Goal: Task Accomplishment & Management: Manage account settings

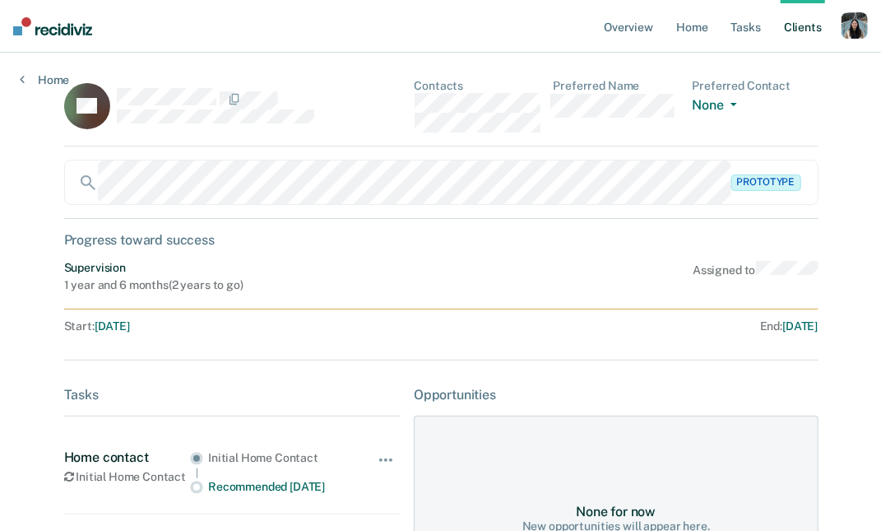
click at [861, 29] on div "button" at bounding box center [855, 25] width 26 height 26
click at [748, 70] on link "Profile" at bounding box center [788, 67] width 132 height 14
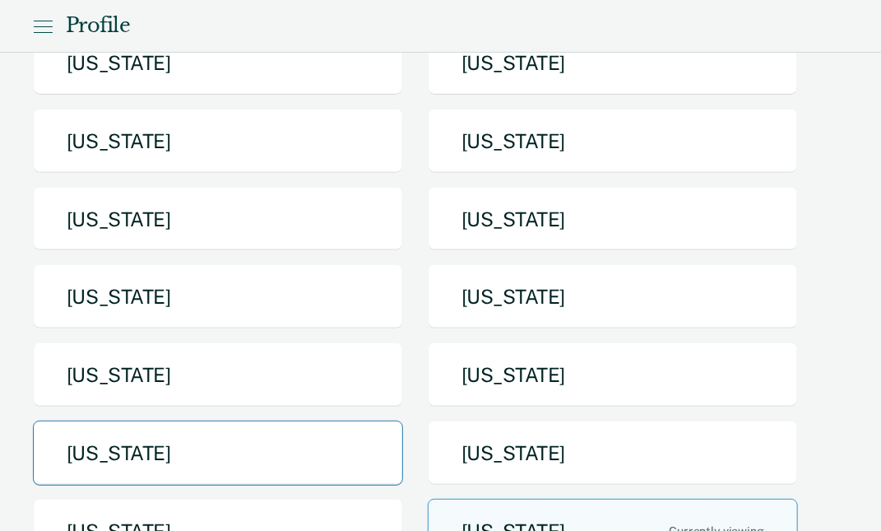
scroll to position [145, 0]
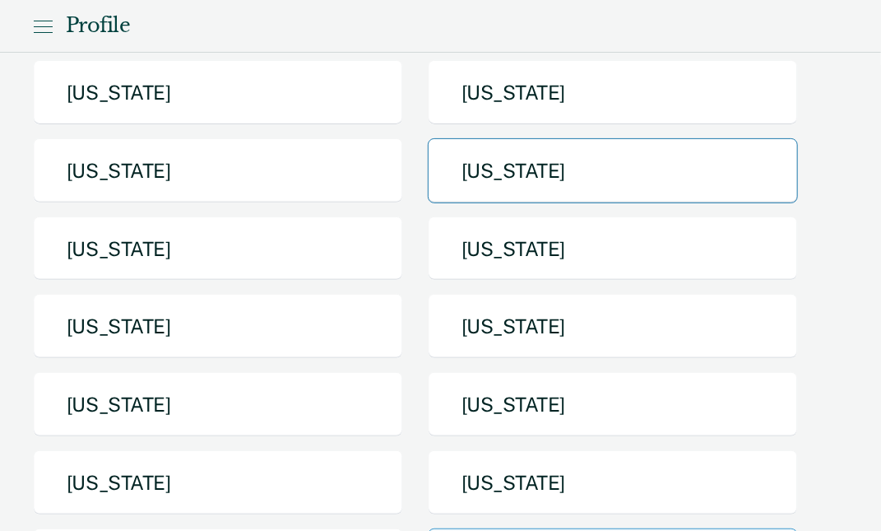
click at [501, 164] on button "[US_STATE]" at bounding box center [613, 170] width 370 height 65
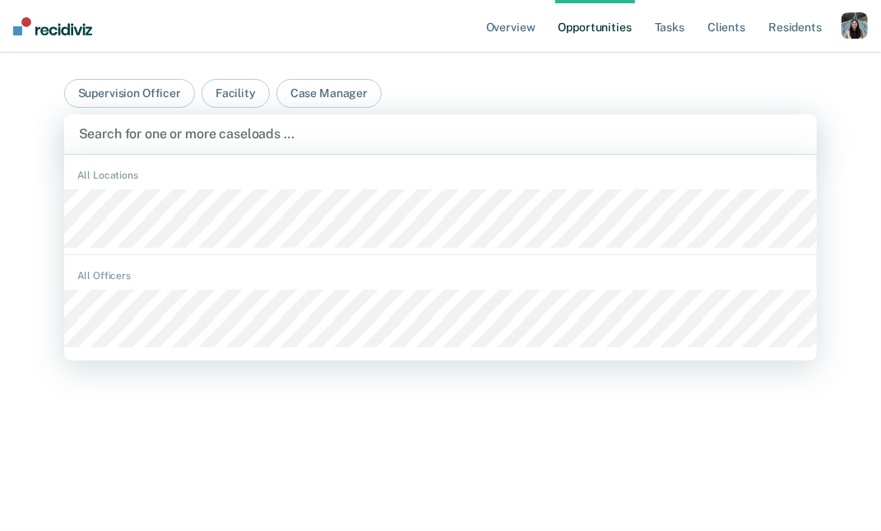
click at [327, 141] on div at bounding box center [441, 133] width 724 height 19
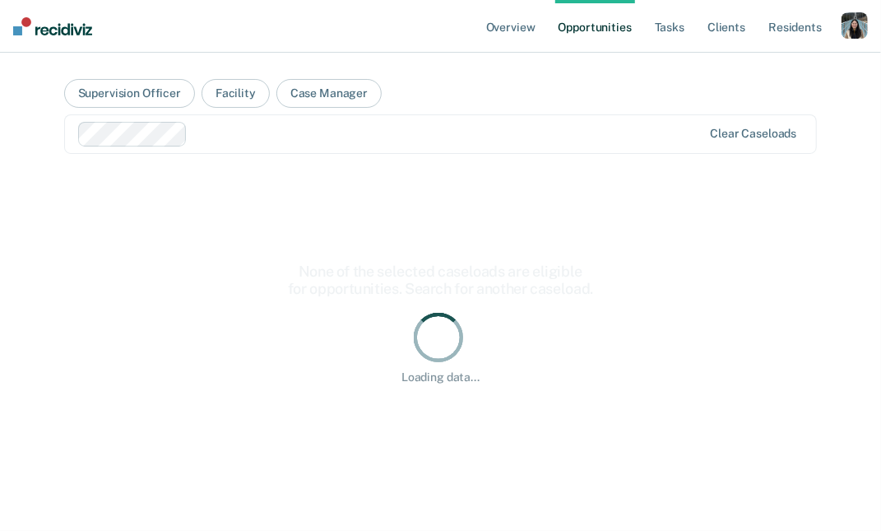
click at [324, 135] on div at bounding box center [448, 133] width 508 height 19
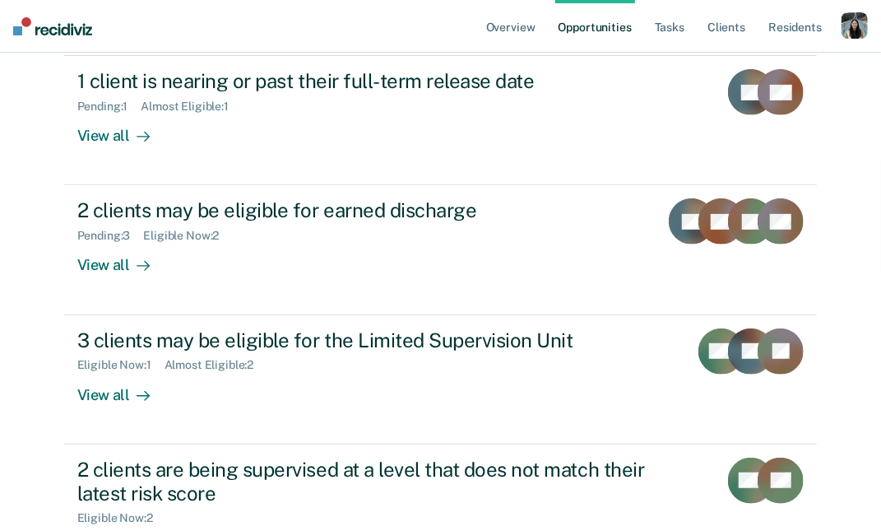
scroll to position [271, 0]
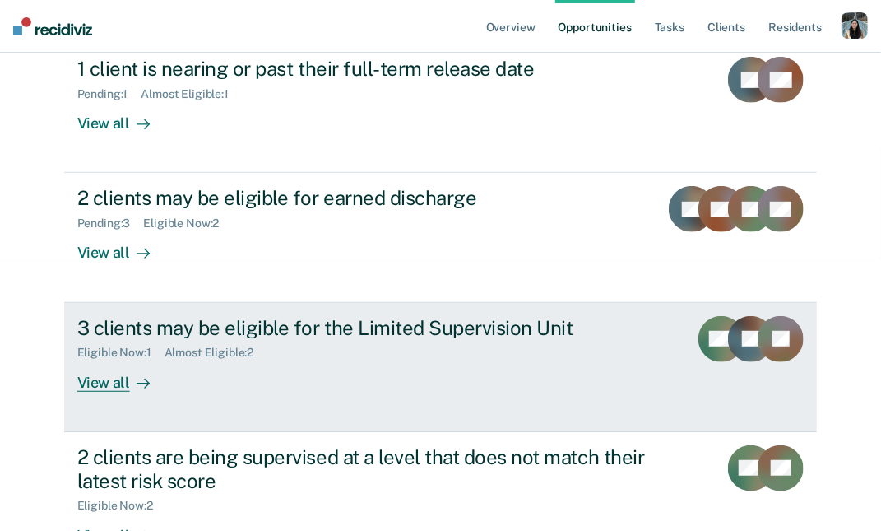
click at [250, 355] on div "3 clients may be eligible for the Limited Supervision Unit Eligible Now : 1 Alm…" at bounding box center [385, 354] width 617 height 76
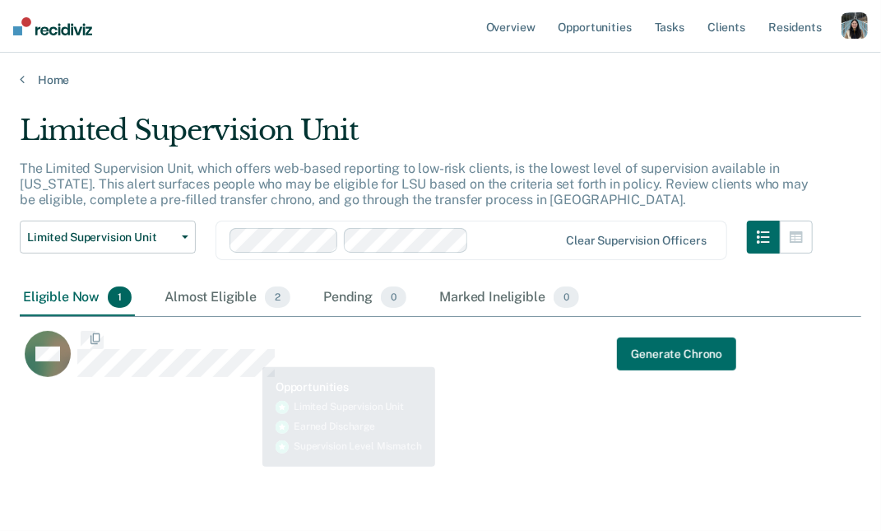
scroll to position [294, 842]
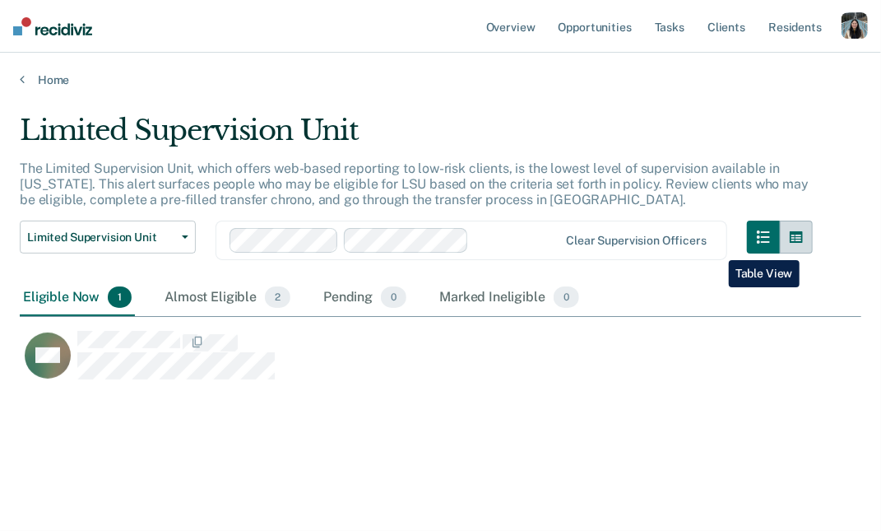
click at [803, 248] on button "button" at bounding box center [796, 236] width 33 height 33
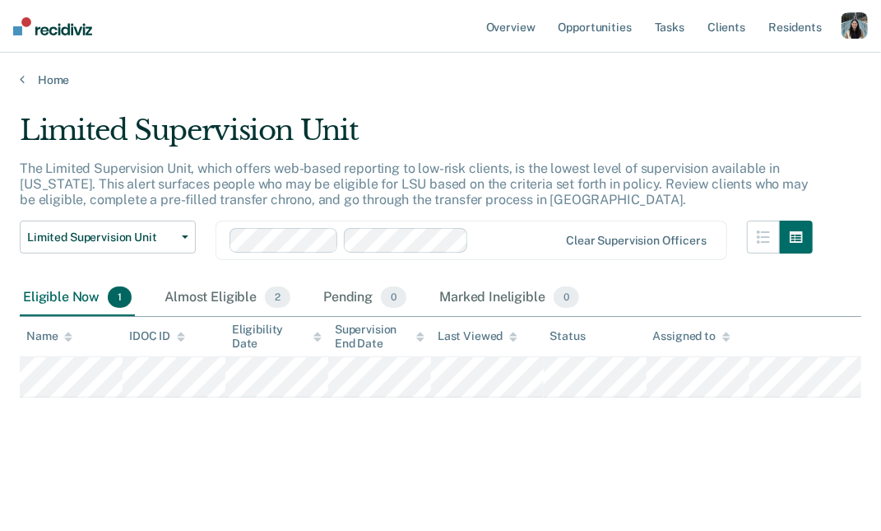
click at [846, 27] on div "button" at bounding box center [855, 25] width 26 height 26
click at [235, 299] on div "Almost Eligible 2" at bounding box center [227, 298] width 132 height 36
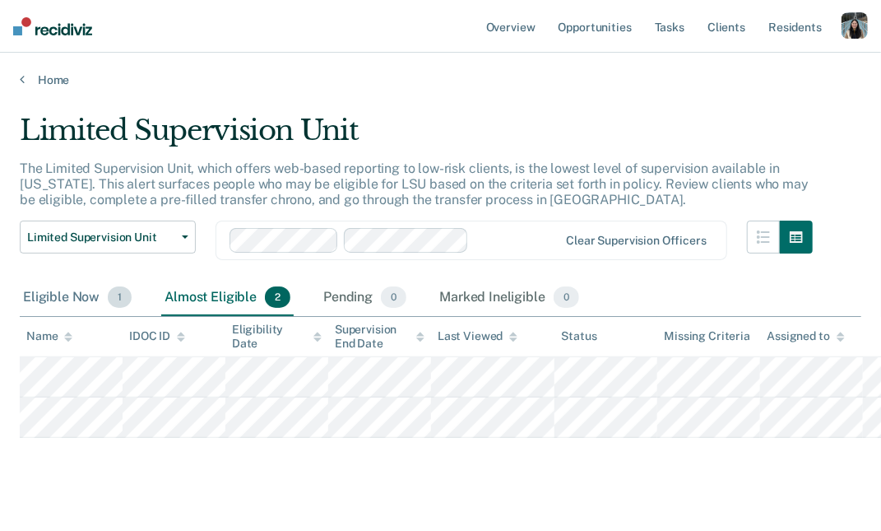
click at [87, 293] on div "Eligible Now 1" at bounding box center [77, 298] width 115 height 36
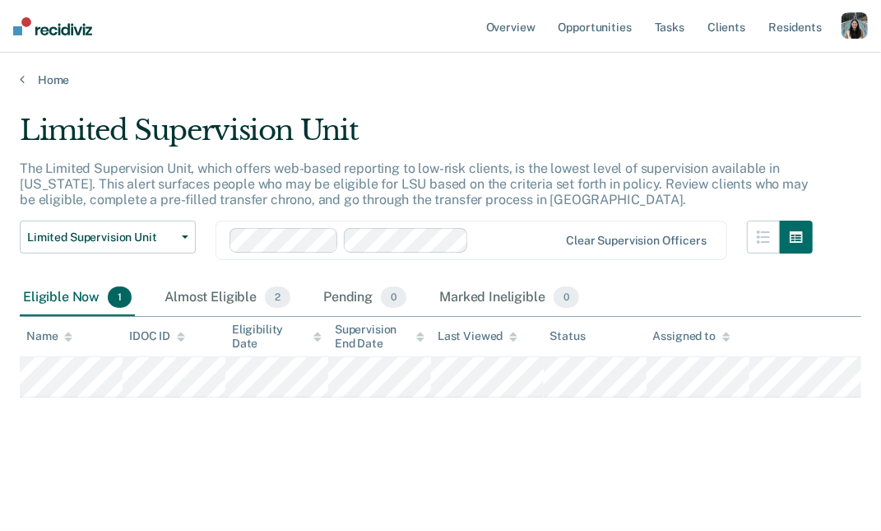
click at [856, 30] on div "button" at bounding box center [855, 25] width 26 height 26
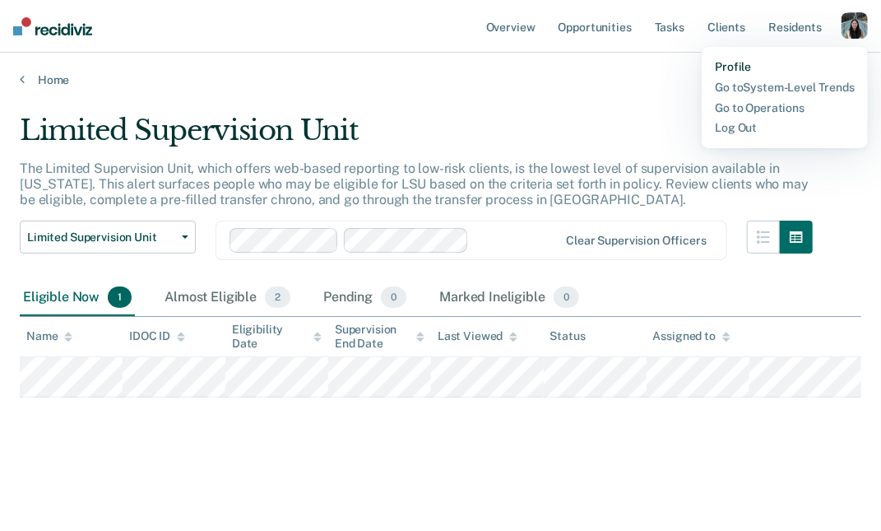
click at [723, 64] on link "Profile" at bounding box center [785, 67] width 140 height 14
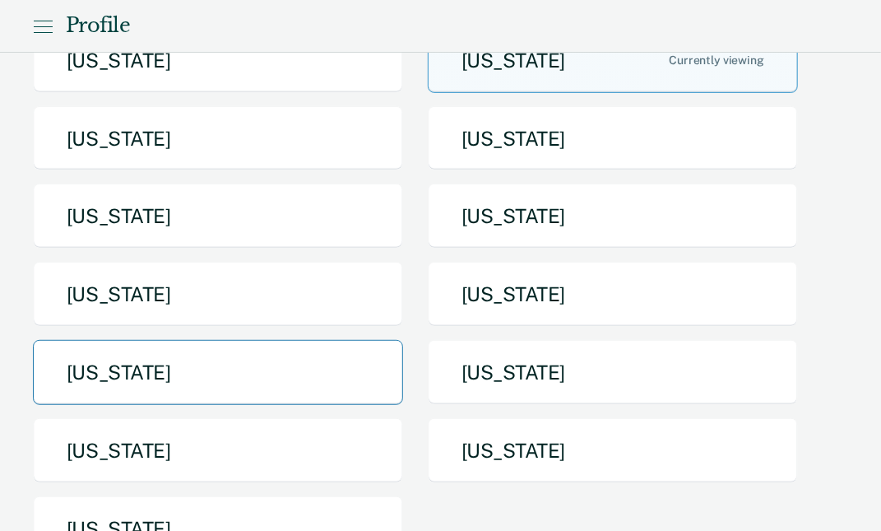
scroll to position [253, 0]
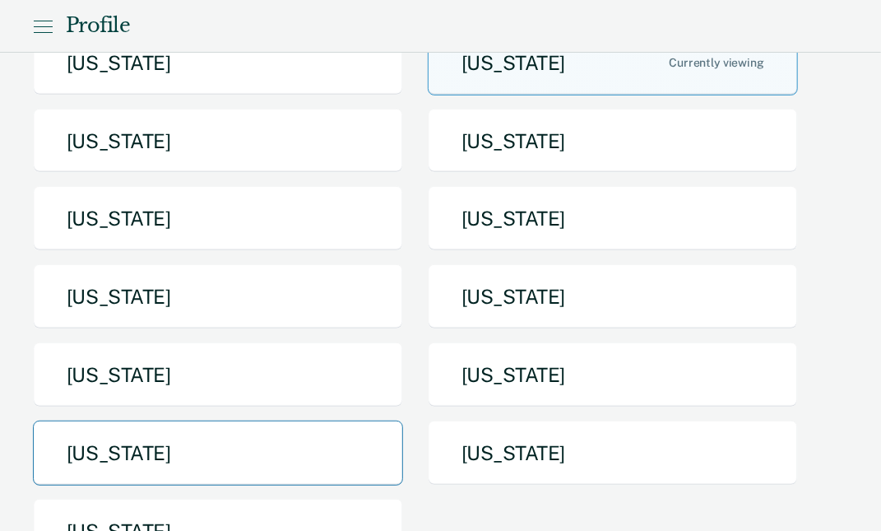
click at [313, 444] on button "[US_STATE]" at bounding box center [218, 452] width 370 height 65
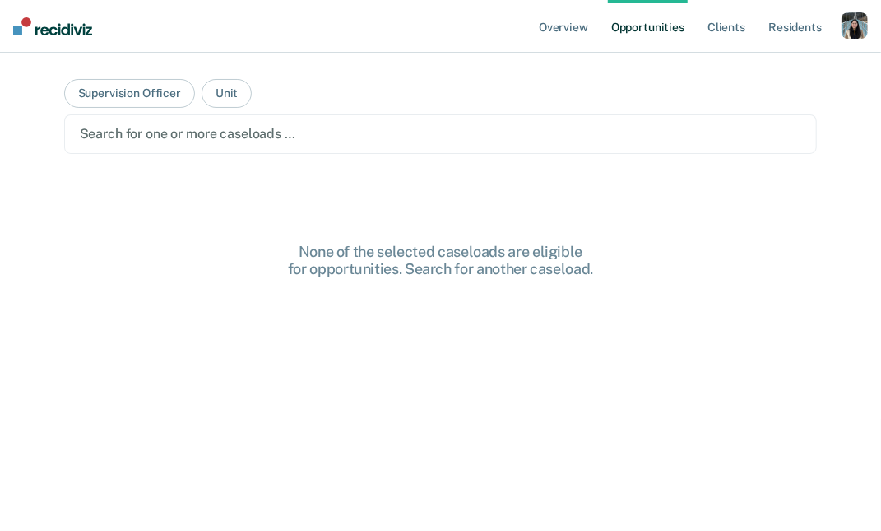
click at [486, 131] on div at bounding box center [441, 133] width 722 height 19
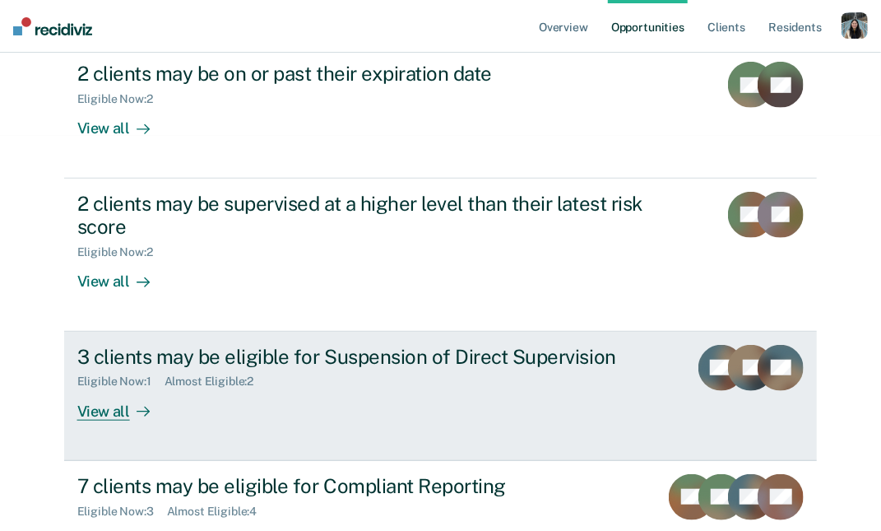
scroll to position [420, 0]
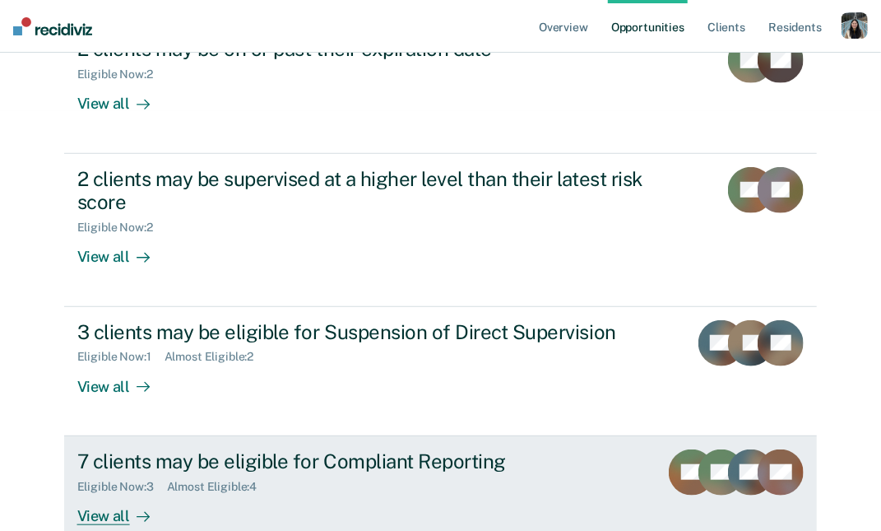
click at [350, 449] on div "7 clients may be eligible for Compliant Reporting" at bounding box center [361, 461] width 569 height 24
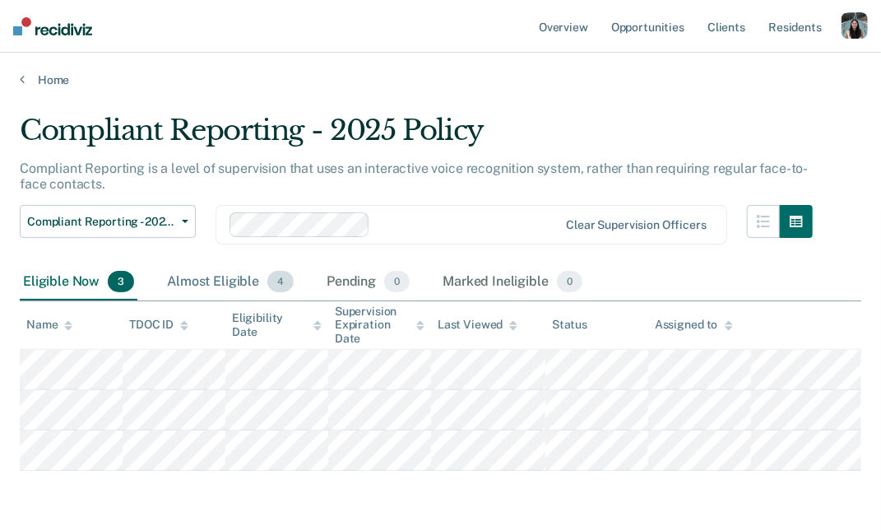
click at [202, 281] on div "Almost Eligible 4" at bounding box center [230, 282] width 133 height 36
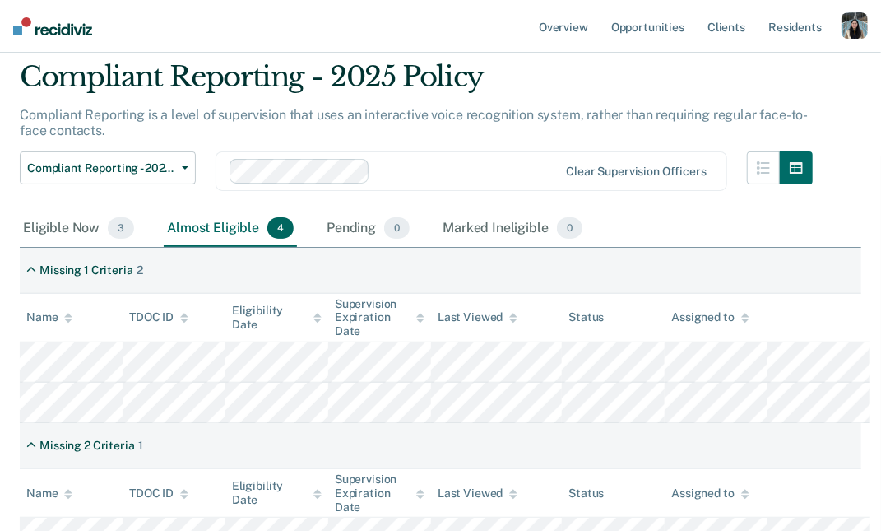
scroll to position [7, 0]
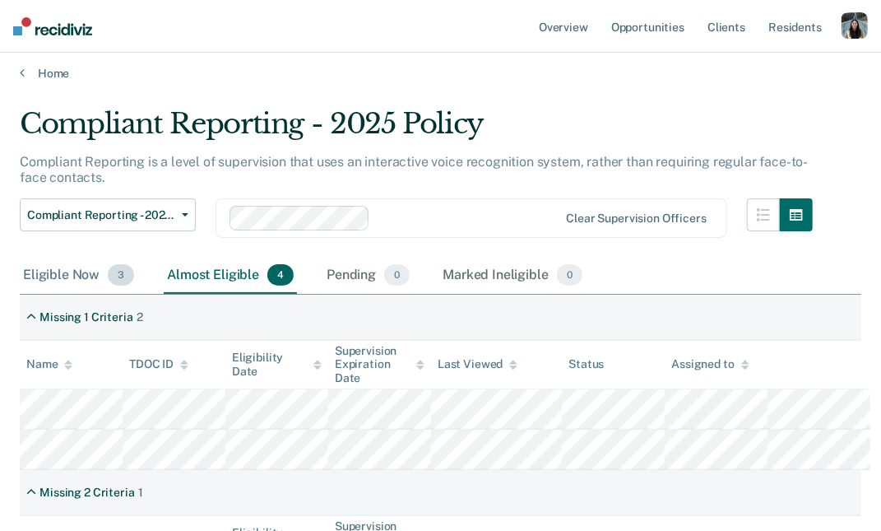
click at [49, 275] on div "Eligible Now 3" at bounding box center [79, 275] width 118 height 36
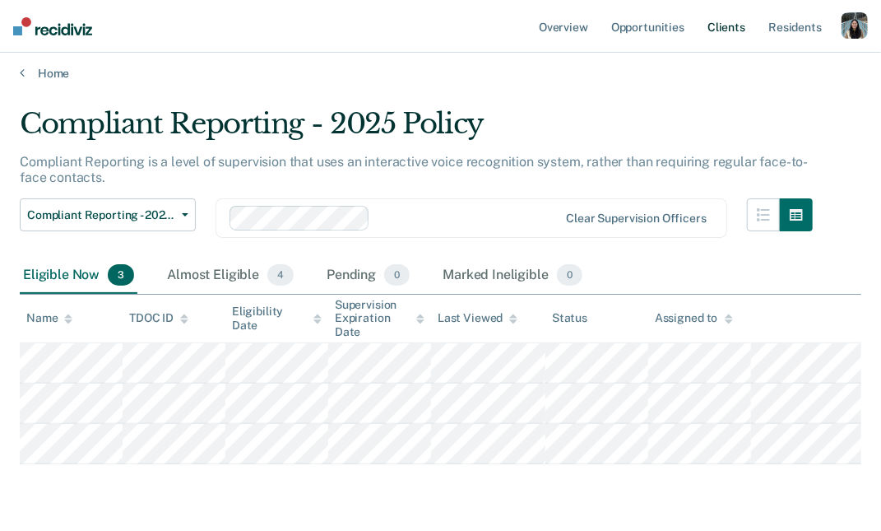
click at [717, 28] on link "Client s" at bounding box center [726, 26] width 44 height 53
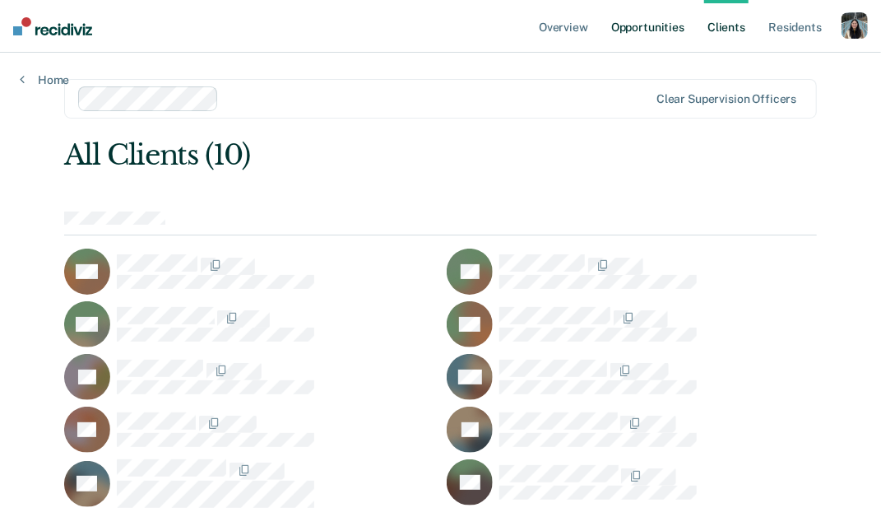
click at [648, 31] on link "Opportunities" at bounding box center [648, 26] width 80 height 53
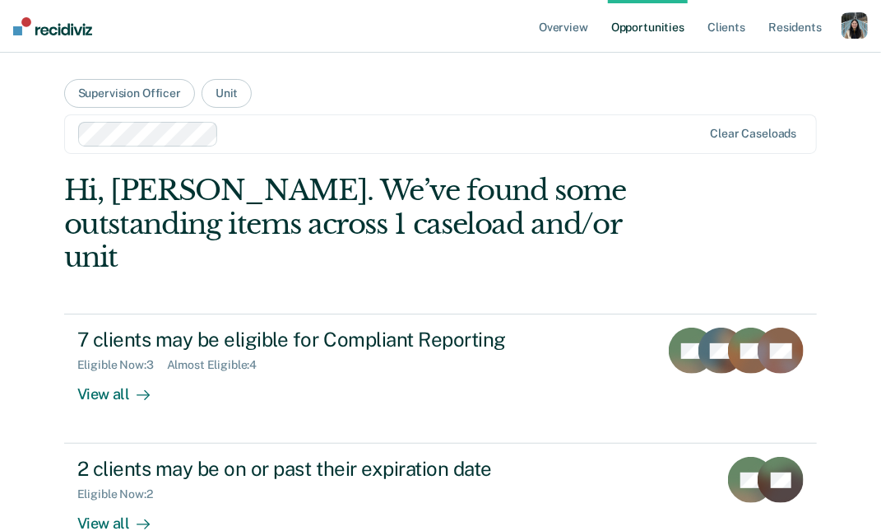
click at [361, 142] on div at bounding box center [463, 133] width 477 height 19
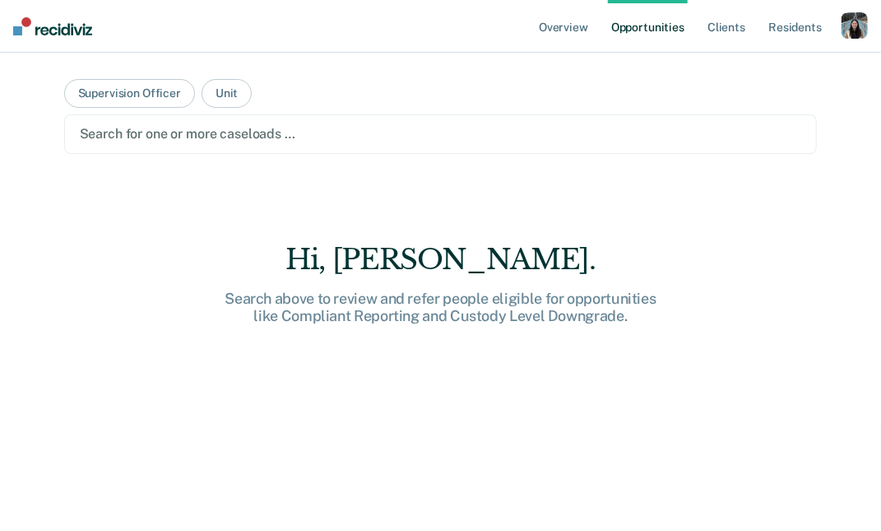
click at [853, 27] on div "button" at bounding box center [855, 25] width 26 height 26
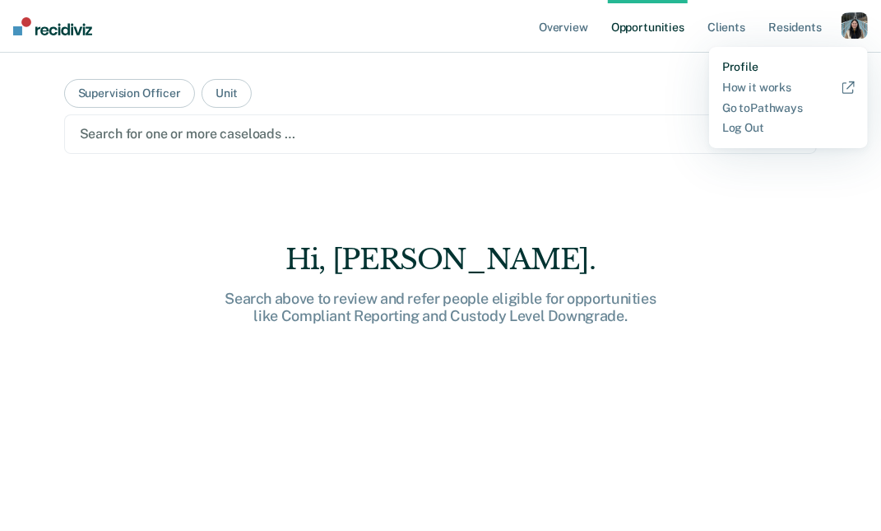
click at [739, 67] on link "Profile" at bounding box center [788, 67] width 132 height 14
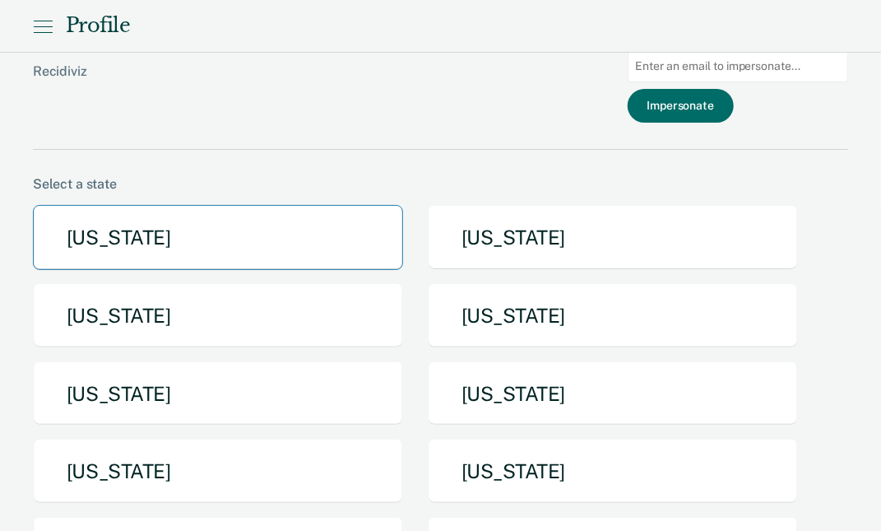
click at [294, 246] on button "[US_STATE]" at bounding box center [218, 237] width 370 height 65
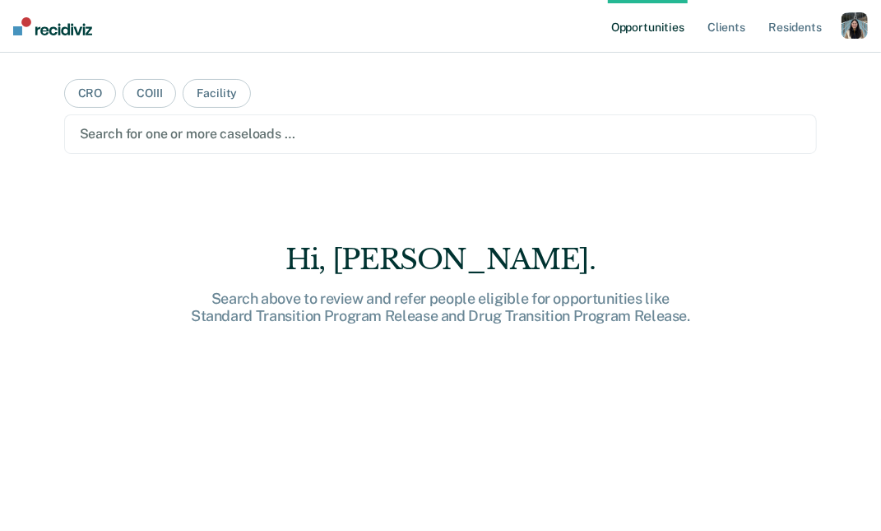
click at [310, 131] on div at bounding box center [441, 133] width 722 height 19
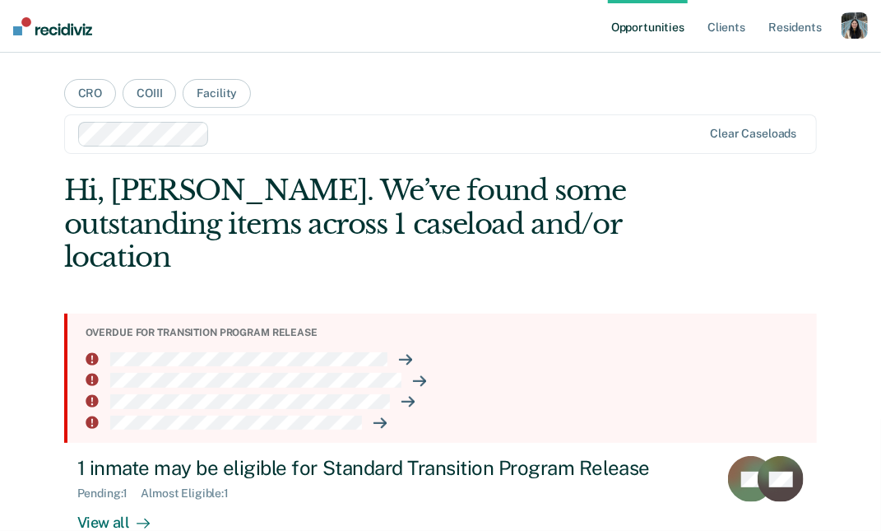
click at [855, 34] on div "button" at bounding box center [855, 25] width 26 height 26
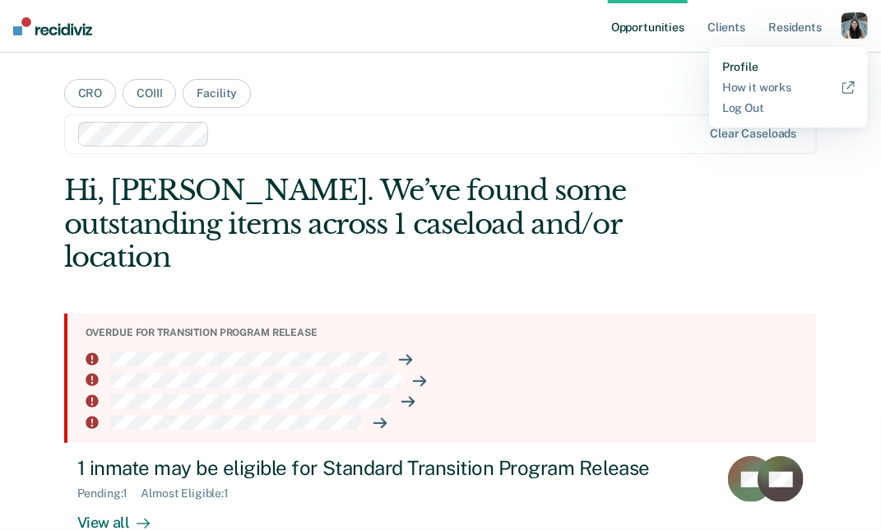
click at [761, 69] on link "Profile" at bounding box center [788, 67] width 132 height 14
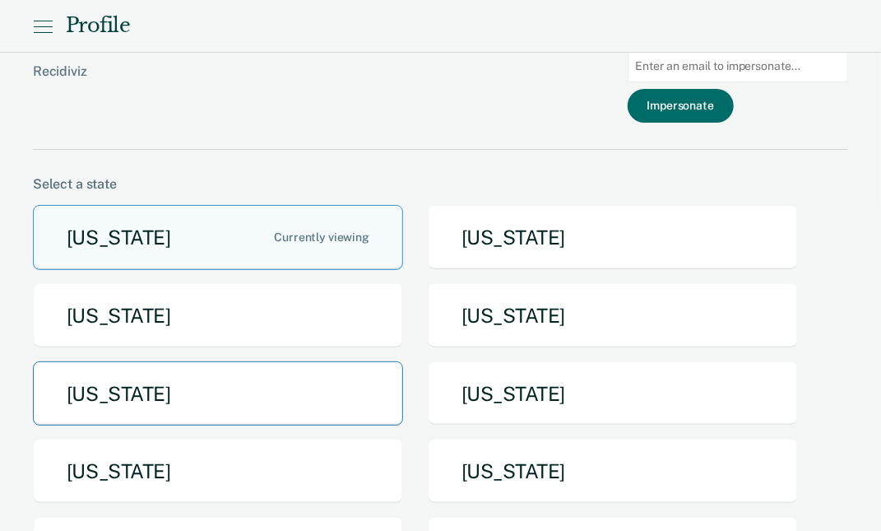
click at [277, 385] on button "[US_STATE]" at bounding box center [218, 393] width 370 height 65
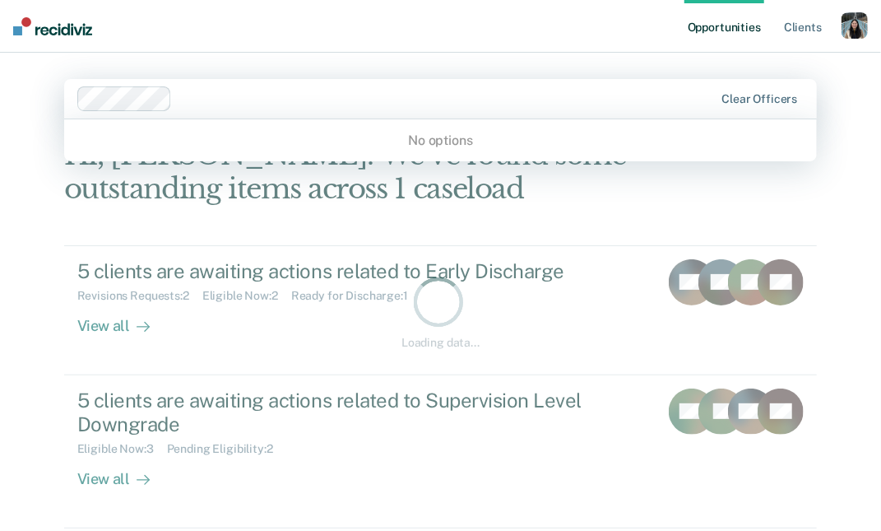
click at [339, 111] on div "Clear officers" at bounding box center [440, 98] width 753 height 39
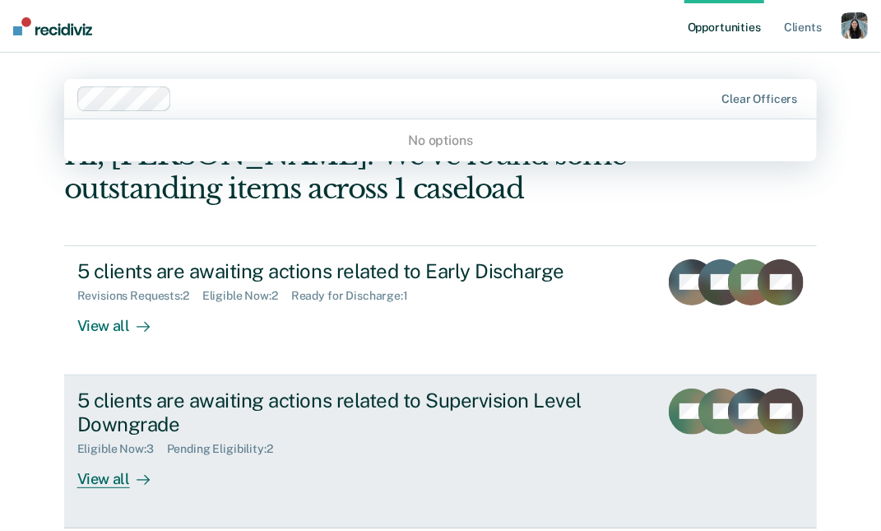
click at [271, 421] on div "5 clients are awaiting actions related to Supervision Level Downgrade" at bounding box center [361, 412] width 569 height 48
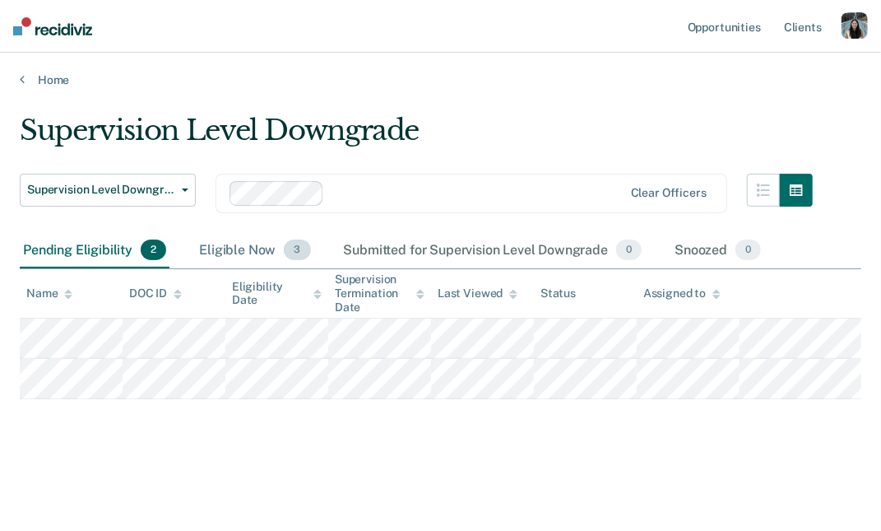
click at [257, 248] on div "Eligible Now 3" at bounding box center [255, 251] width 118 height 36
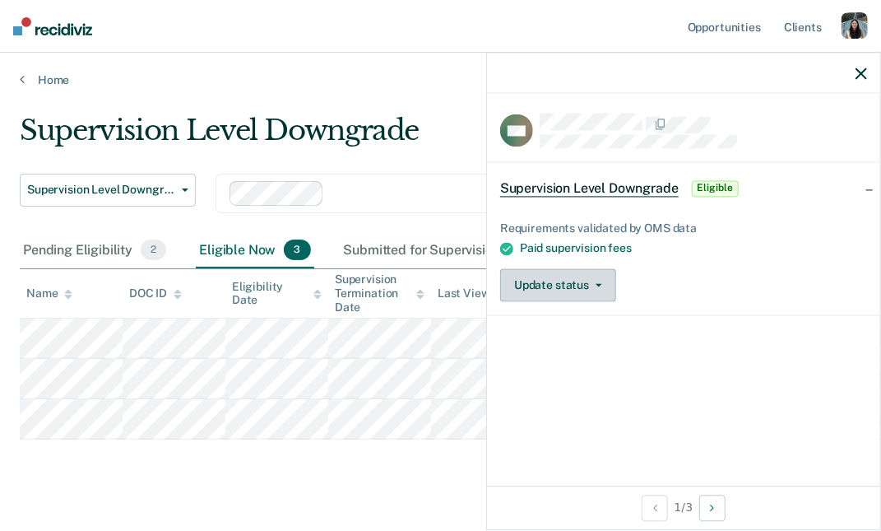
click at [596, 281] on button "Update status" at bounding box center [558, 285] width 116 height 33
click at [654, 273] on div "Update status Mark Submitted for Supervision Level Downgrade Mark Ineligible" at bounding box center [683, 285] width 367 height 33
click at [30, 81] on link "Home" at bounding box center [441, 79] width 842 height 15
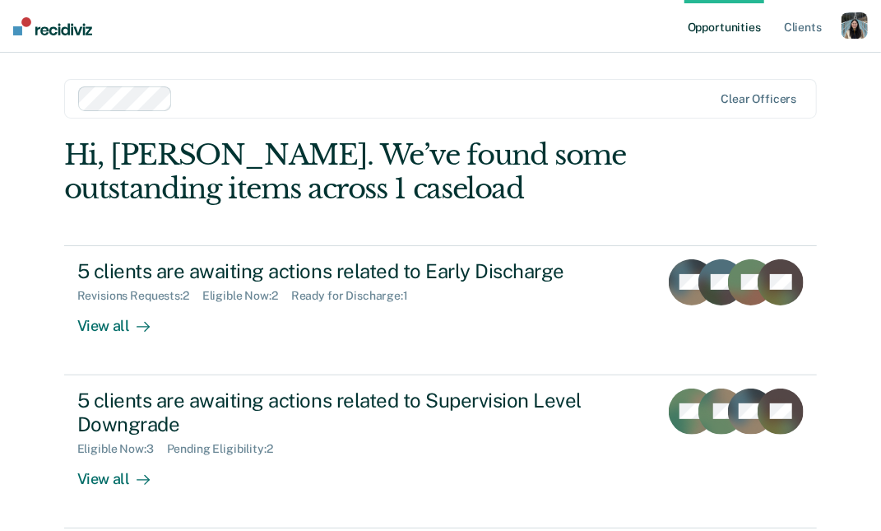
click at [864, 26] on div "button" at bounding box center [855, 25] width 26 height 26
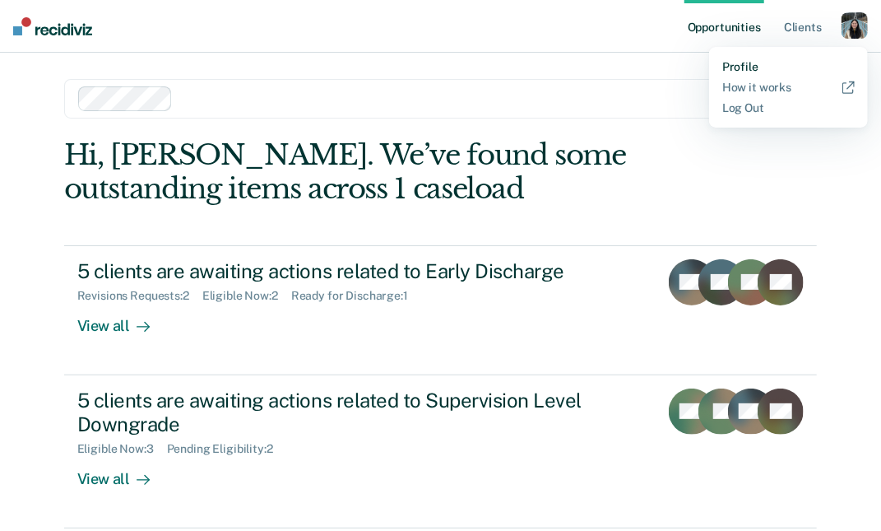
click at [758, 65] on link "Profile" at bounding box center [788, 67] width 132 height 14
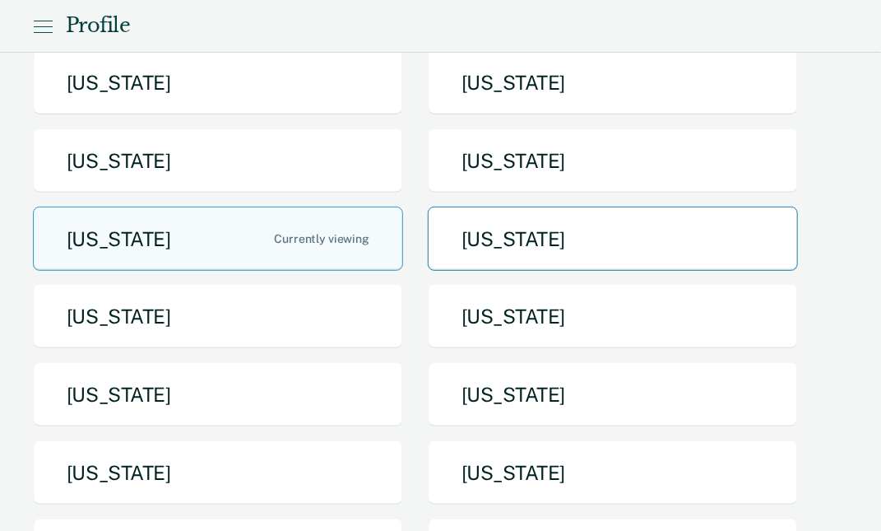
scroll to position [158, 0]
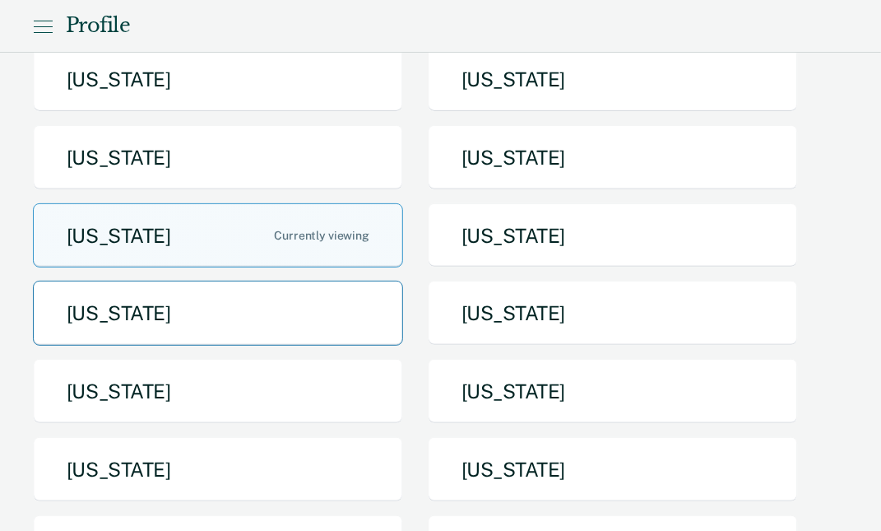
click at [361, 342] on button "[US_STATE]" at bounding box center [218, 313] width 370 height 65
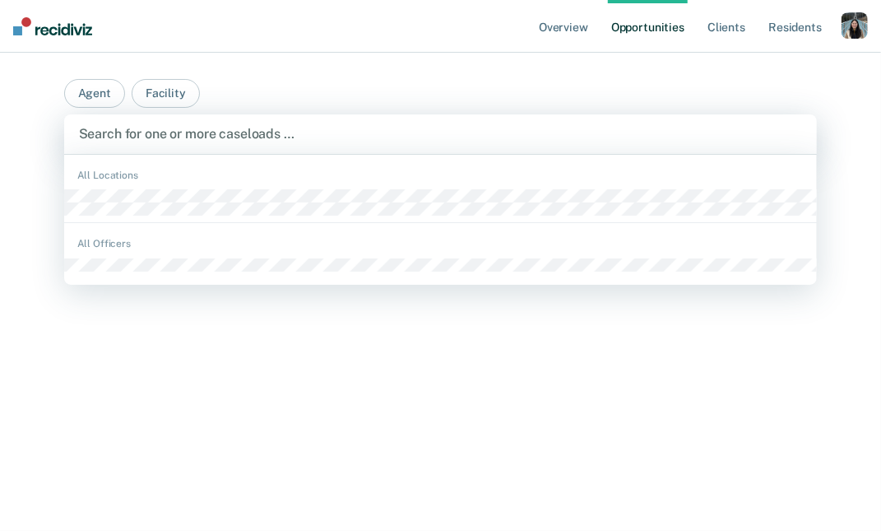
click at [296, 137] on div at bounding box center [441, 133] width 724 height 19
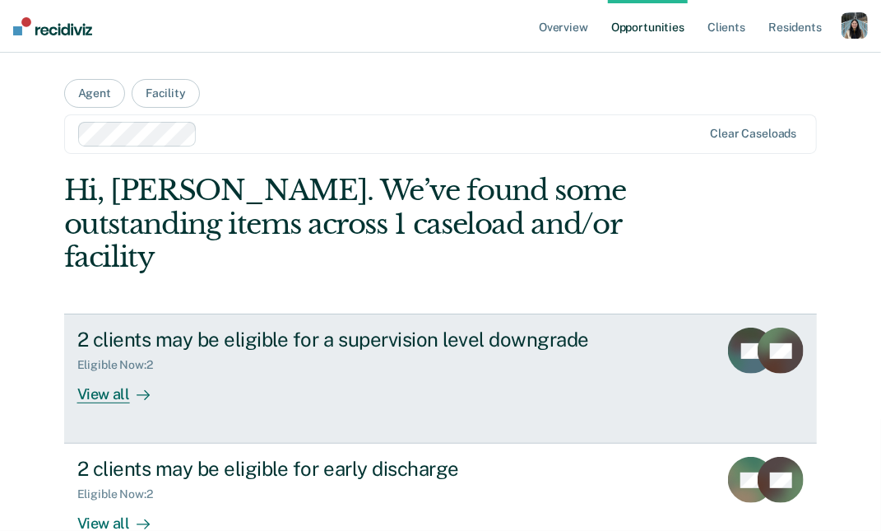
click at [155, 372] on div "View all" at bounding box center [123, 388] width 92 height 32
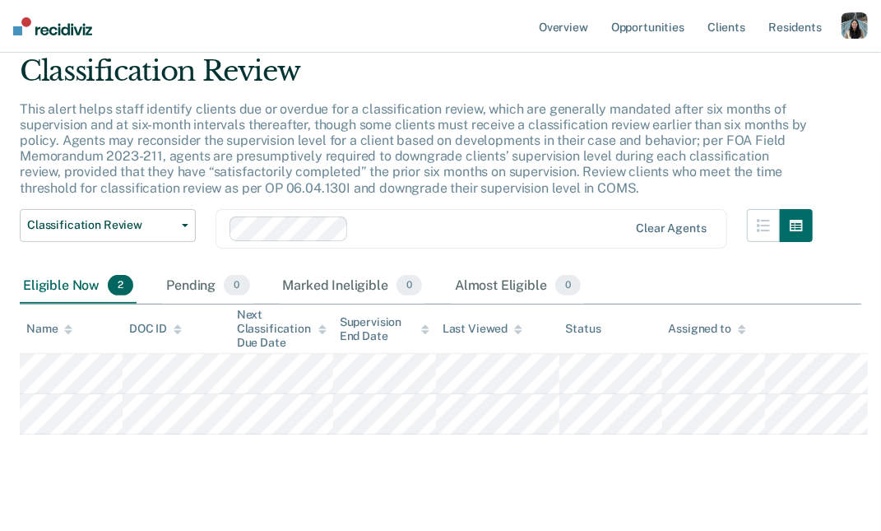
scroll to position [68, 0]
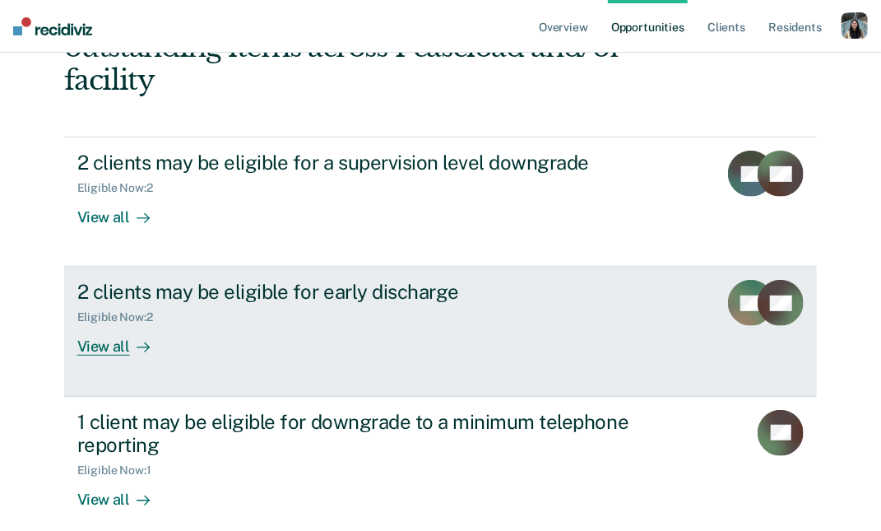
scroll to position [179, 0]
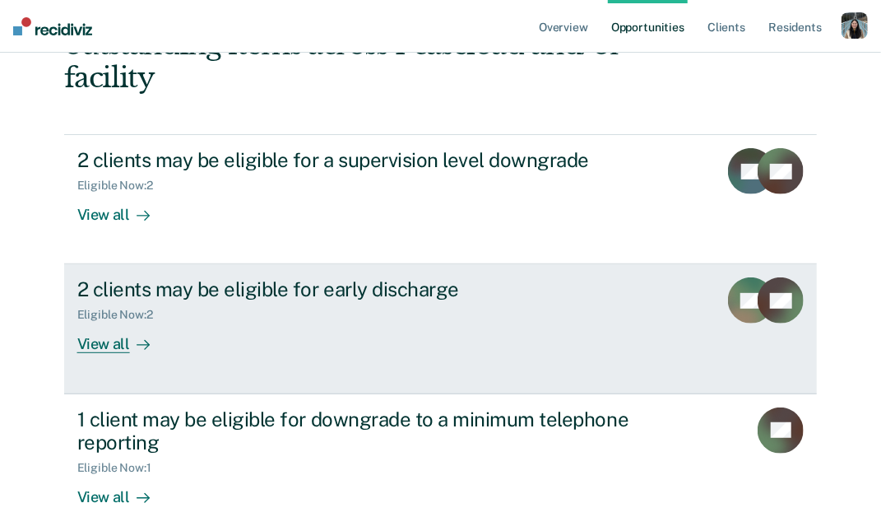
click at [283, 297] on div "2 clients may be eligible for early discharge Eligible Now : 2 View all" at bounding box center [385, 315] width 617 height 76
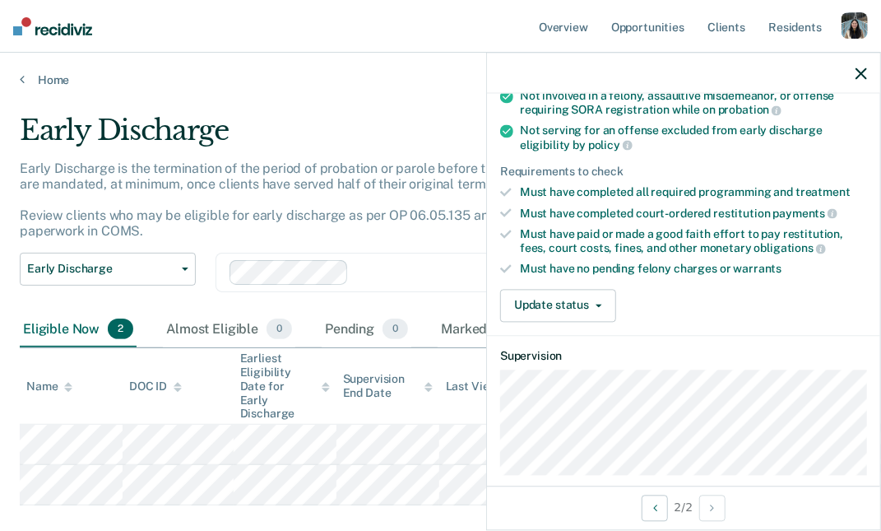
scroll to position [188, 0]
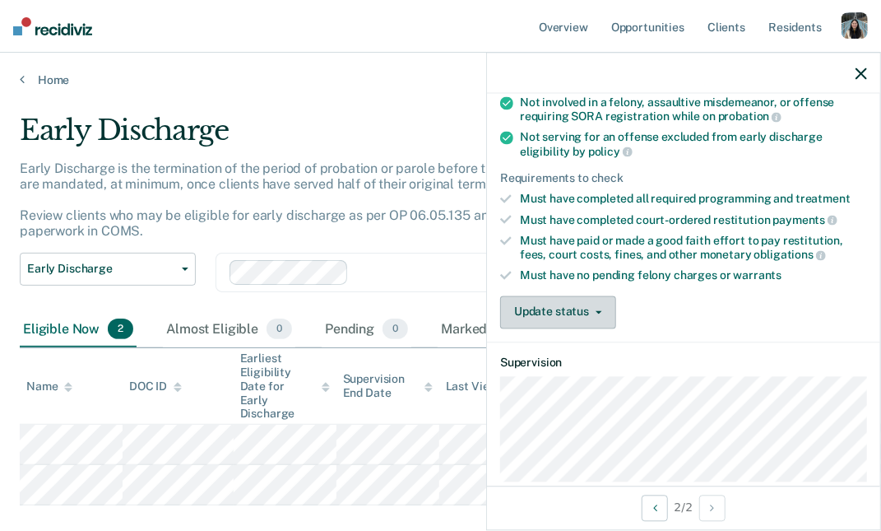
click at [583, 317] on button "Update status" at bounding box center [558, 311] width 116 height 33
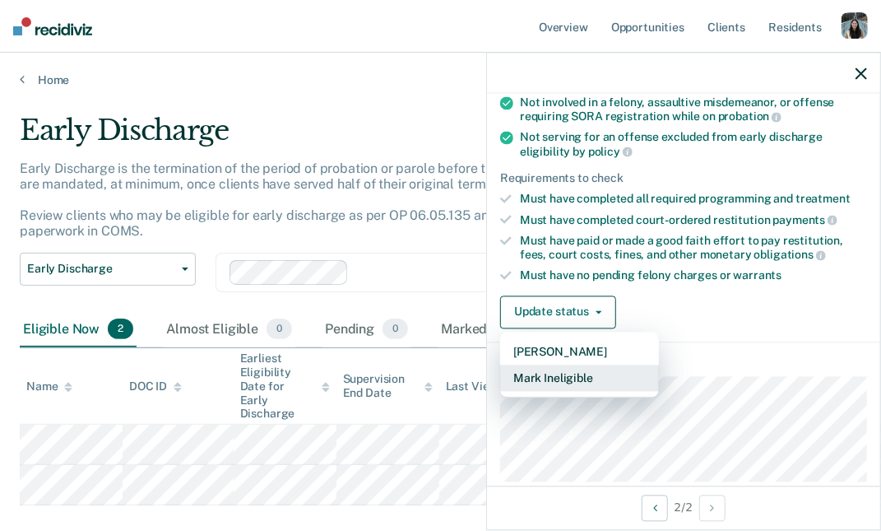
click at [596, 370] on button "Mark Ineligible" at bounding box center [579, 377] width 159 height 26
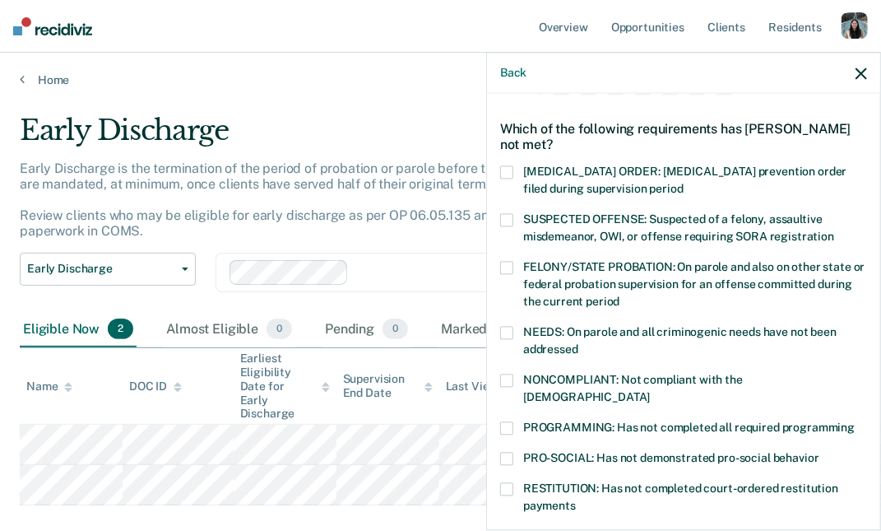
scroll to position [0, 0]
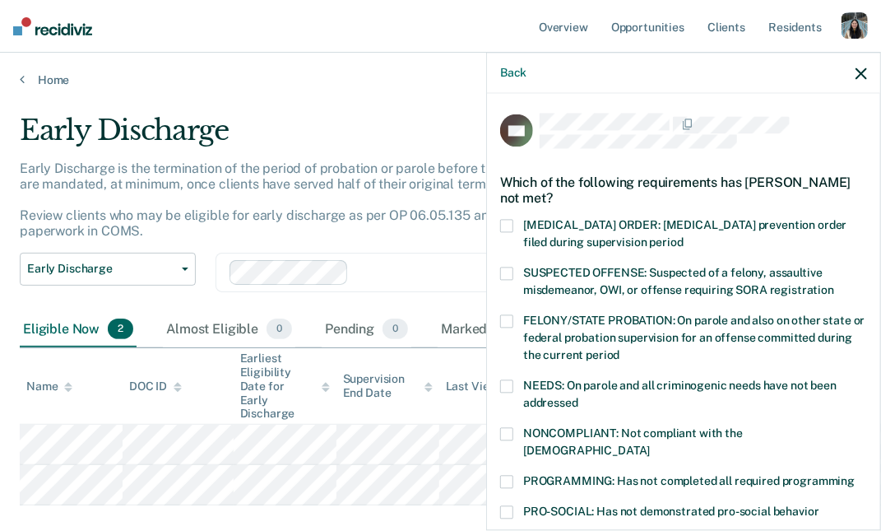
click at [863, 72] on icon "button" at bounding box center [861, 73] width 12 height 12
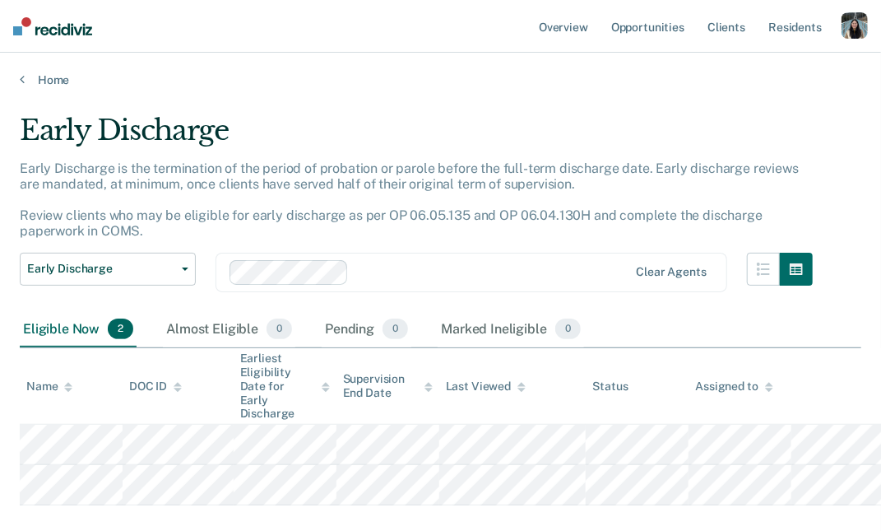
click at [857, 27] on div "button" at bounding box center [855, 25] width 26 height 26
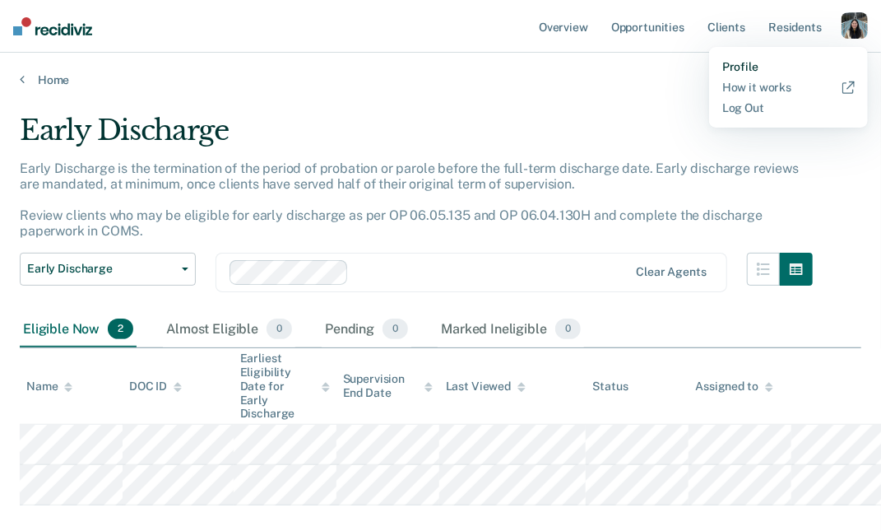
click at [756, 64] on link "Profile" at bounding box center [788, 67] width 132 height 14
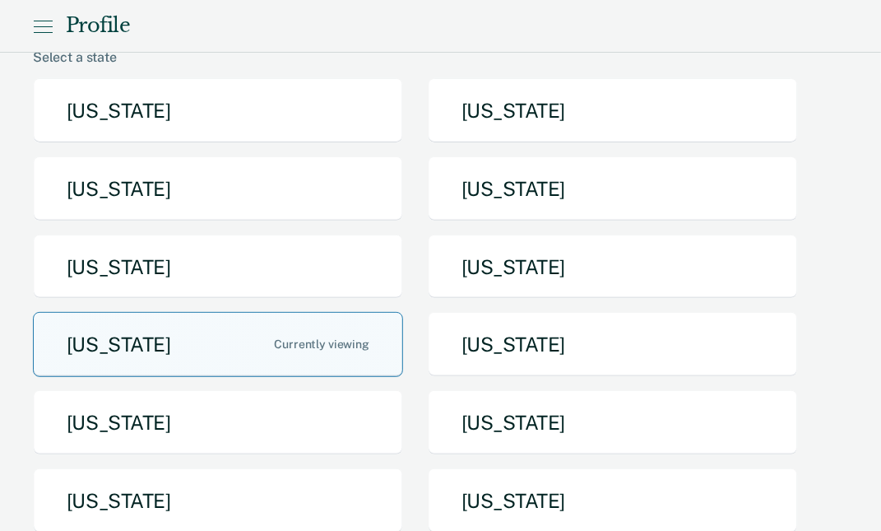
scroll to position [155, 0]
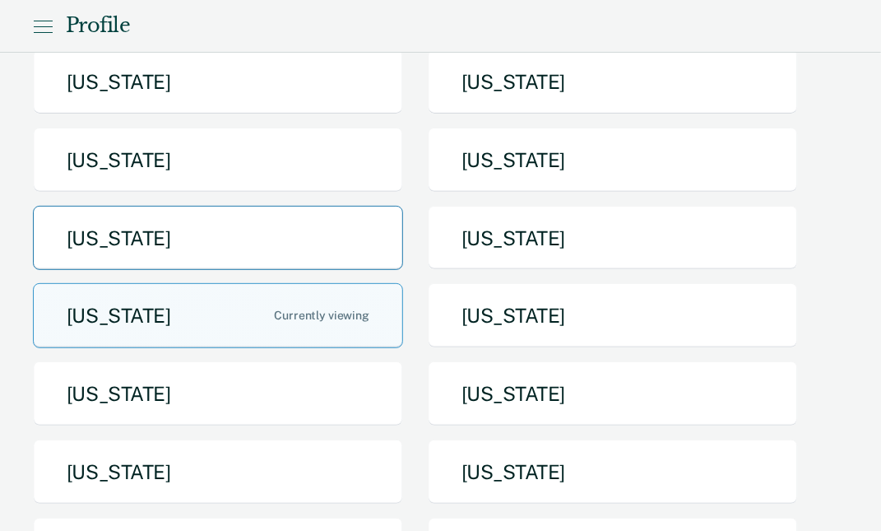
click at [248, 226] on button "[US_STATE]" at bounding box center [218, 238] width 370 height 65
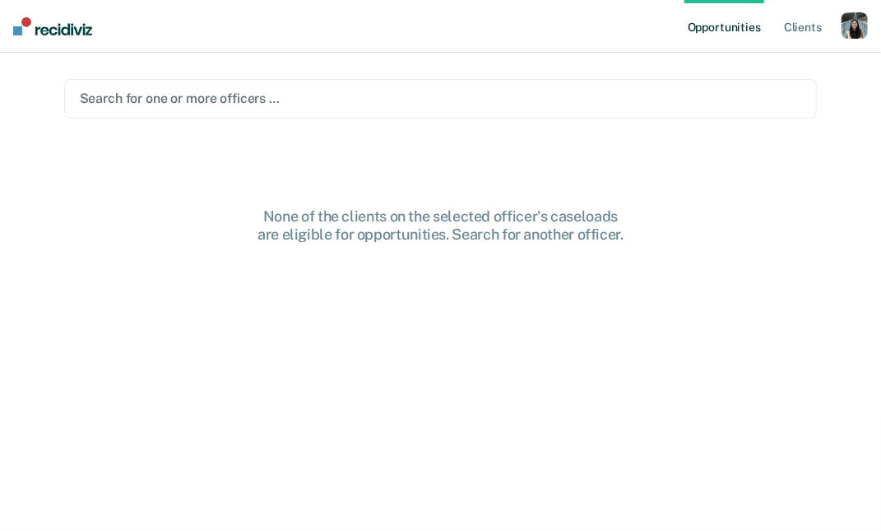
click at [372, 103] on div at bounding box center [441, 98] width 722 height 19
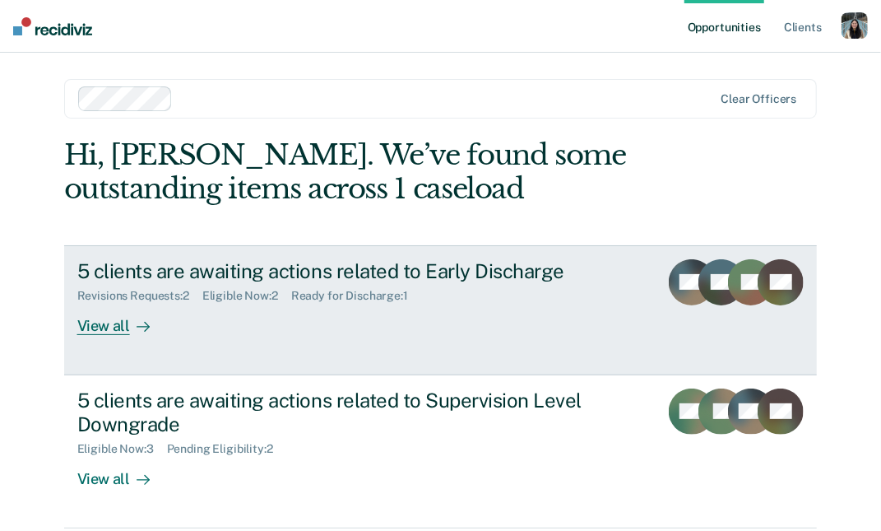
click at [326, 326] on div "5 clients are awaiting actions related to Early Discharge Revisions Requests : …" at bounding box center [381, 297] width 609 height 76
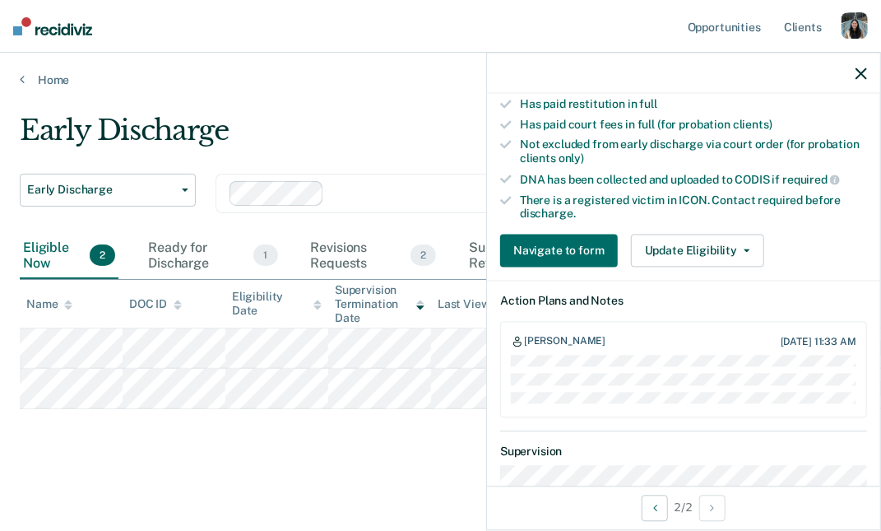
scroll to position [479, 0]
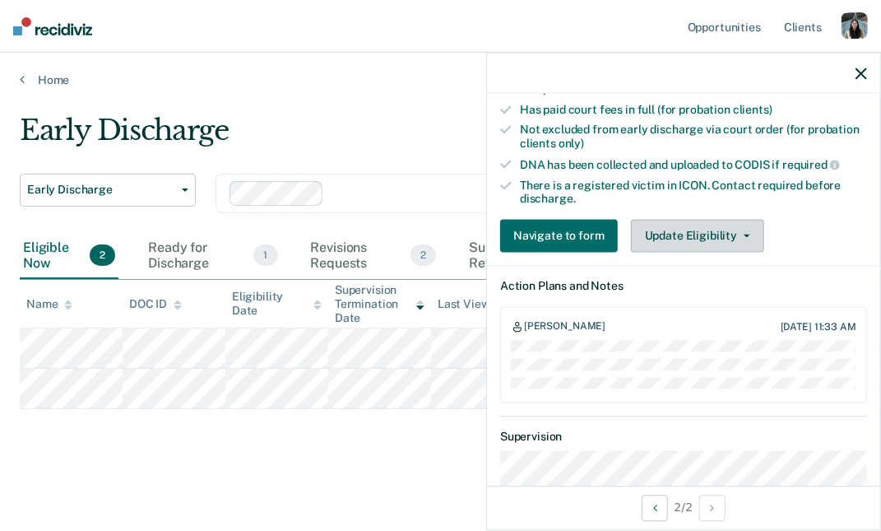
click at [666, 220] on button "Update Eligibility" at bounding box center [697, 236] width 133 height 33
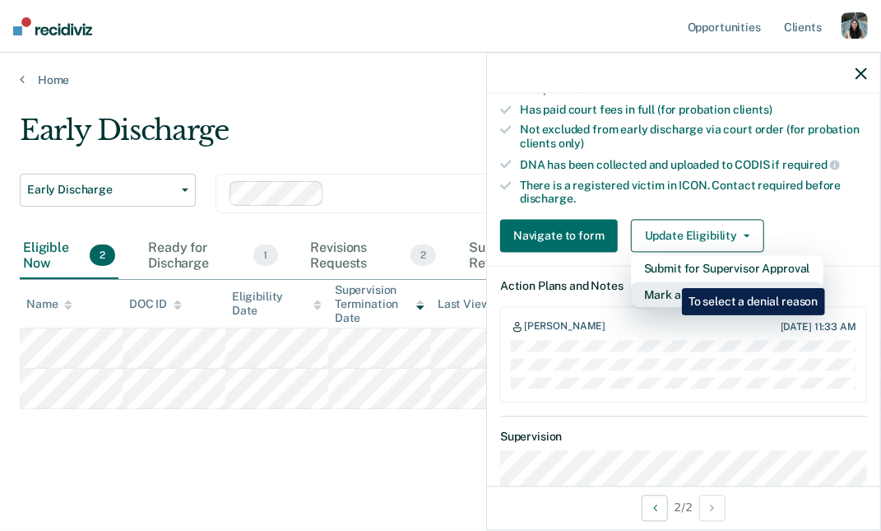
click at [670, 282] on button "Mark as Ineligible" at bounding box center [727, 295] width 192 height 26
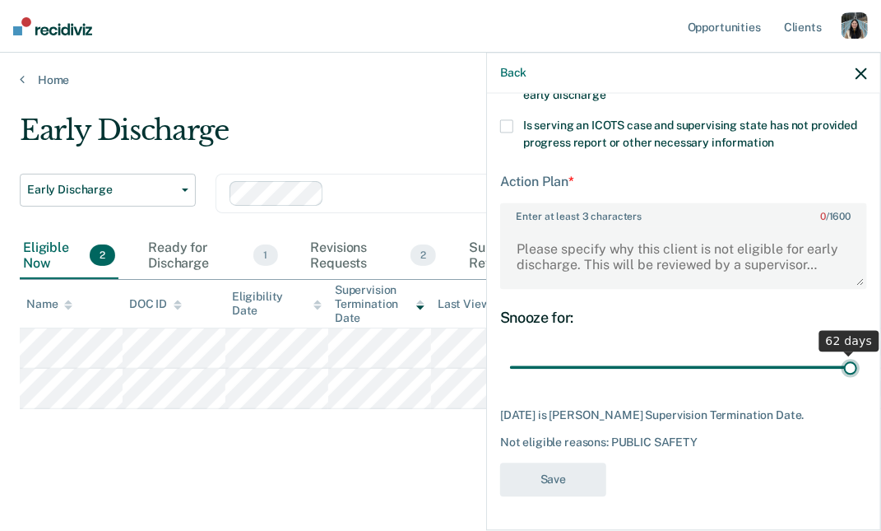
scroll to position [423, 0]
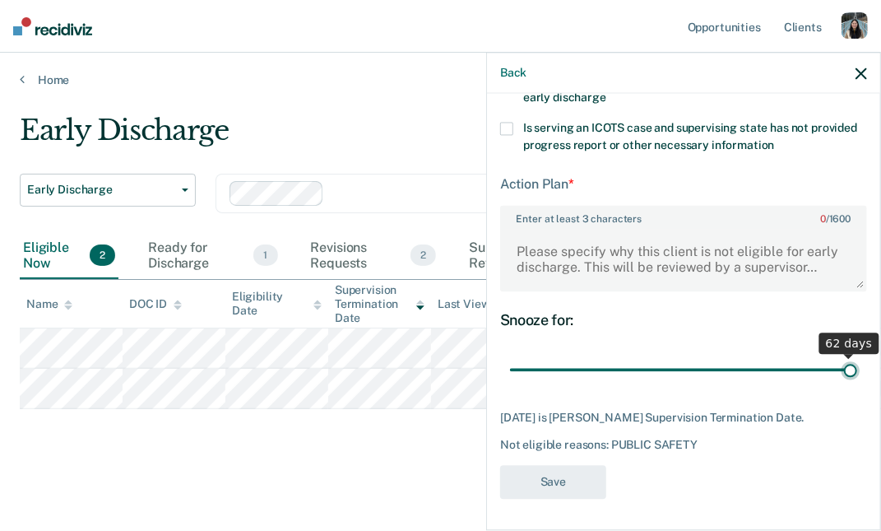
type input "62"
drag, startPoint x: 679, startPoint y: 352, endPoint x: 934, endPoint y: 361, distance: 255.2
click at [881, 361] on html "Looks like you’re using Internet Explorer 11. For faster loading and a better e…" at bounding box center [440, 265] width 881 height 531
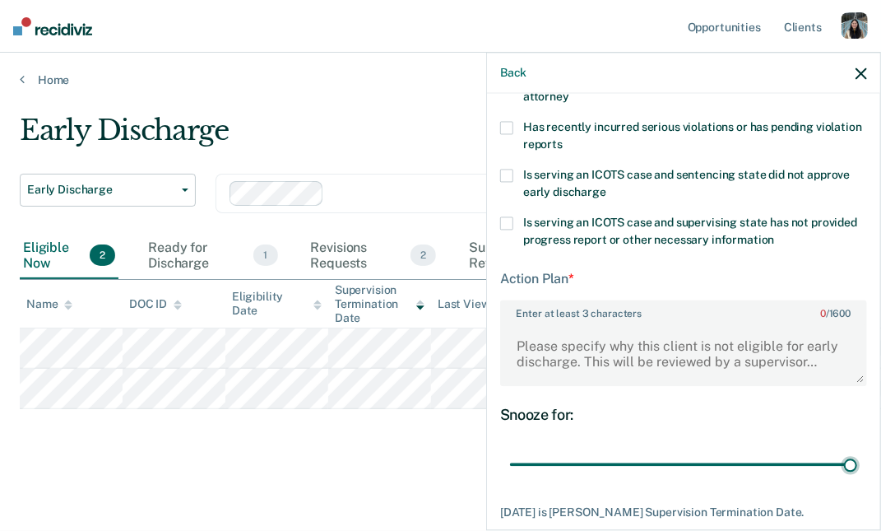
scroll to position [313, 0]
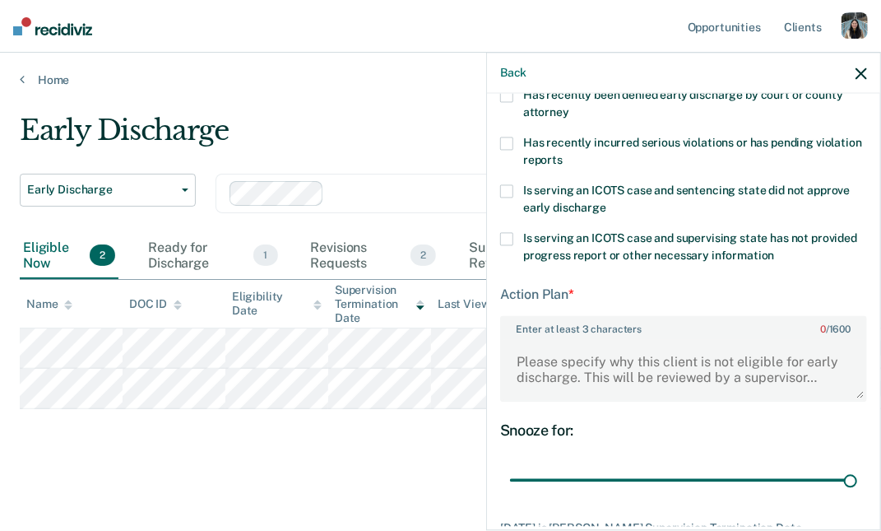
click at [549, 163] on span "Has recently incurred serious violations or has pending violation reports" at bounding box center [692, 152] width 339 height 30
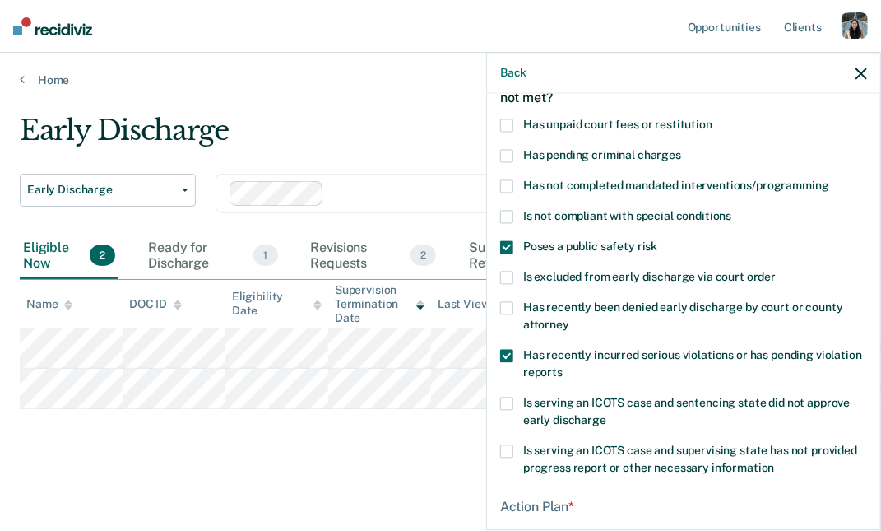
scroll to position [72, 0]
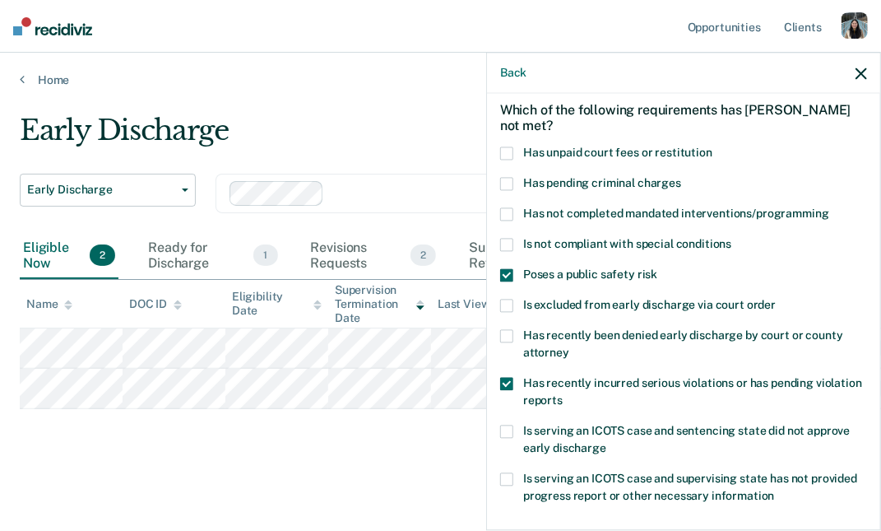
click at [508, 273] on span at bounding box center [506, 275] width 13 height 13
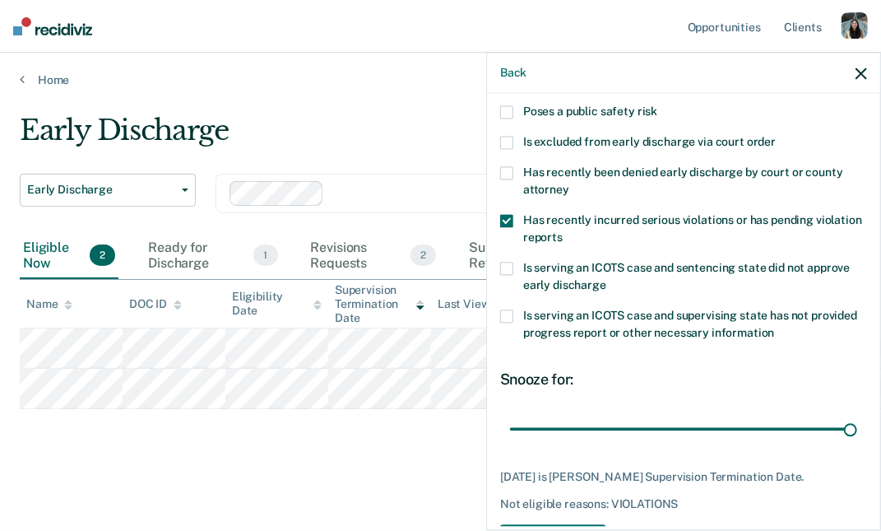
scroll to position [265, 0]
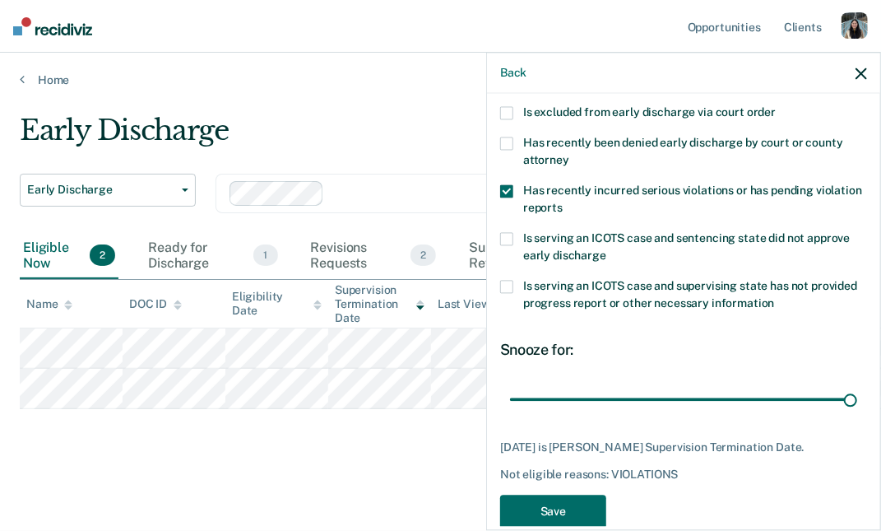
click at [389, 423] on div "Early Discharge Early Discharge Early Discharge Supervision Level Downgrade Cle…" at bounding box center [441, 287] width 842 height 346
click at [35, 80] on link "Home" at bounding box center [441, 79] width 842 height 15
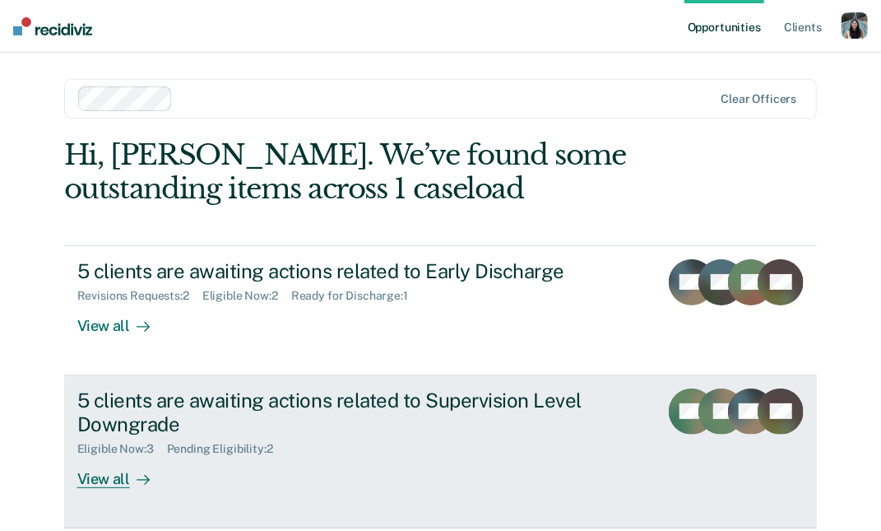
click at [267, 427] on div "5 clients are awaiting actions related to Supervision Level Downgrade" at bounding box center [361, 412] width 569 height 48
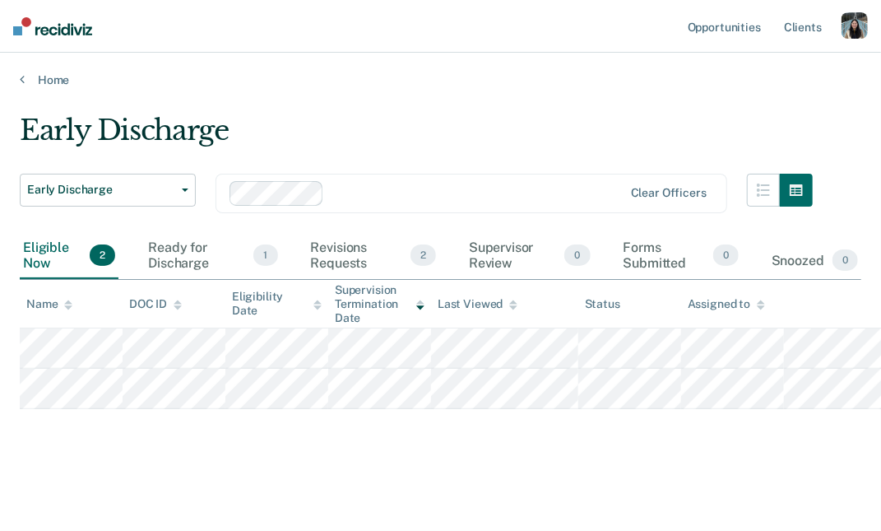
click at [839, 31] on ul "Opportunities Client s" at bounding box center [762, 26] width 157 height 53
click at [855, 28] on div "button" at bounding box center [855, 25] width 26 height 26
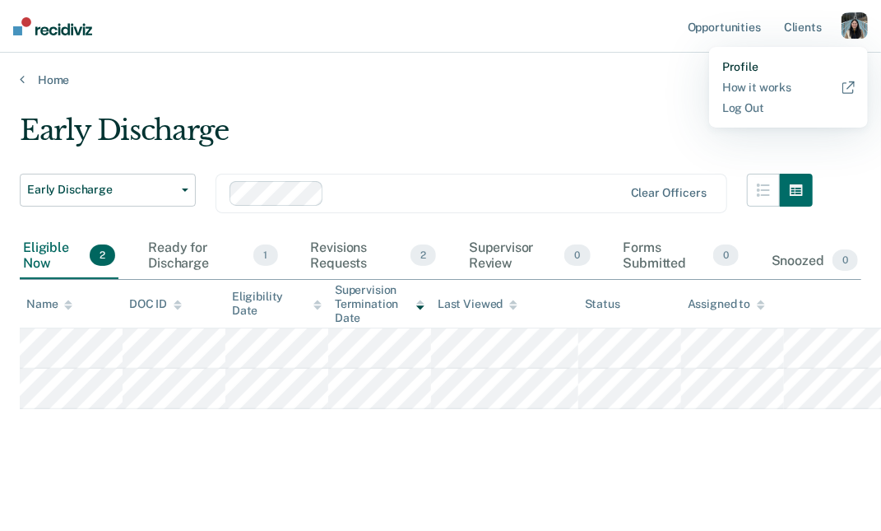
click at [752, 70] on link "Profile" at bounding box center [788, 67] width 132 height 14
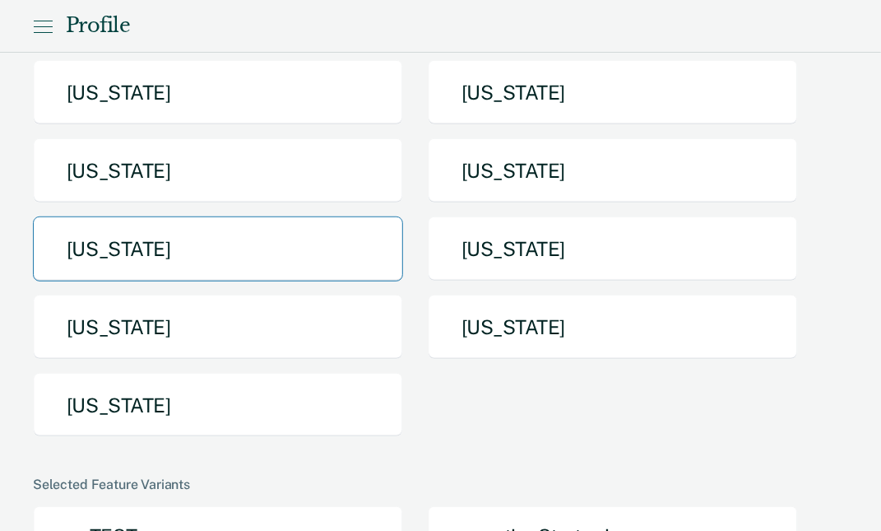
scroll to position [379, 0]
click at [318, 407] on button "[US_STATE]" at bounding box center [218, 404] width 370 height 65
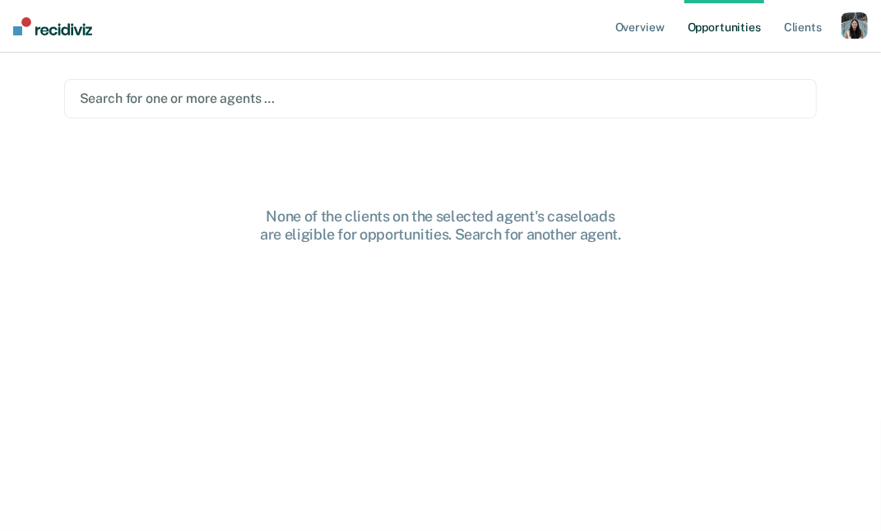
click at [640, 87] on div "Search for one or more agents …" at bounding box center [441, 98] width 726 height 22
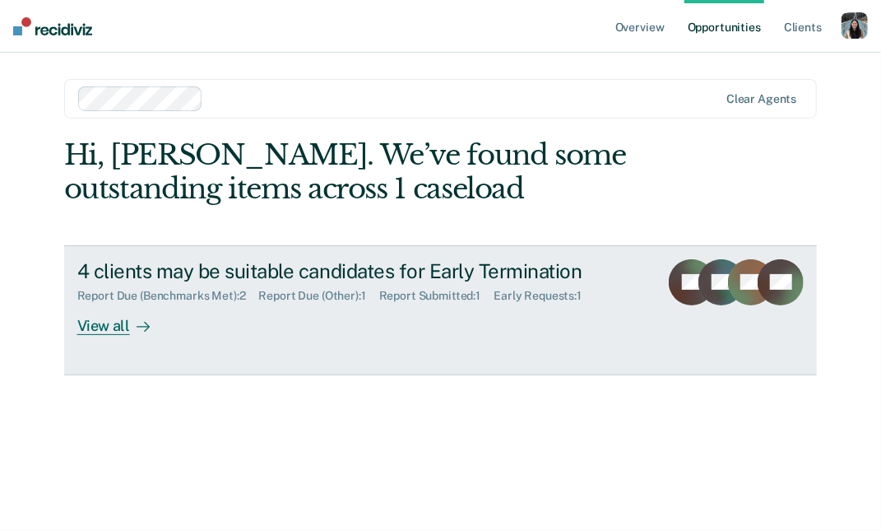
click at [393, 354] on link "4 clients may be suitable candidates for Early Termination Report Due (Benchmar…" at bounding box center [440, 310] width 753 height 130
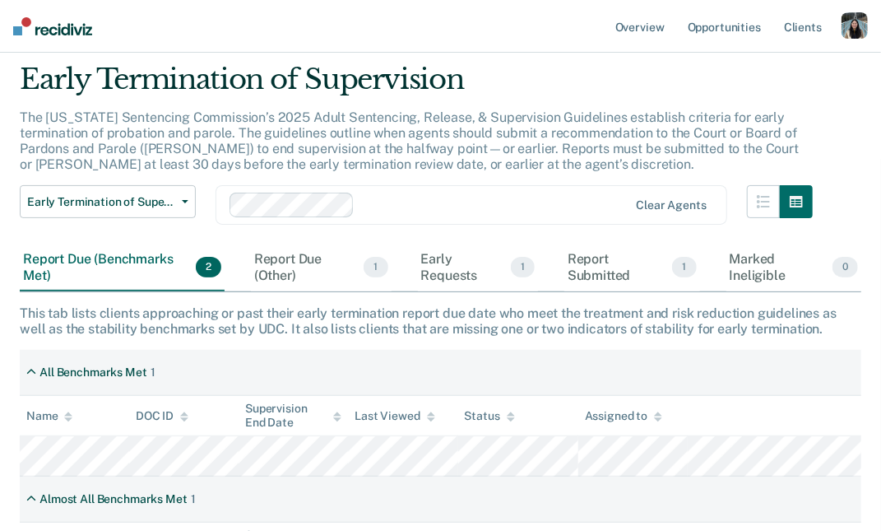
scroll to position [38, 0]
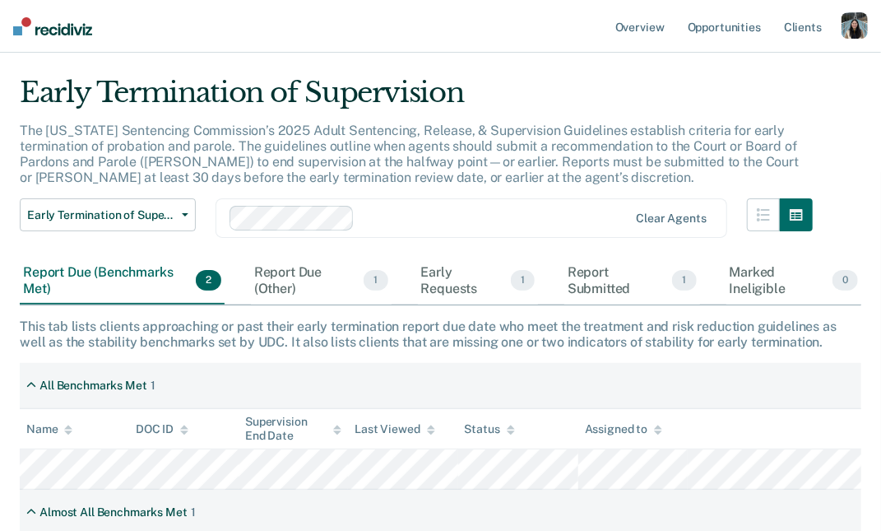
click at [857, 22] on div "button" at bounding box center [855, 25] width 26 height 26
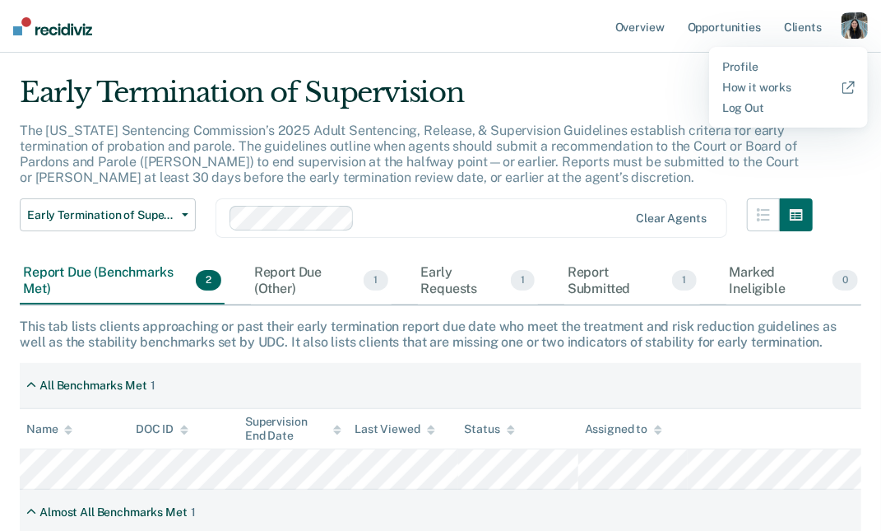
click at [765, 53] on div "Profile How it works Log Out" at bounding box center [788, 87] width 159 height 81
click at [756, 61] on link "Profile" at bounding box center [788, 67] width 132 height 14
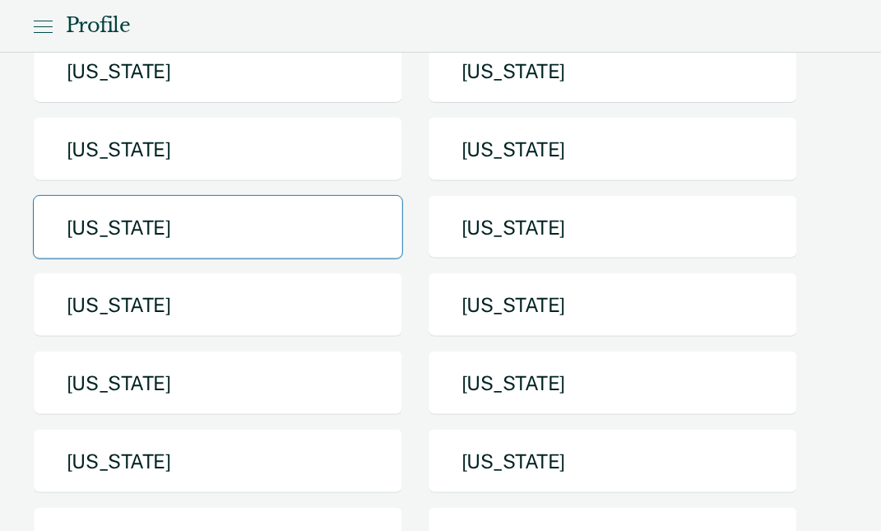
scroll to position [168, 0]
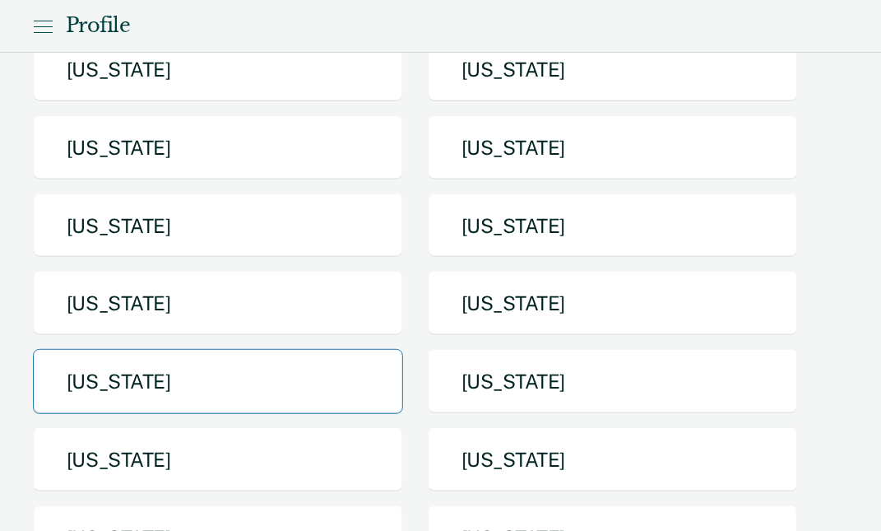
click at [317, 362] on button "[US_STATE]" at bounding box center [218, 381] width 370 height 65
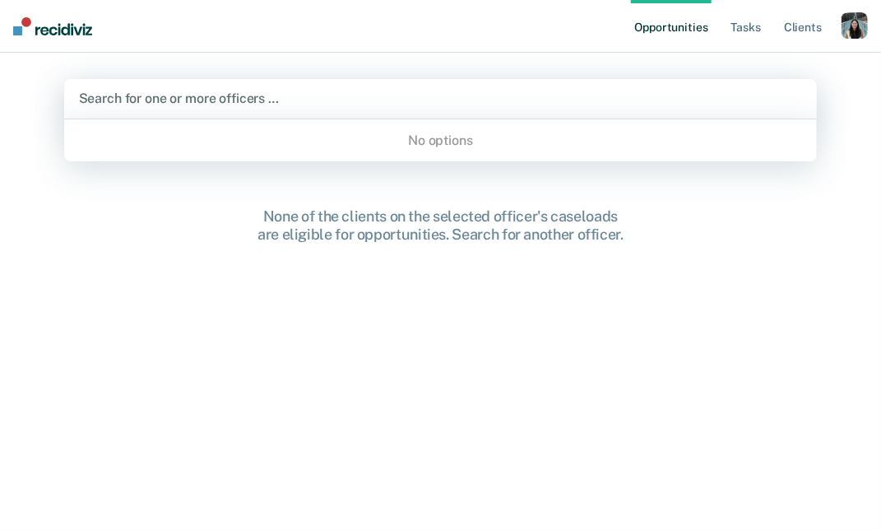
click at [404, 84] on div "Search for one or more officers …" at bounding box center [440, 98] width 753 height 39
click at [730, 30] on link "Tasks" at bounding box center [746, 26] width 36 height 53
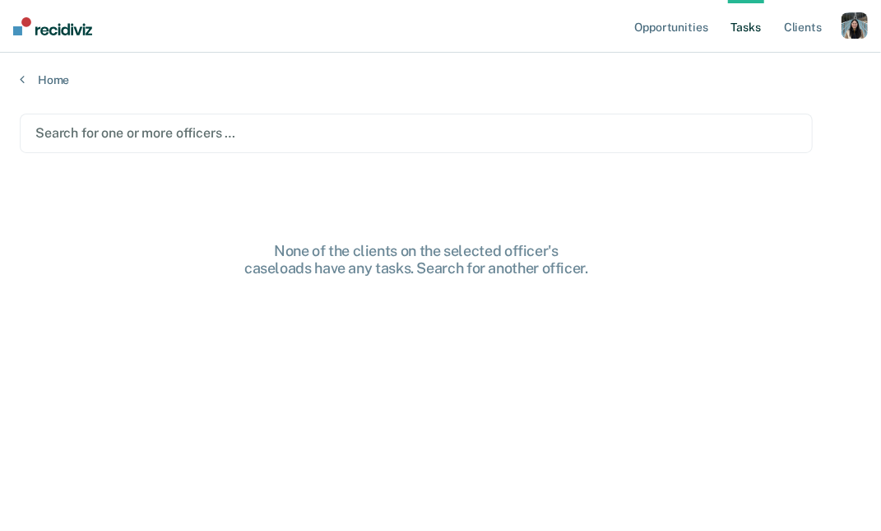
click at [855, 27] on div "button" at bounding box center [855, 25] width 26 height 26
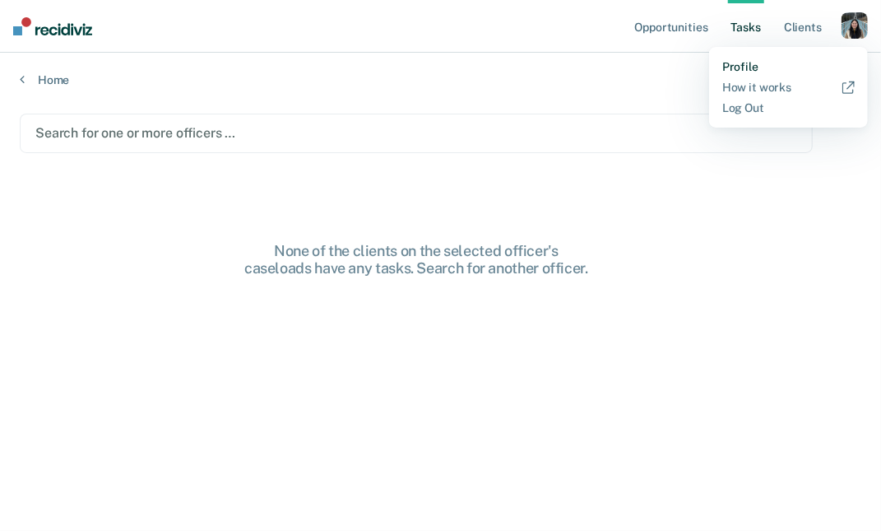
click at [733, 64] on link "Profile" at bounding box center [788, 67] width 132 height 14
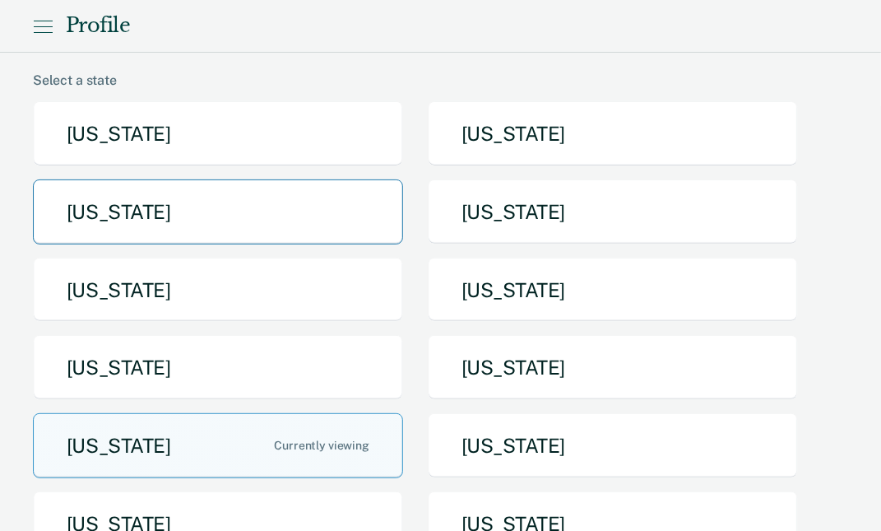
scroll to position [110, 0]
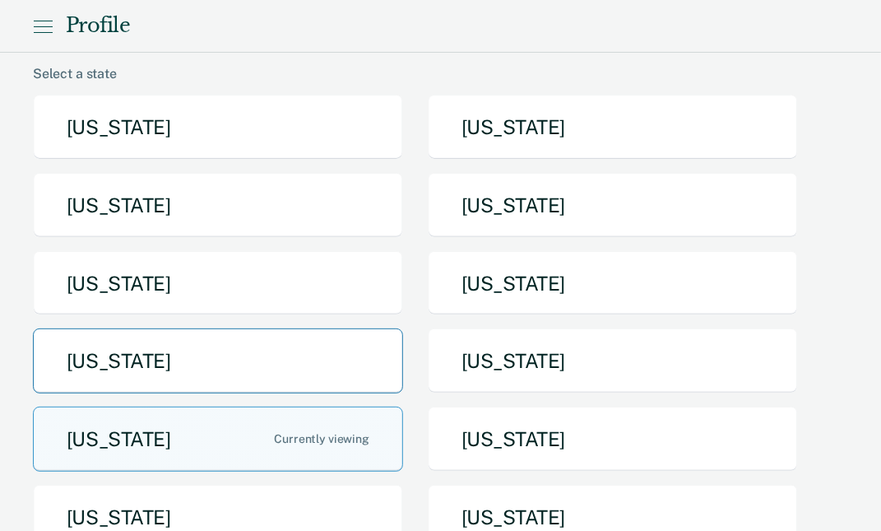
click at [334, 343] on button "[US_STATE]" at bounding box center [218, 360] width 370 height 65
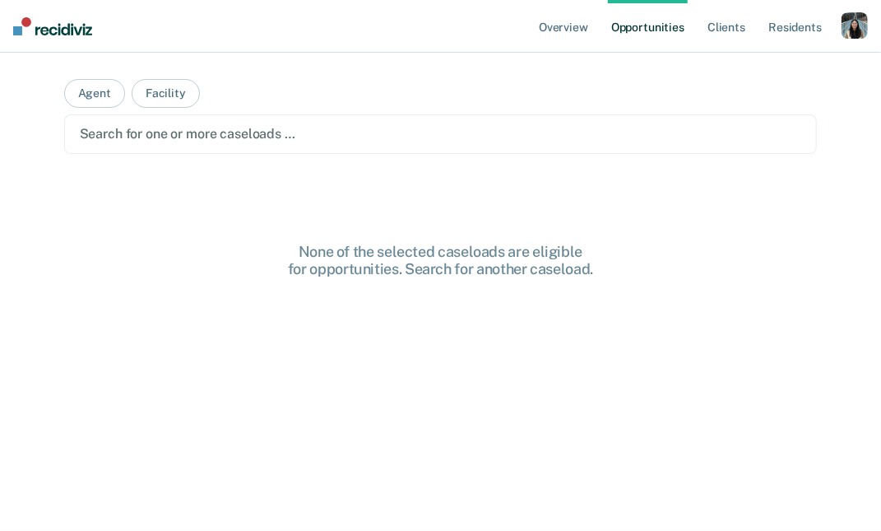
click at [384, 137] on div at bounding box center [441, 133] width 722 height 19
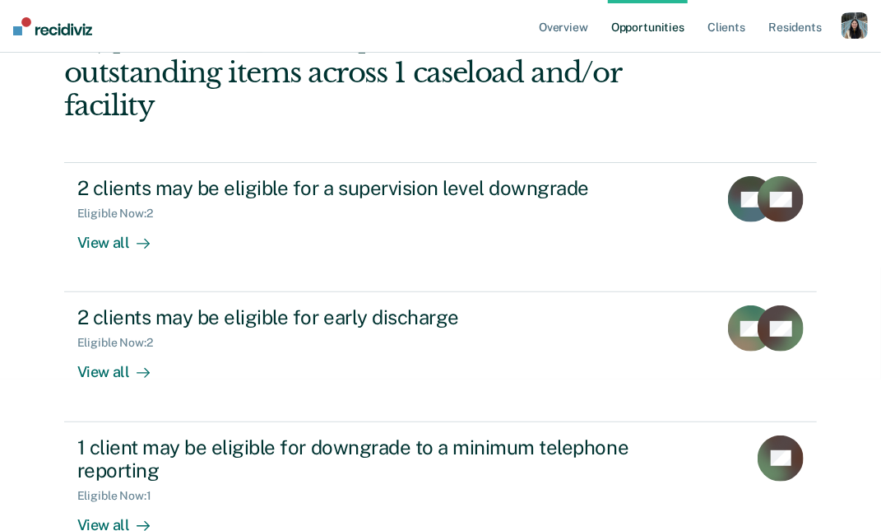
scroll to position [188, 0]
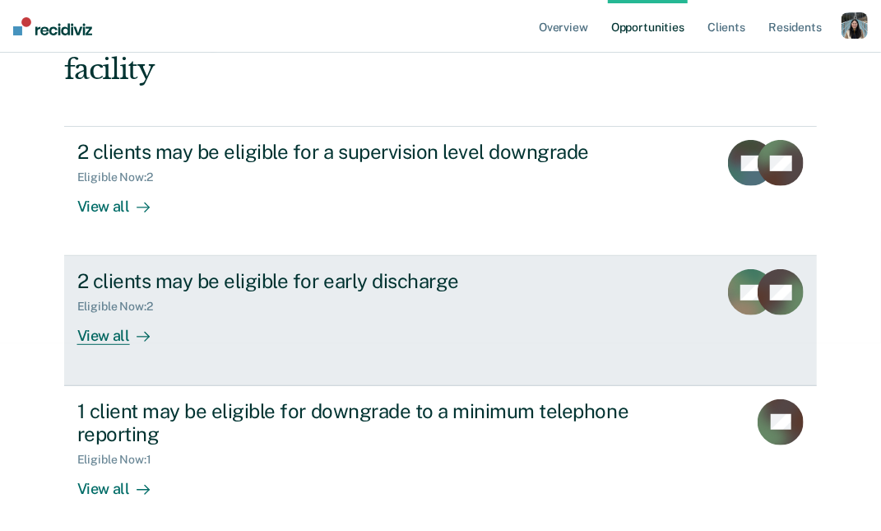
click at [336, 303] on div "2 clients may be eligible for early discharge Eligible Now : 2 View all" at bounding box center [385, 307] width 617 height 76
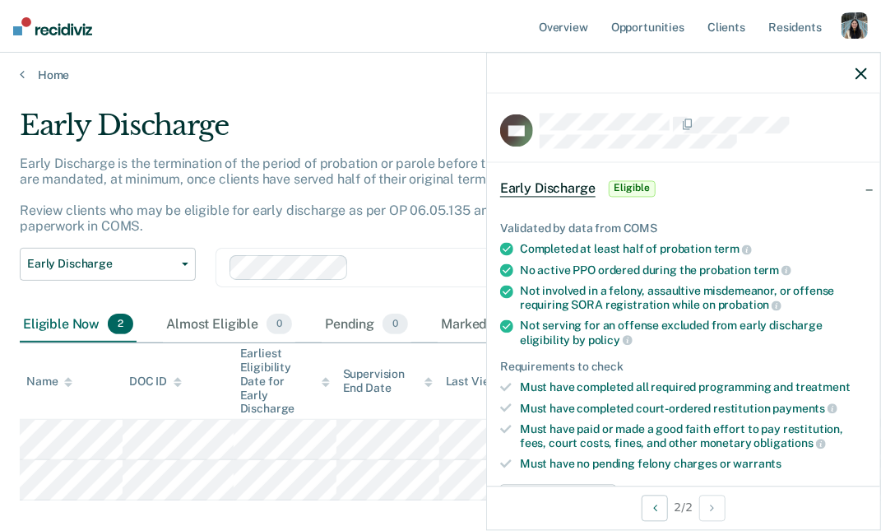
scroll to position [4, 0]
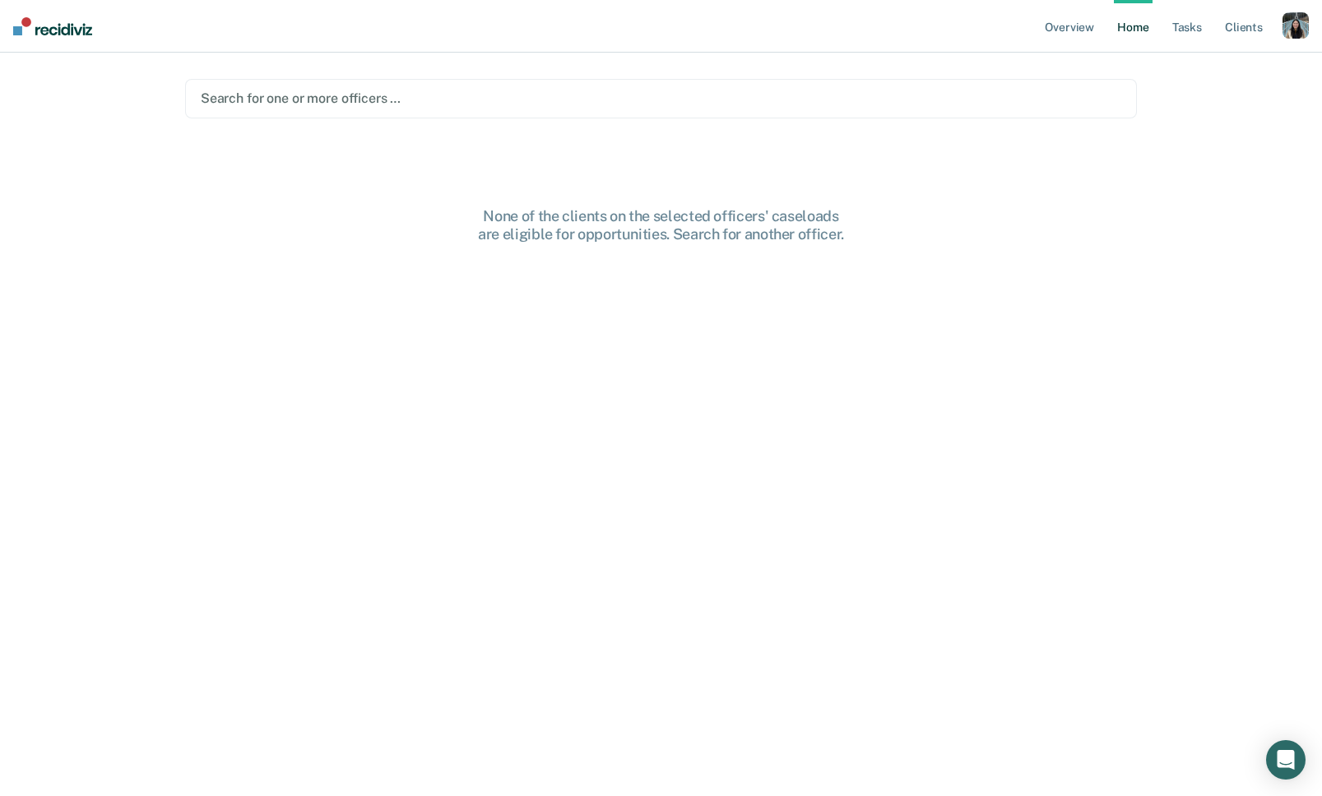
click at [713, 118] on main "Search for one or more officers … None of the clients on the selected officers'…" at bounding box center [660, 405] width 991 height 704
click at [1304, 21] on div "button" at bounding box center [1295, 25] width 26 height 26
click at [1217, 51] on div "Profile How it works Log Out" at bounding box center [1229, 87] width 159 height 81
click at [1194, 60] on link "Profile" at bounding box center [1229, 67] width 132 height 14
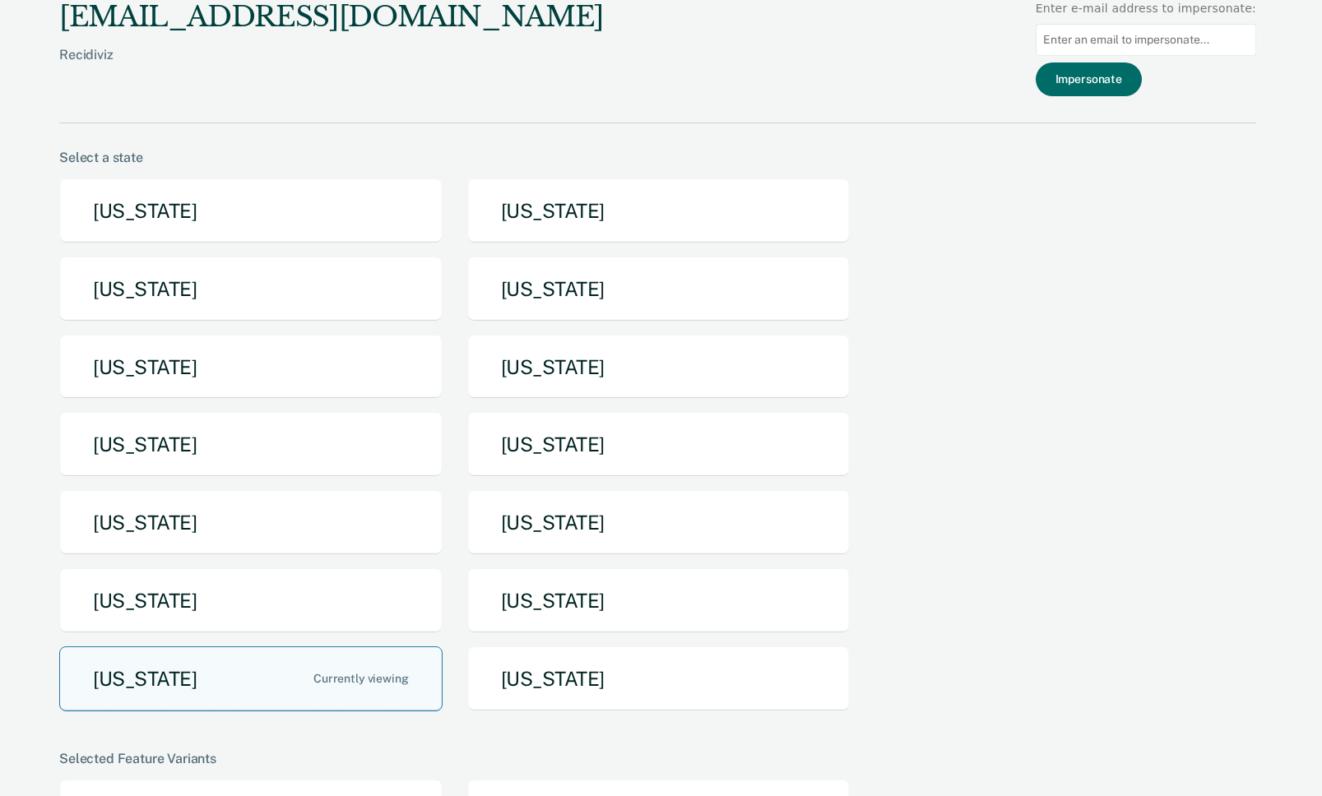
click at [273, 683] on button "[US_STATE]" at bounding box center [250, 679] width 383 height 65
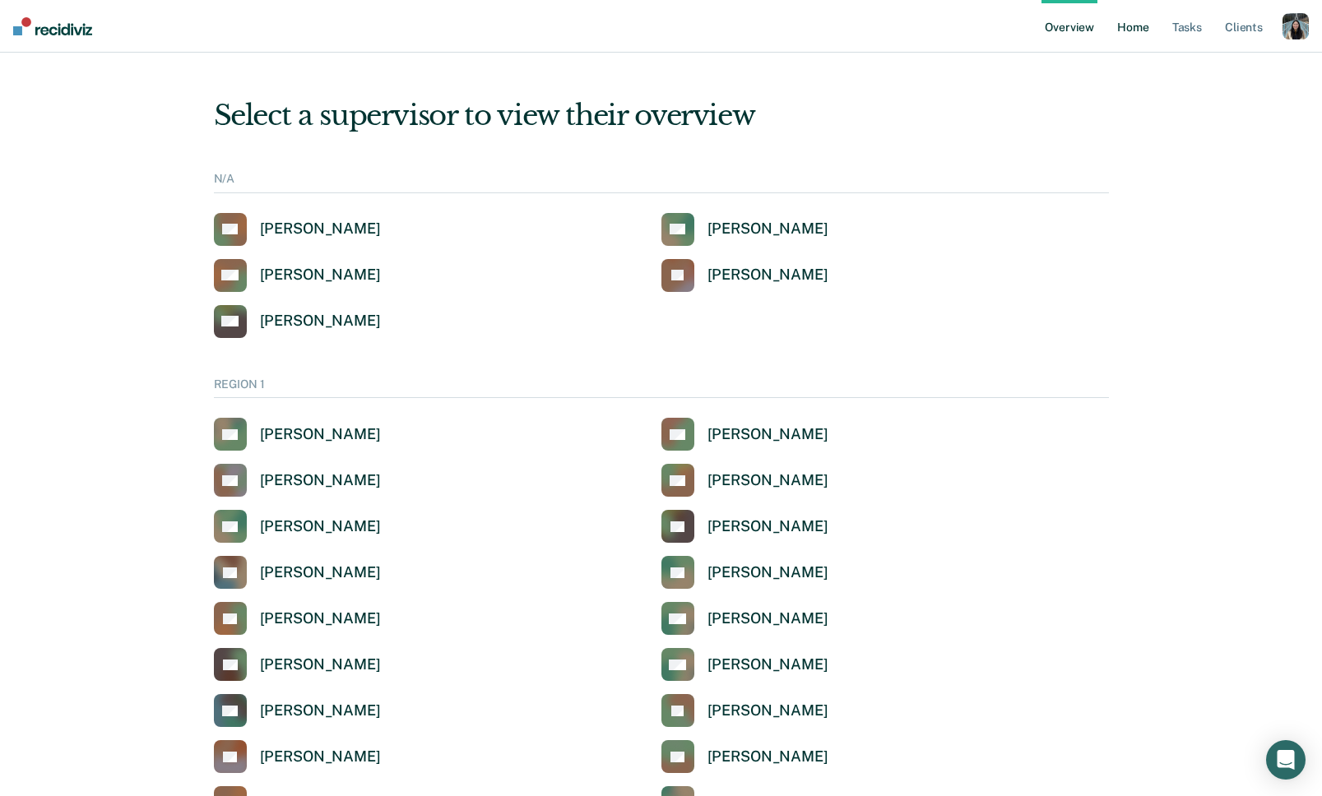
click at [1133, 35] on link "Home" at bounding box center [1133, 26] width 38 height 53
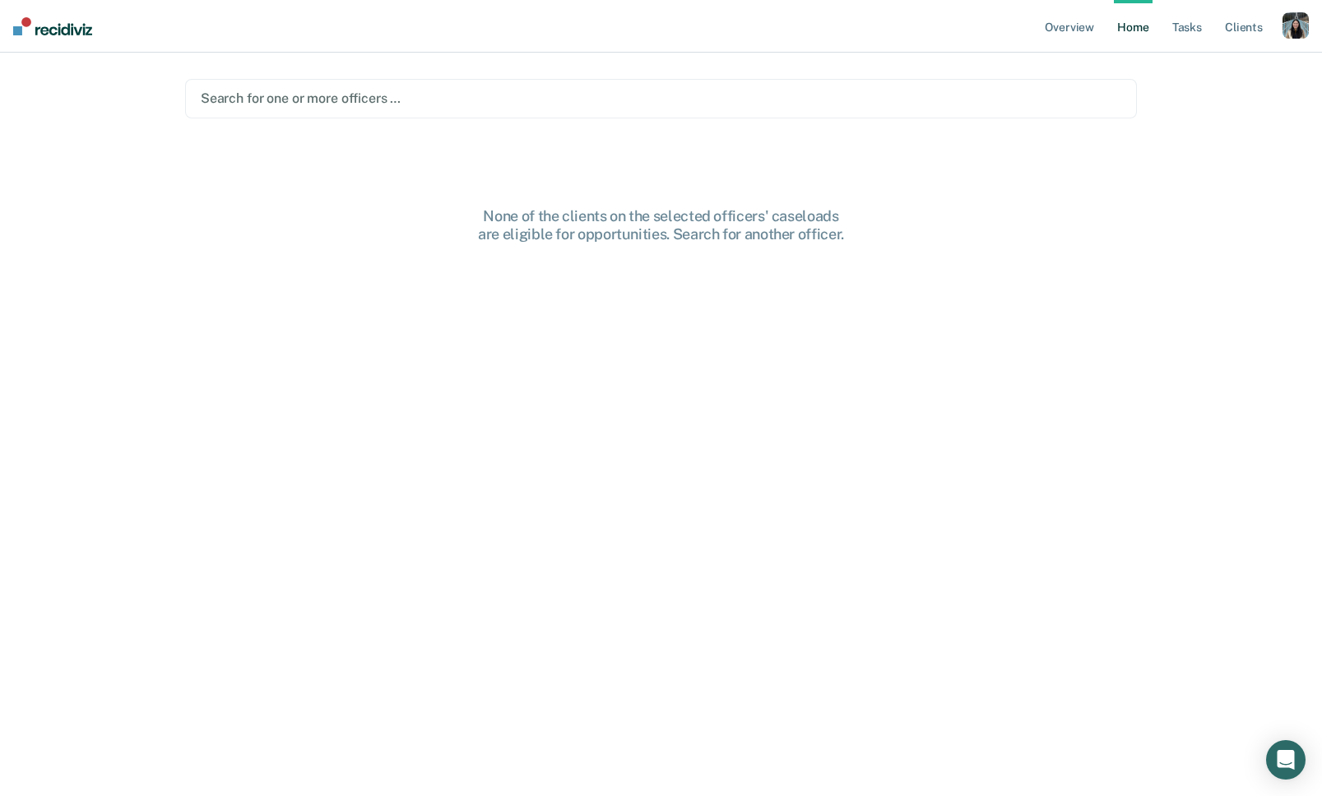
click at [678, 111] on div "Search for one or more officers …" at bounding box center [661, 98] width 952 height 39
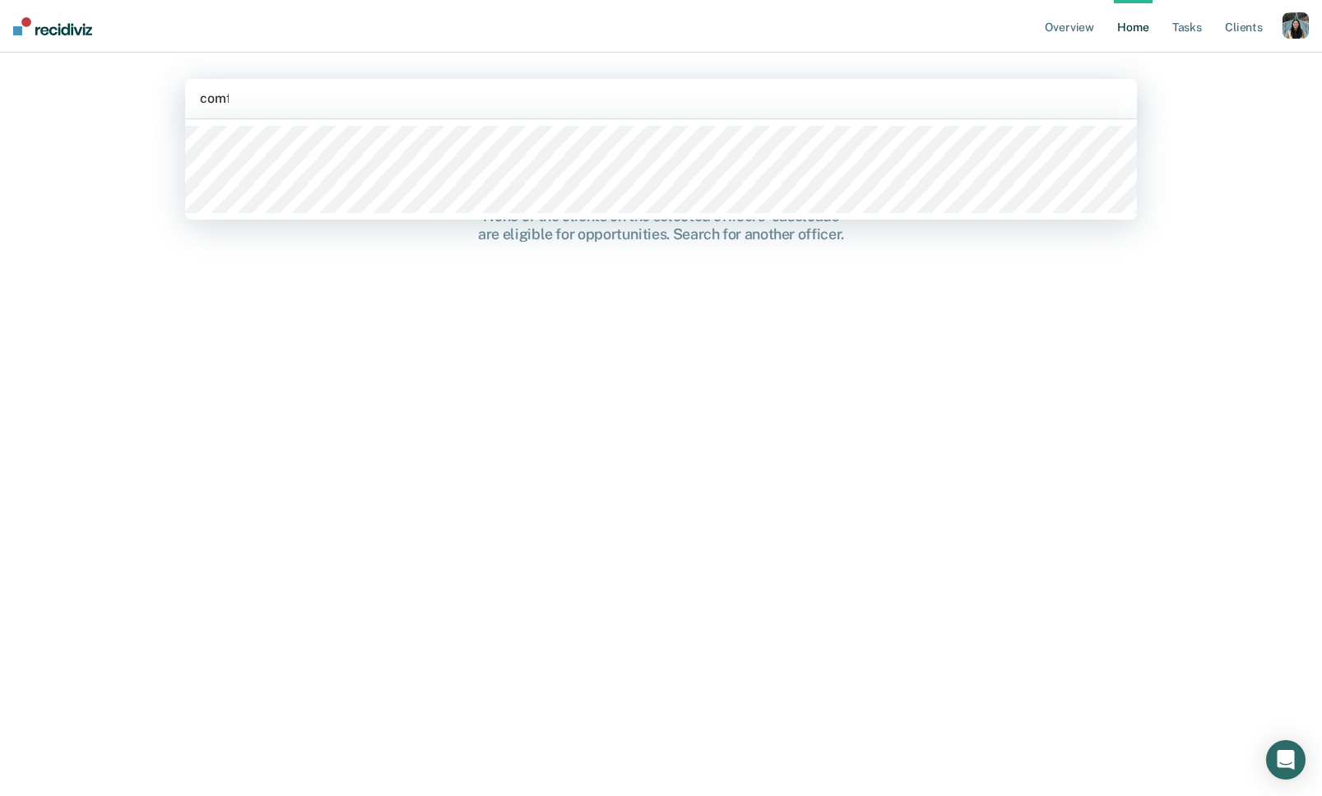
type input "comfo"
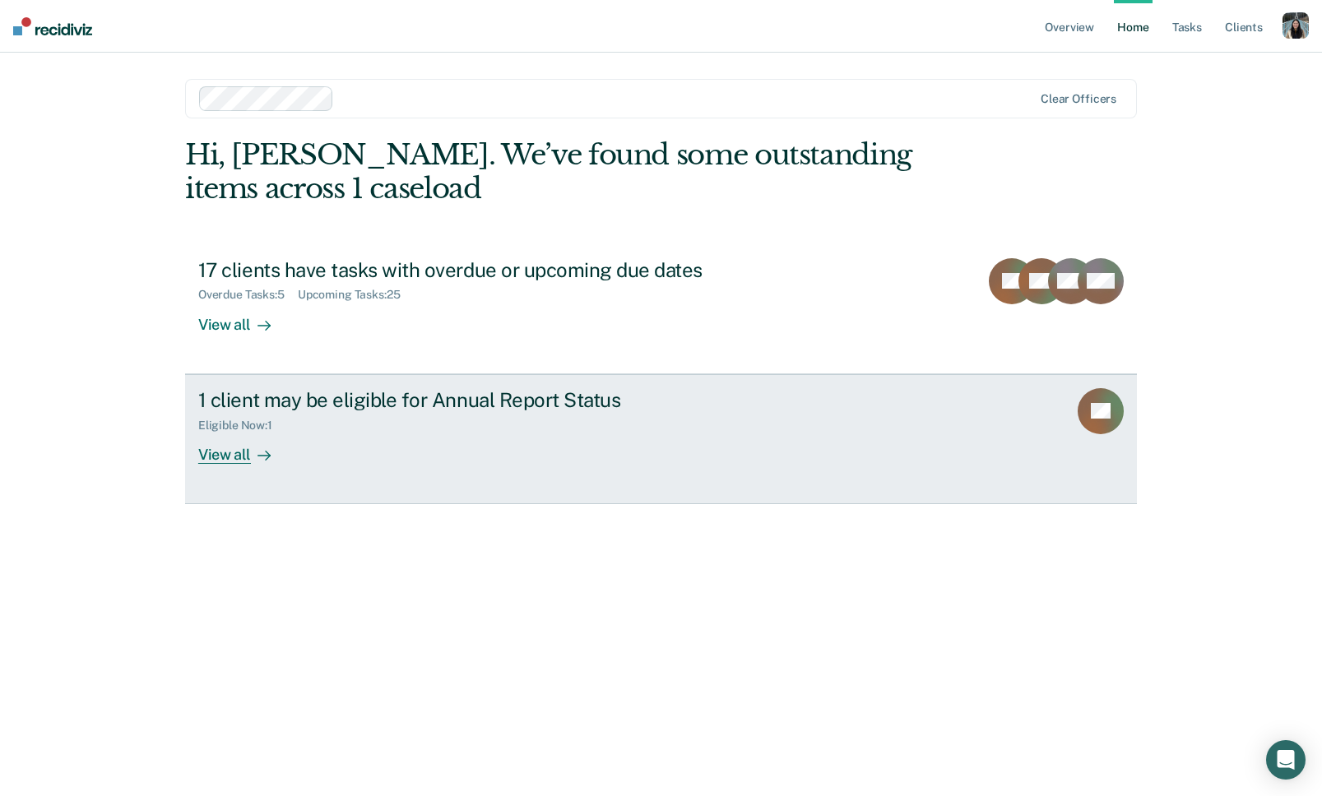
click at [254, 455] on div at bounding box center [261, 454] width 20 height 19
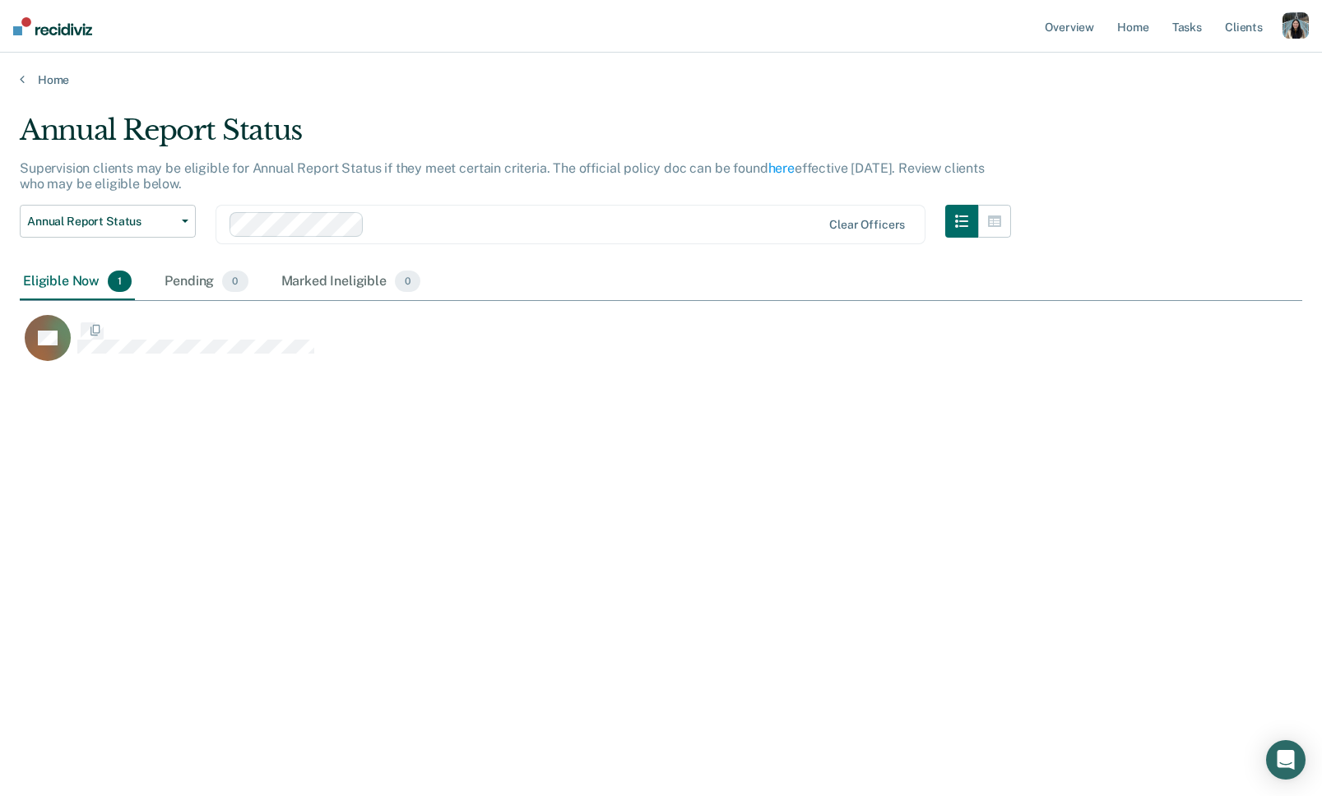
scroll to position [559, 1282]
click at [641, 224] on div at bounding box center [596, 224] width 450 height 19
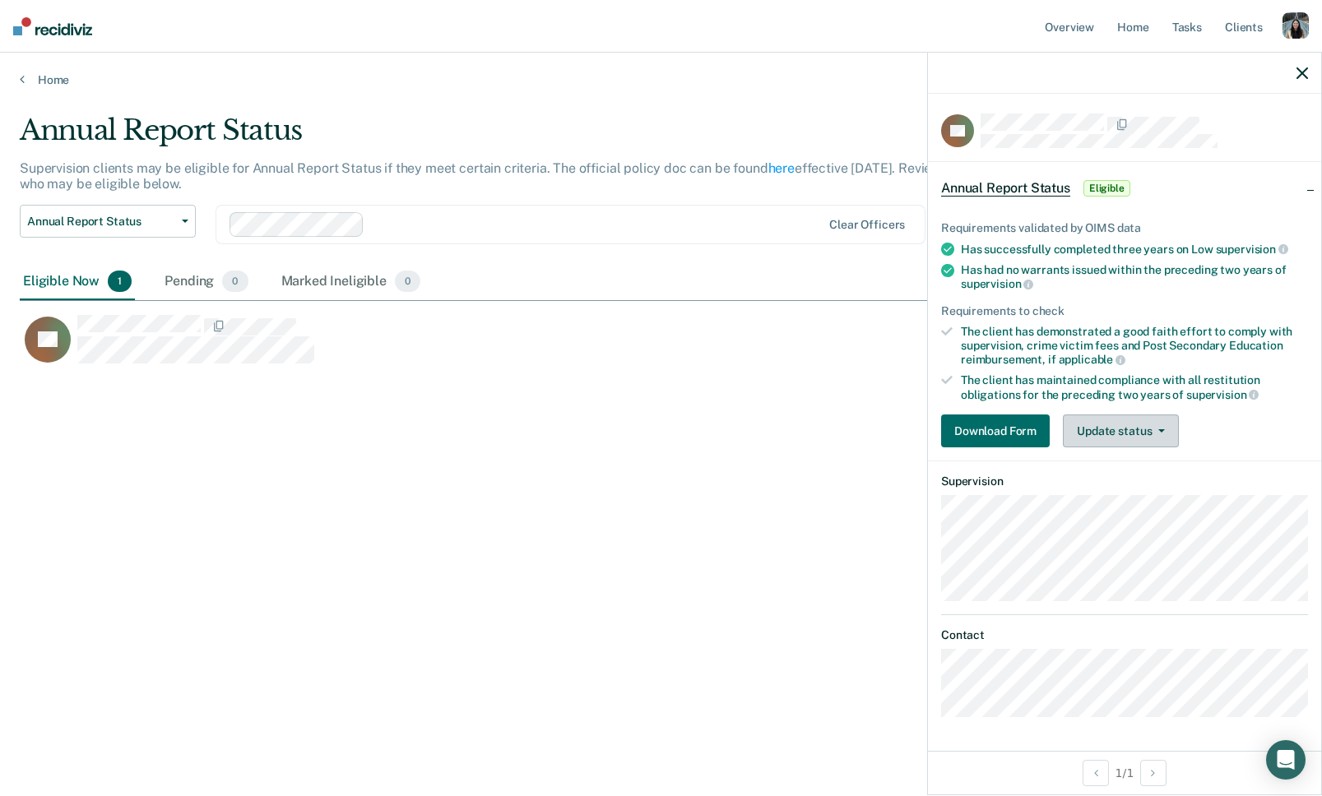
click at [1111, 439] on button "Update status" at bounding box center [1121, 431] width 116 height 33
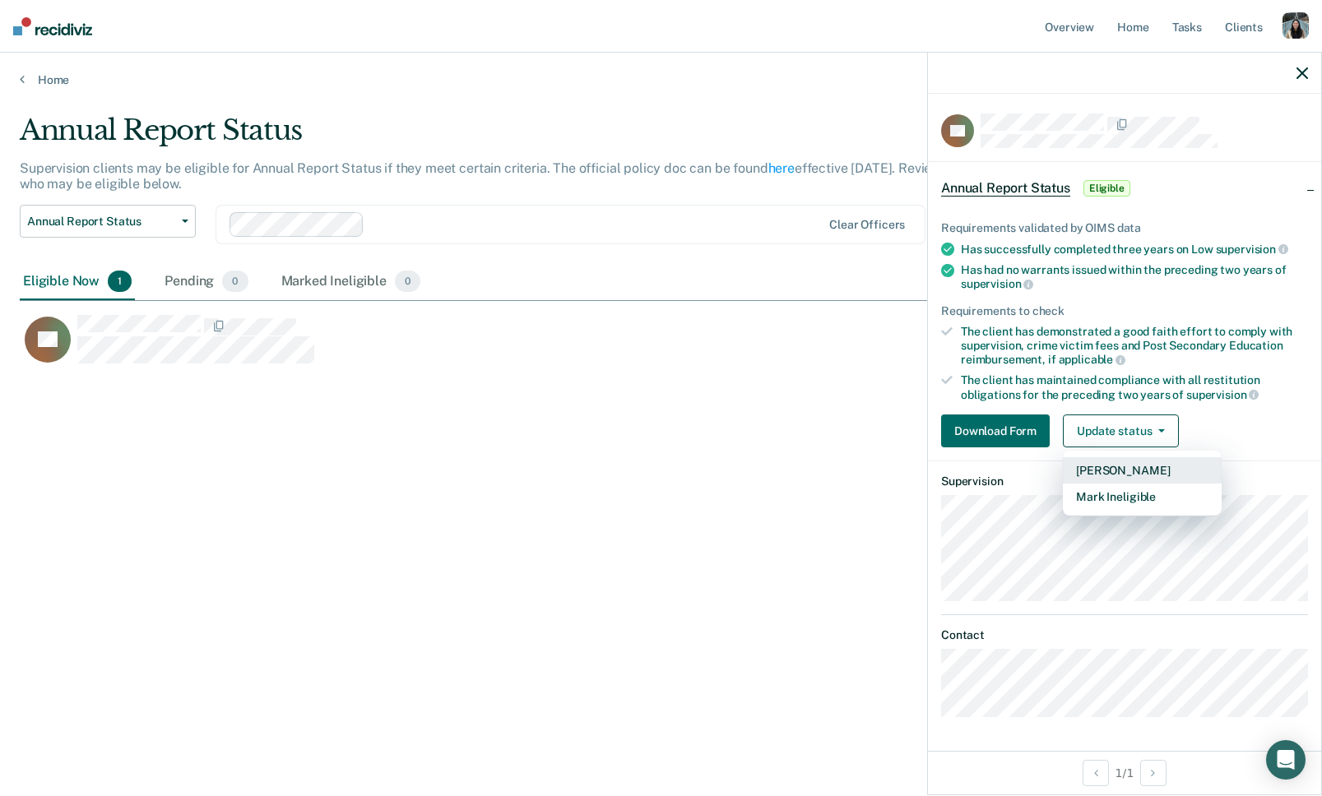
click at [1111, 467] on button "[PERSON_NAME]" at bounding box center [1142, 470] width 159 height 26
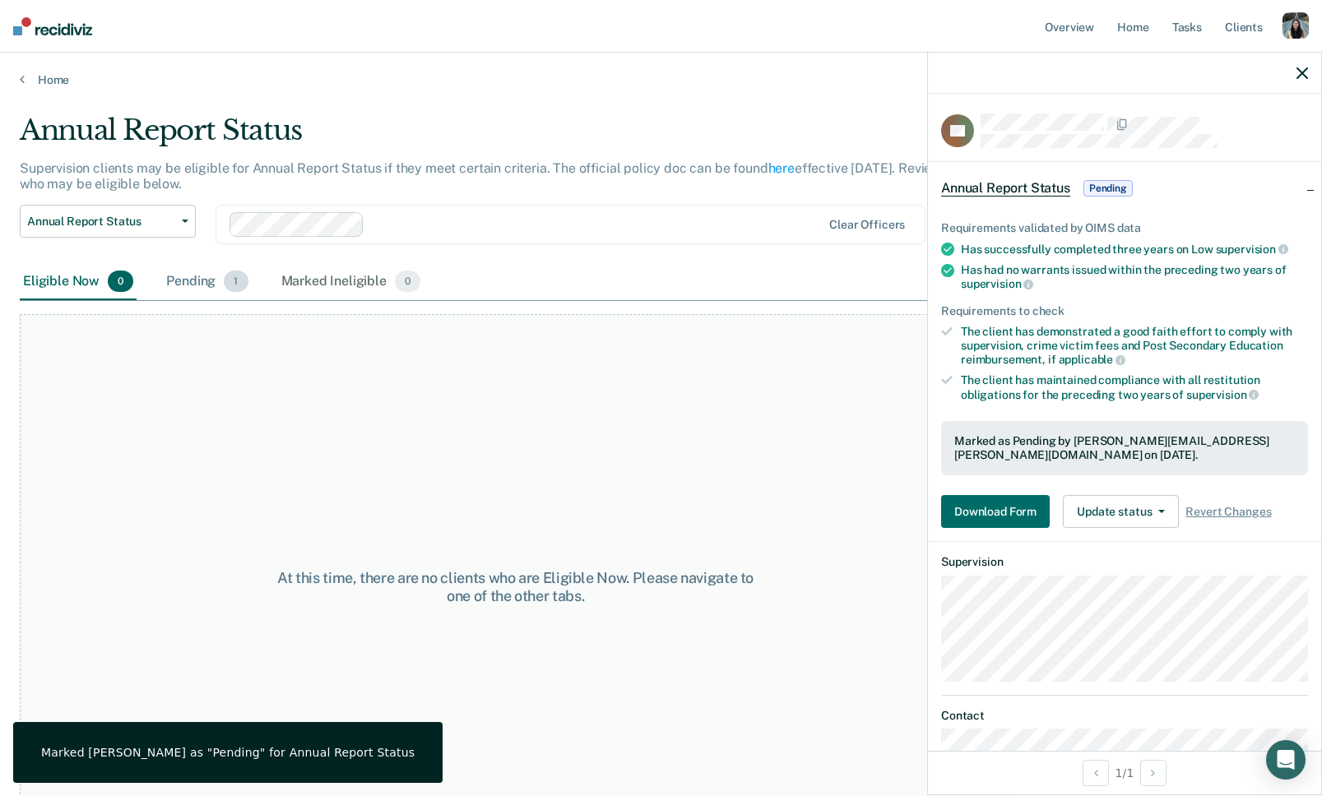
click at [213, 280] on div "Pending 1" at bounding box center [207, 282] width 88 height 36
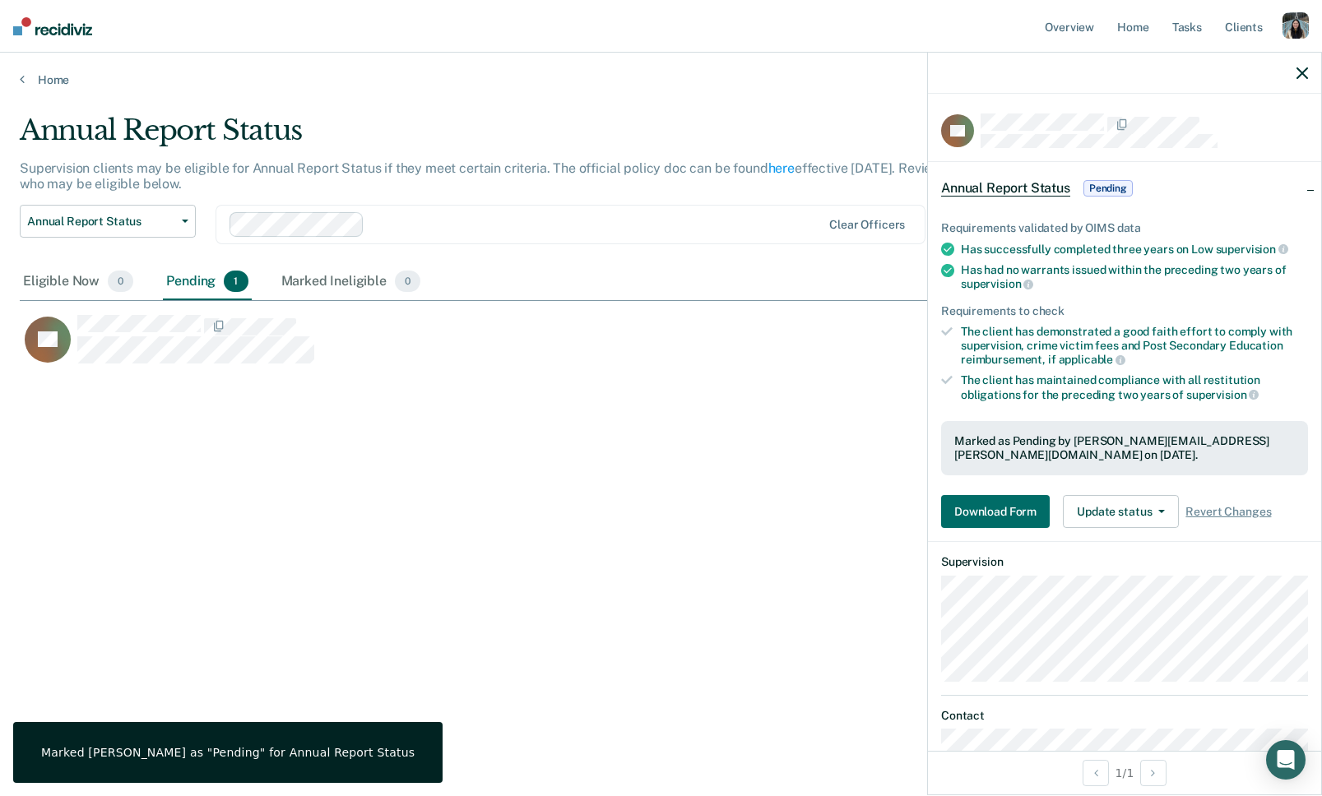
click at [1297, 83] on div at bounding box center [1124, 73] width 393 height 41
click at [1296, 73] on icon "button" at bounding box center [1302, 73] width 12 height 12
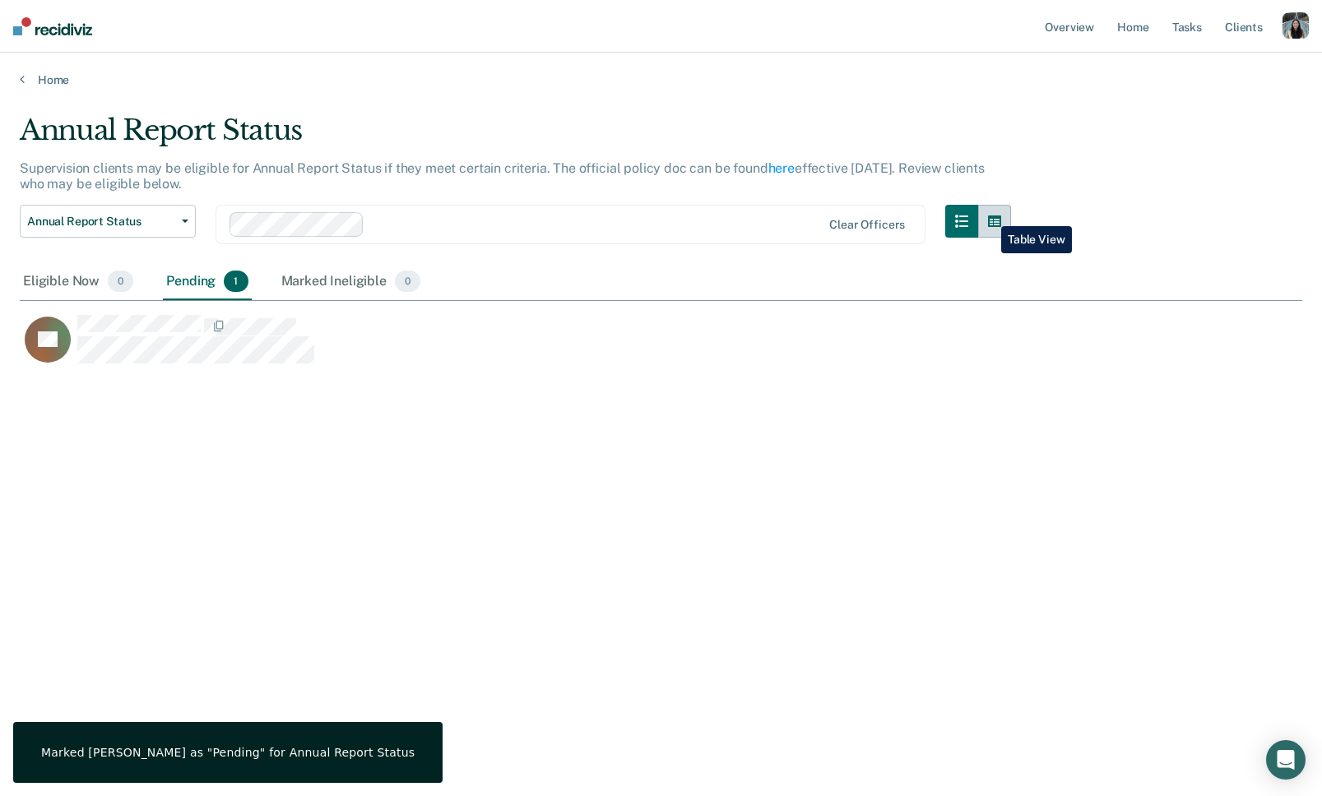
click at [989, 215] on icon "button" at bounding box center [994, 221] width 13 height 13
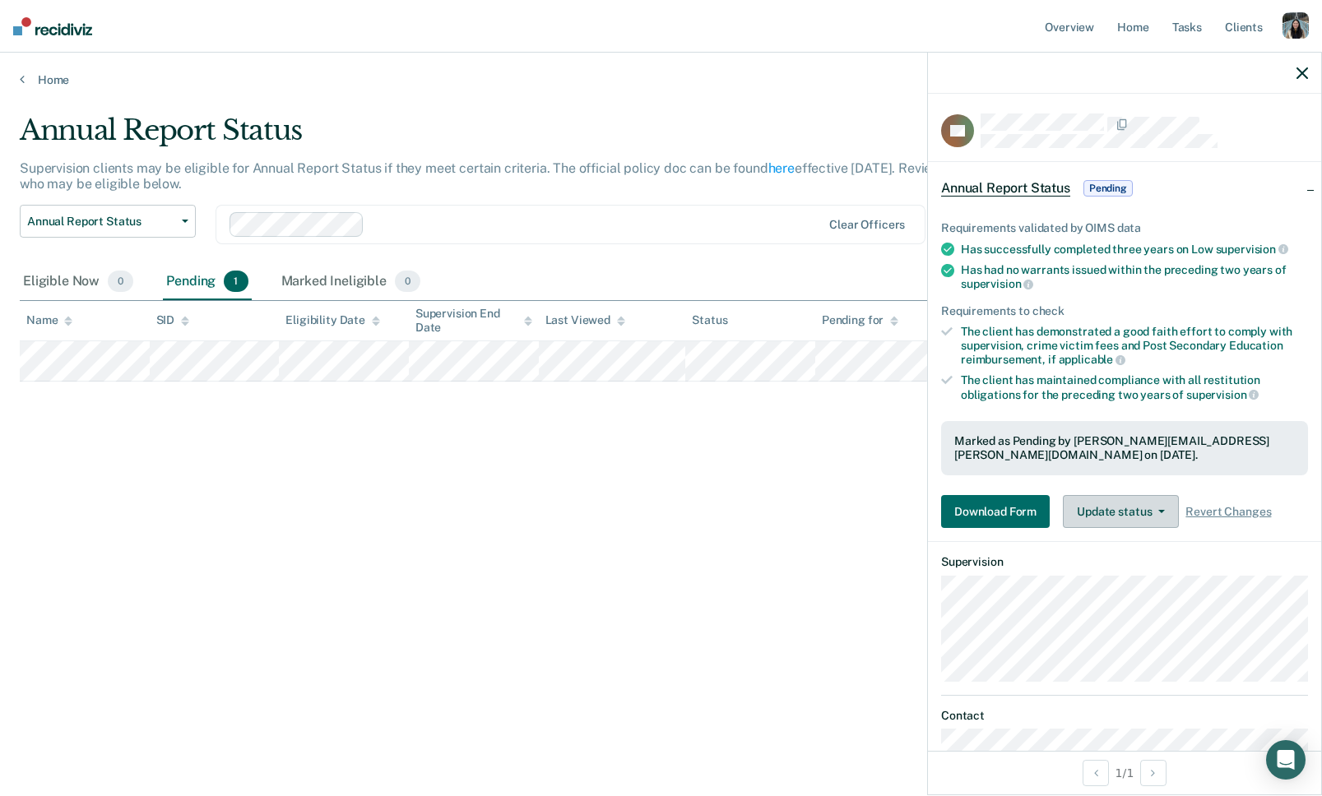
click at [1106, 500] on button "Update status" at bounding box center [1121, 511] width 116 height 33
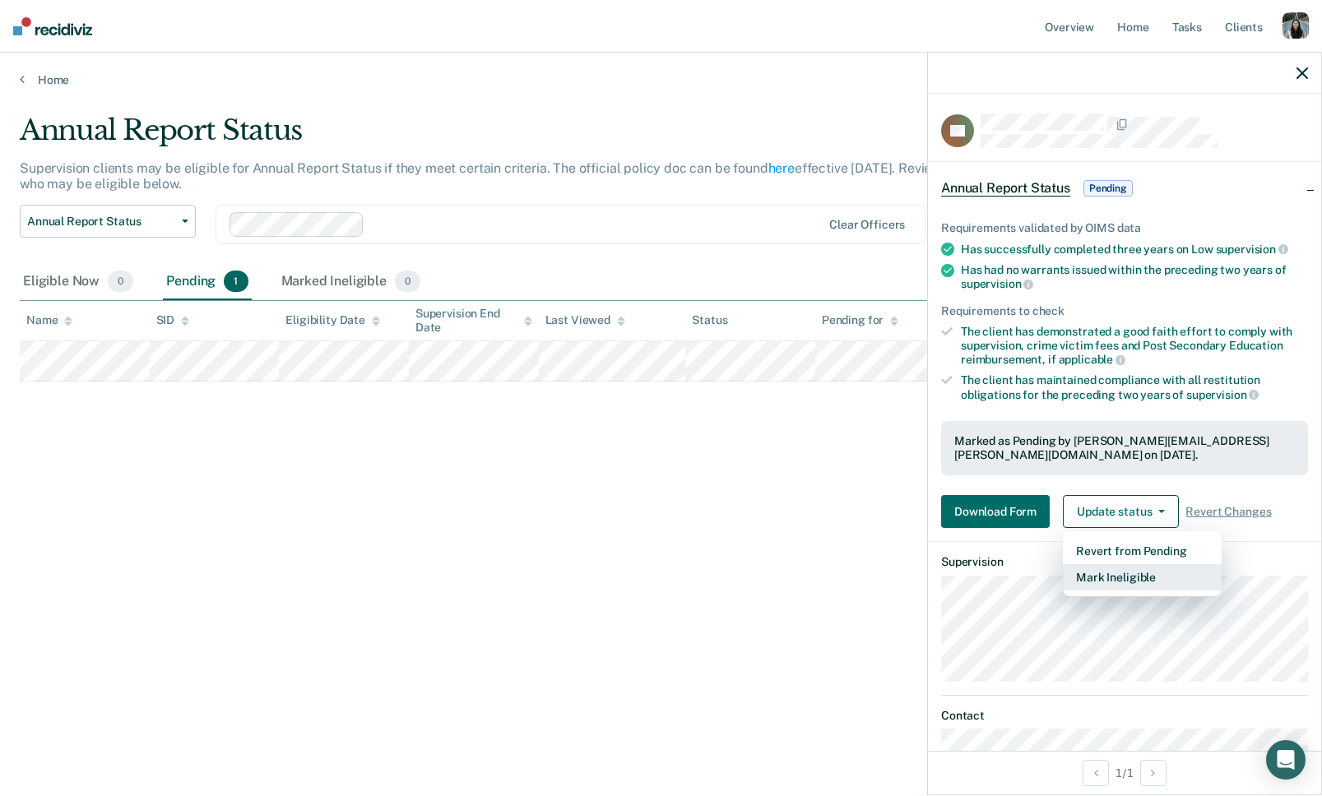
click at [1106, 580] on button "Mark Ineligible" at bounding box center [1142, 577] width 159 height 26
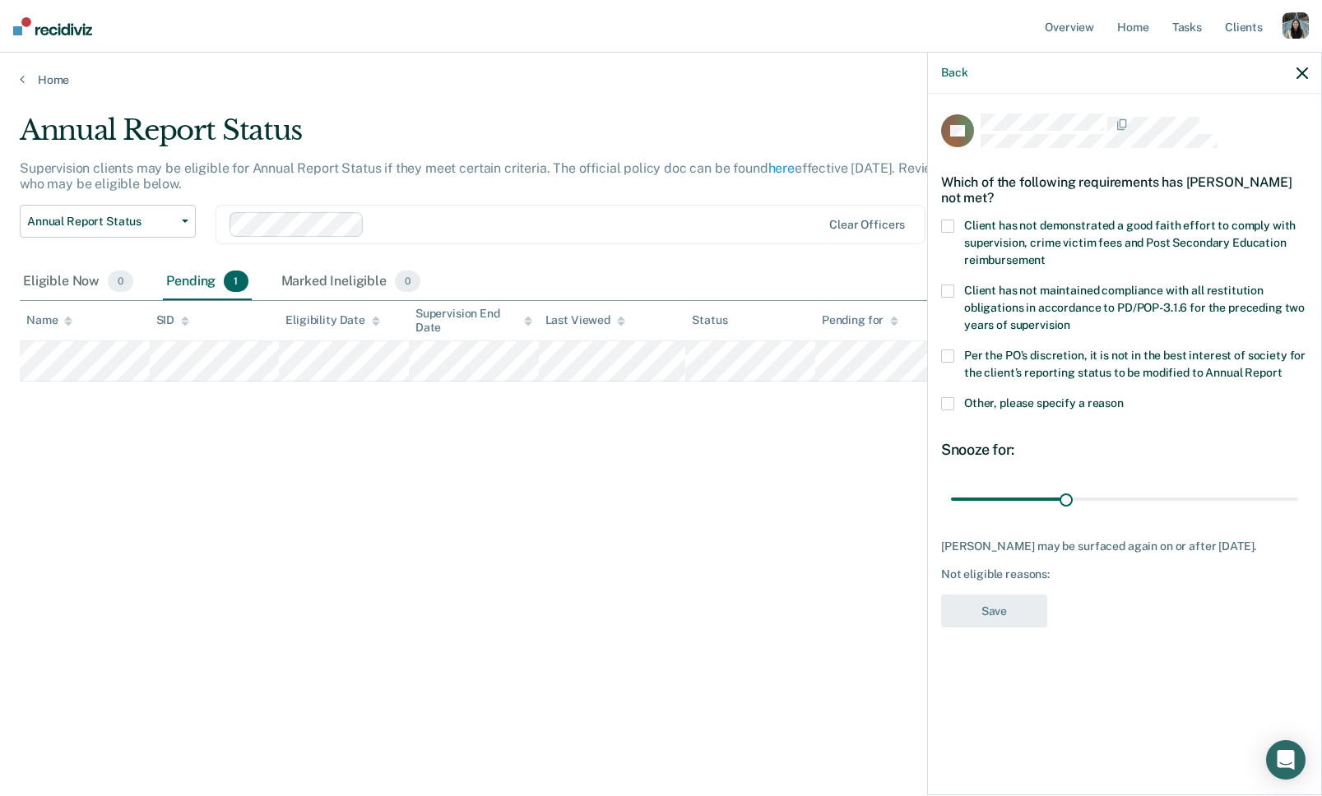
click at [1011, 243] on span "Client has not demonstrated a good faith effort to comply with supervision, cri…" at bounding box center [1130, 243] width 332 height 48
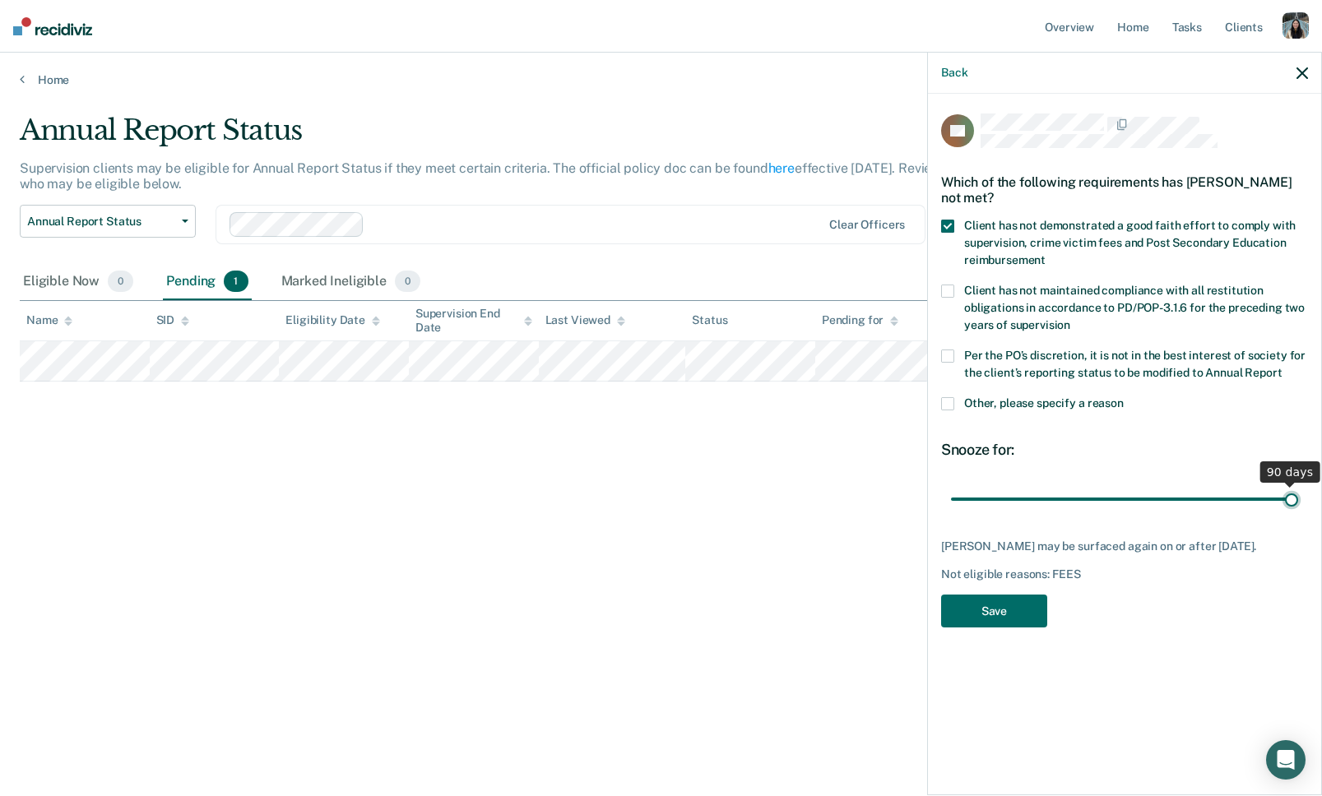
drag, startPoint x: 1067, startPoint y: 498, endPoint x: 1328, endPoint y: 504, distance: 260.8
type input "90"
click at [1298, 504] on input "range" at bounding box center [1124, 499] width 347 height 29
click at [963, 232] on label "Client has not demonstrated a good faith effort to comply with supervision, cri…" at bounding box center [1124, 246] width 367 height 52
click at [968, 295] on label "Client has not maintained compliance with all restitution obligations in accord…" at bounding box center [1124, 311] width 367 height 52
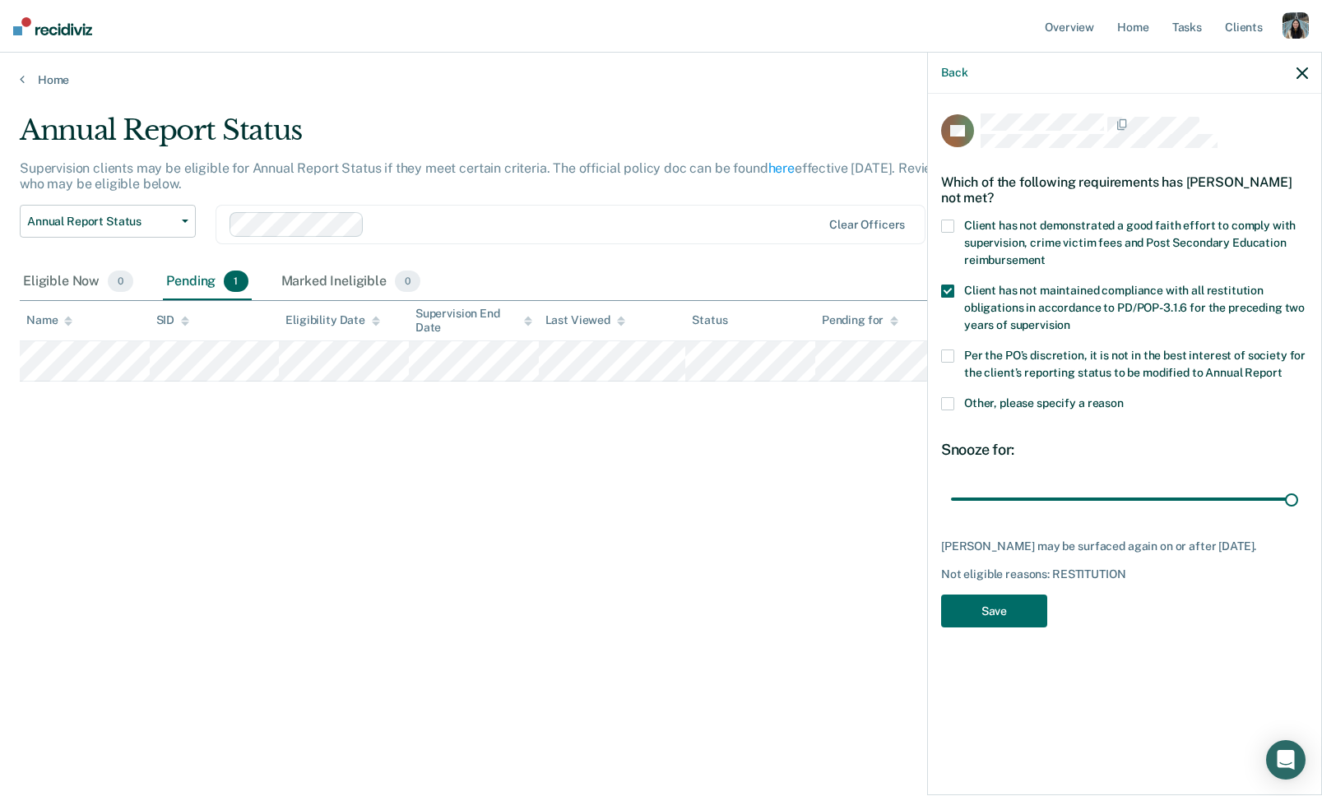
click at [1039, 304] on span "Client has not maintained compliance with all restitution obligations in accord…" at bounding box center [1134, 308] width 341 height 48
click at [1029, 360] on label "Per the PO’s discretion, it is not in the best interest of society for the clie…" at bounding box center [1124, 367] width 367 height 35
click at [1008, 388] on div "Per the PO’s discretion, it is not in the best interest of society for the clie…" at bounding box center [1124, 374] width 367 height 48
click at [1025, 320] on span "Client has not maintained compliance with all restitution obligations in accord…" at bounding box center [1134, 308] width 341 height 48
click at [1002, 623] on button "Save" at bounding box center [994, 612] width 106 height 34
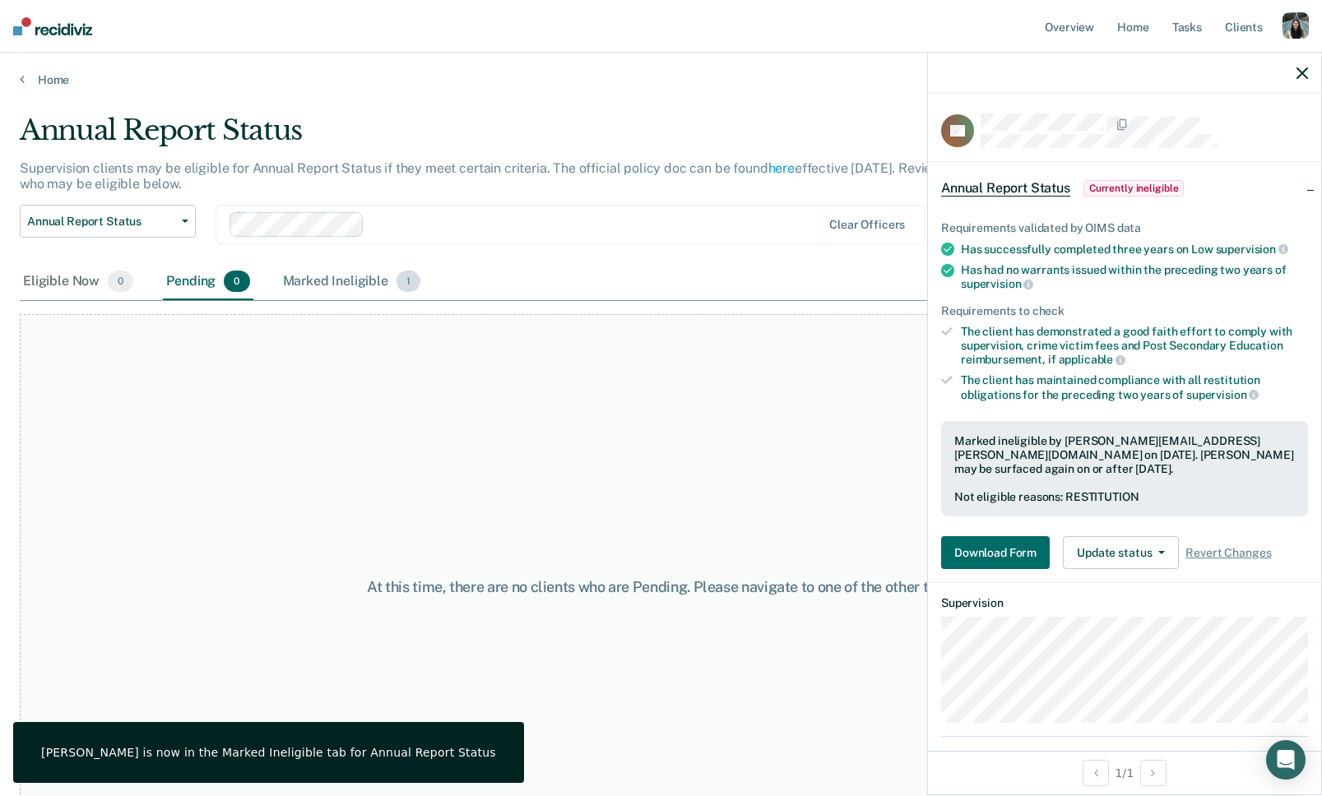
click at [369, 270] on div "Marked Ineligible 1" at bounding box center [352, 282] width 145 height 36
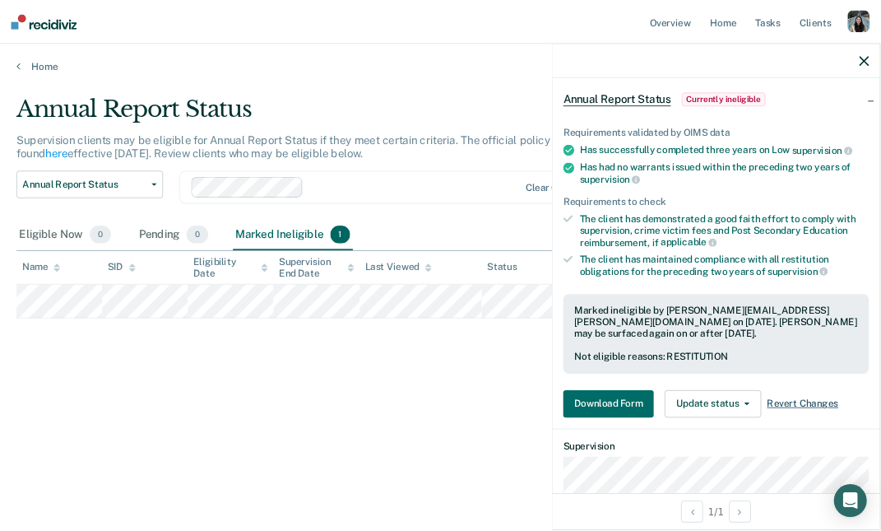
scroll to position [71, 0]
drag, startPoint x: 723, startPoint y: 375, endPoint x: 822, endPoint y: 374, distance: 98.7
click at [822, 374] on div "Marked ineligible by [PERSON_NAME][EMAIL_ADDRESS][PERSON_NAME][DOMAIN_NAME] on …" at bounding box center [859, 384] width 341 height 41
copy div "[PERSON_NAME]"
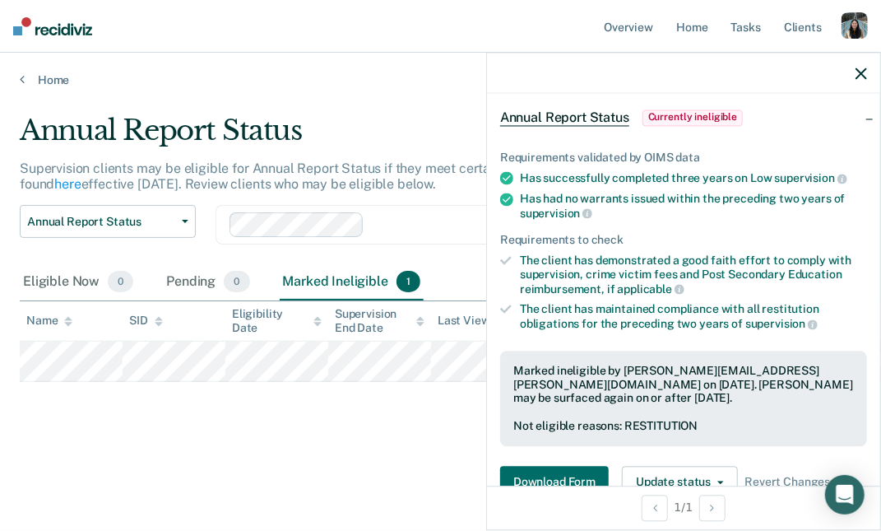
click at [478, 90] on main "Annual Report Status Supervision clients may be eligible for Annual Report Stat…" at bounding box center [440, 306] width 881 height 438
click at [36, 67] on div "Home" at bounding box center [440, 70] width 881 height 35
click at [43, 75] on link "Home" at bounding box center [441, 79] width 842 height 15
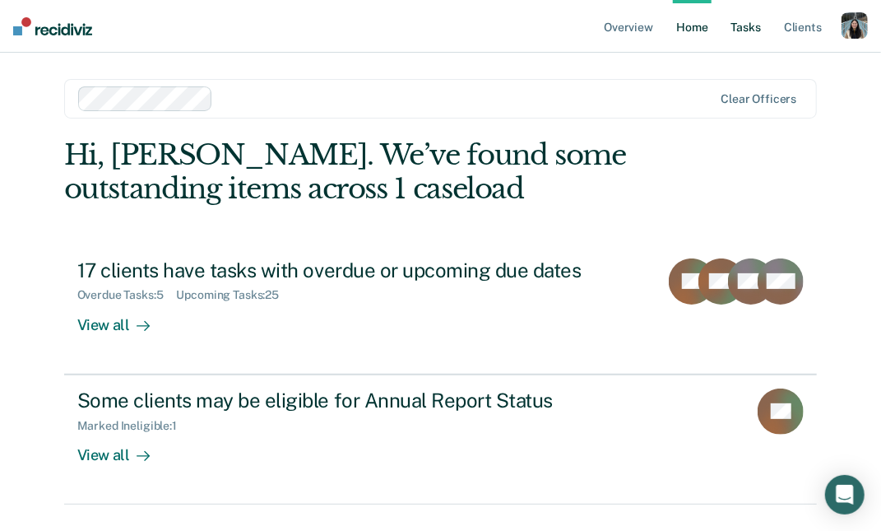
click at [756, 37] on link "Tasks" at bounding box center [746, 26] width 36 height 53
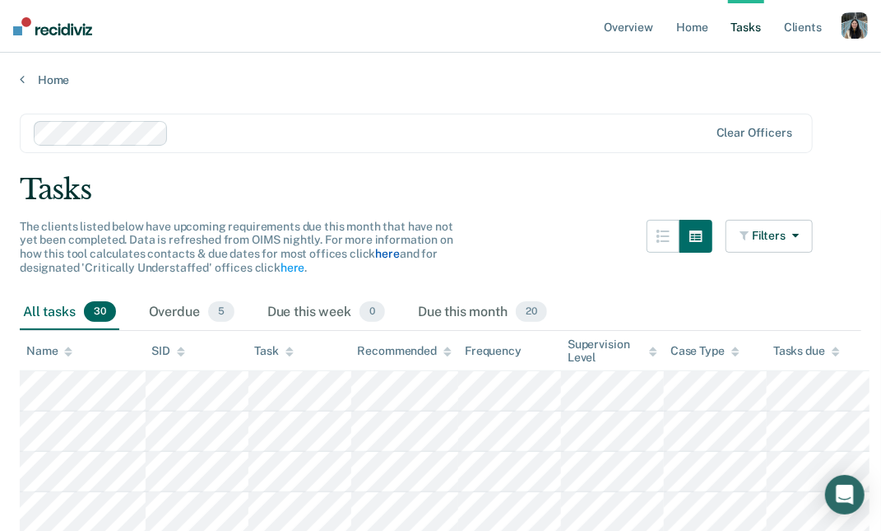
click at [389, 249] on link "here" at bounding box center [387, 253] width 24 height 13
click at [286, 267] on link "here" at bounding box center [293, 267] width 24 height 13
click at [386, 251] on link "here" at bounding box center [387, 253] width 24 height 13
click at [656, 228] on button "button" at bounding box center [663, 236] width 33 height 33
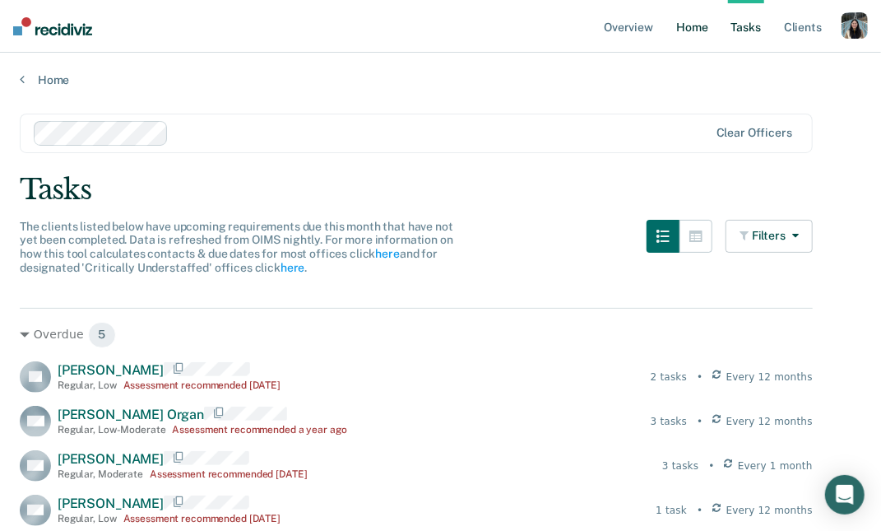
click at [689, 34] on link "Home" at bounding box center [692, 26] width 38 height 53
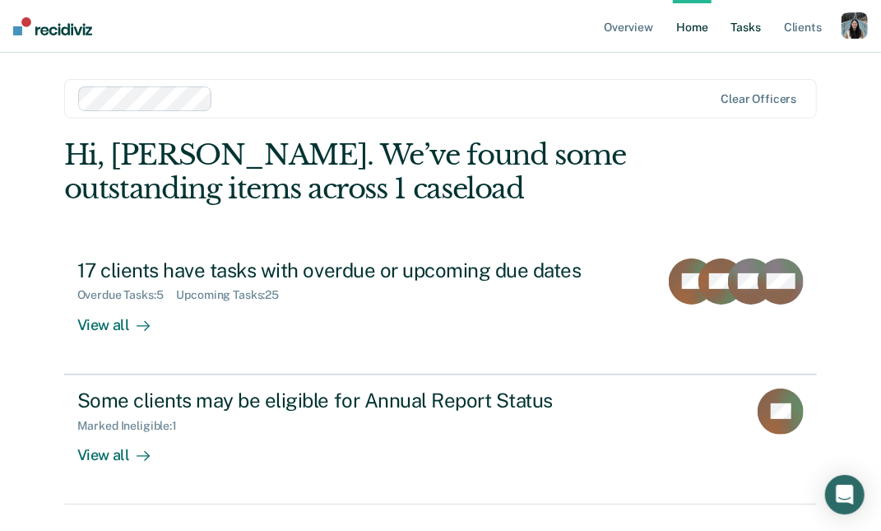
click at [754, 32] on link "Tasks" at bounding box center [746, 26] width 36 height 53
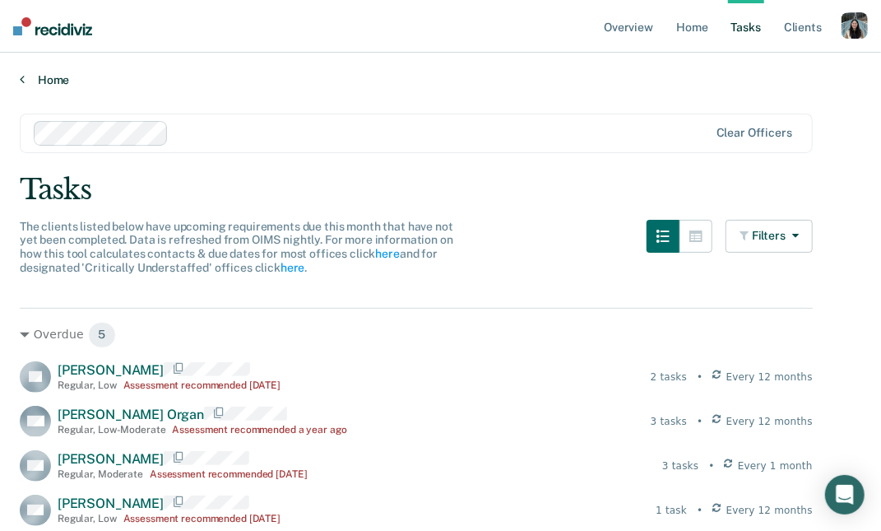
click at [28, 77] on link "Home" at bounding box center [441, 79] width 842 height 15
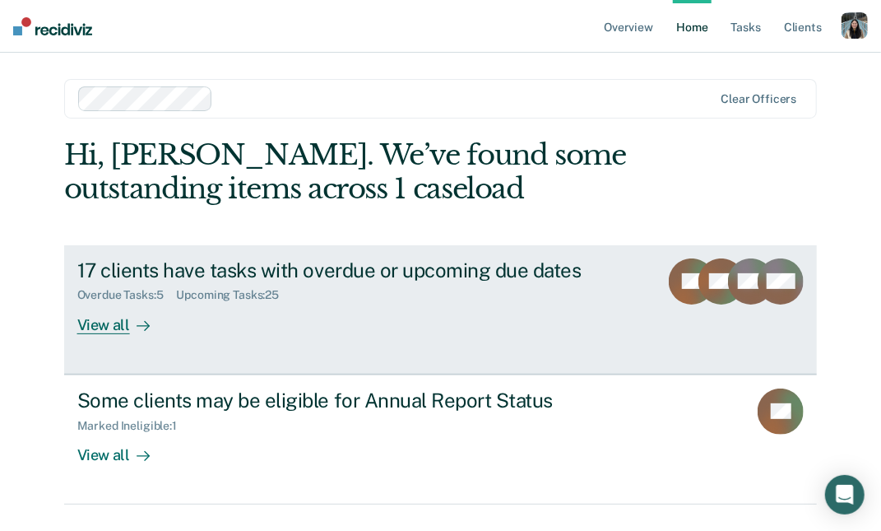
scroll to position [39, 0]
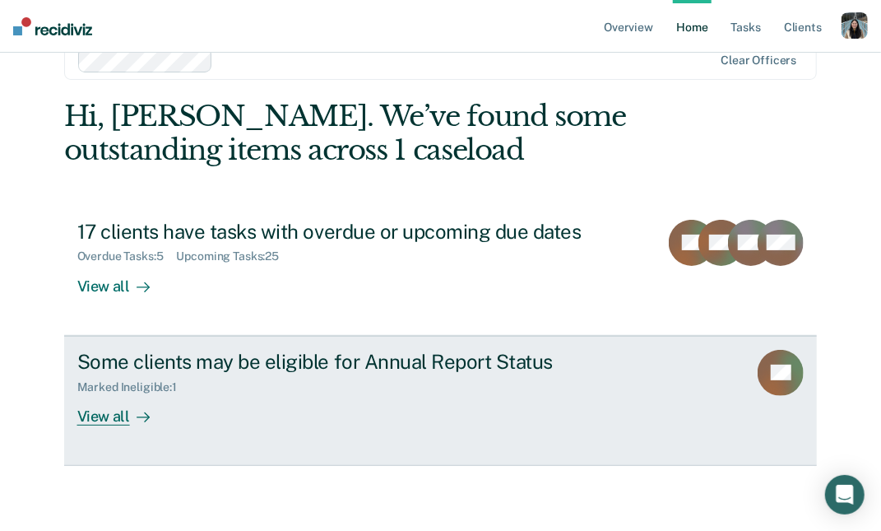
click at [335, 350] on div "Some clients may be eligible for Annual Report Status" at bounding box center [365, 362] width 577 height 24
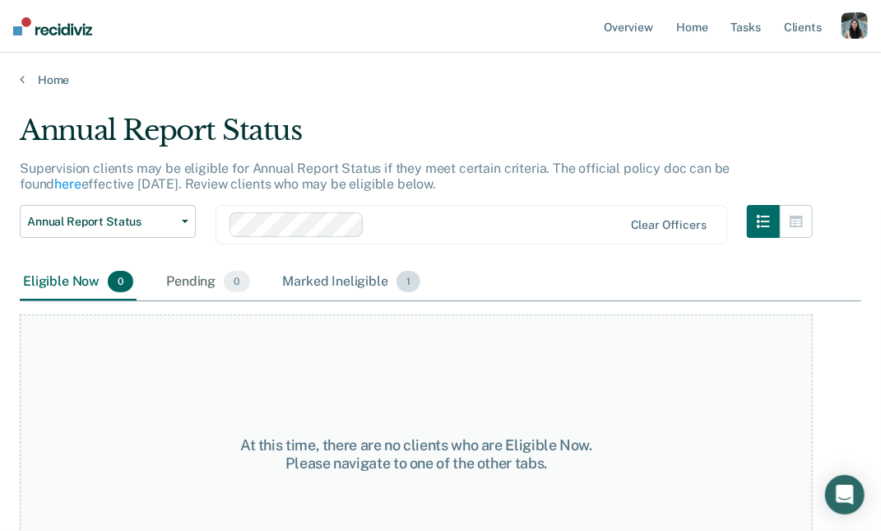
click at [333, 291] on div "Marked Ineligible 1" at bounding box center [352, 282] width 145 height 36
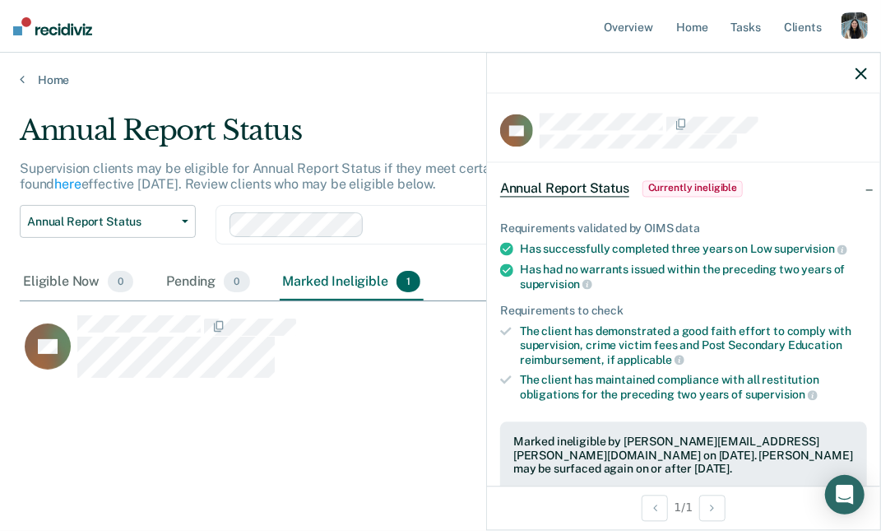
scroll to position [383, 0]
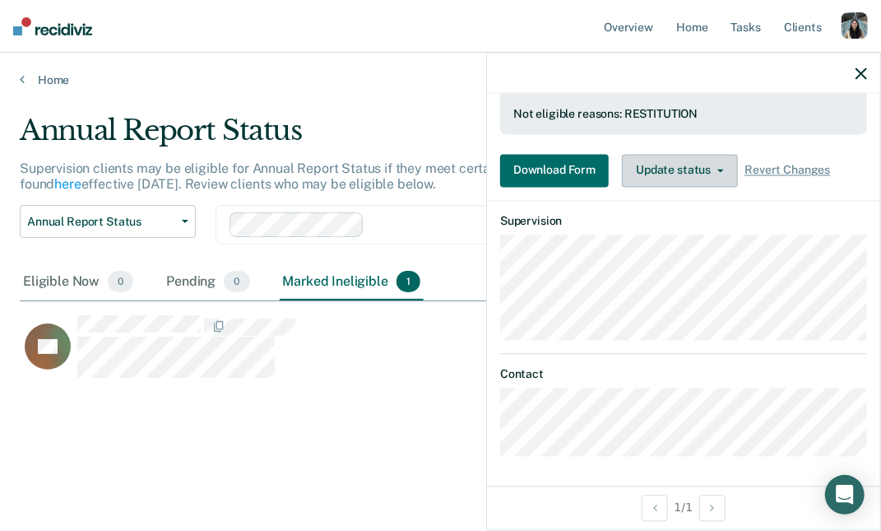
click at [670, 156] on button "Update status" at bounding box center [680, 170] width 116 height 33
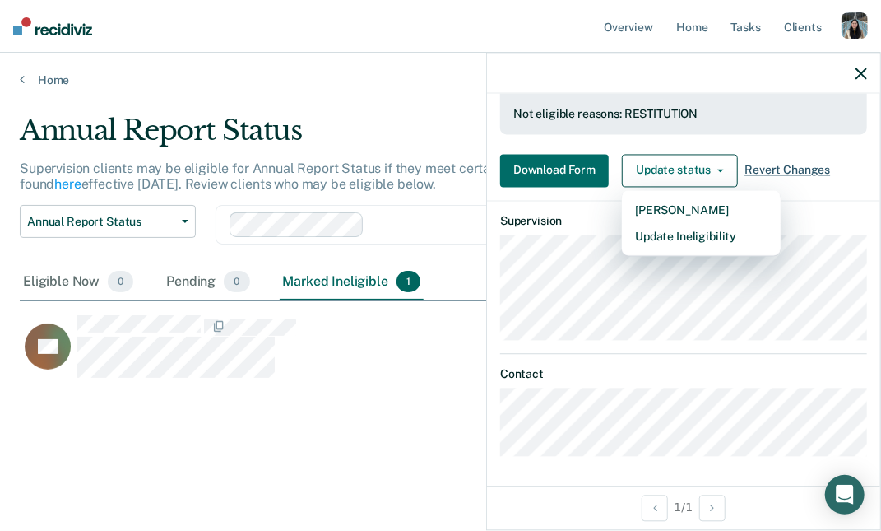
click at [778, 164] on span "Revert Changes" at bounding box center [787, 171] width 86 height 14
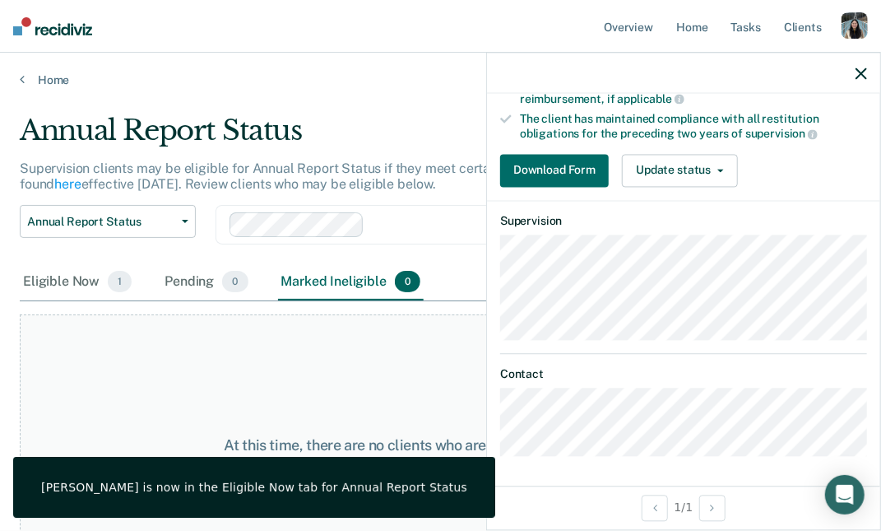
scroll to position [0, 0]
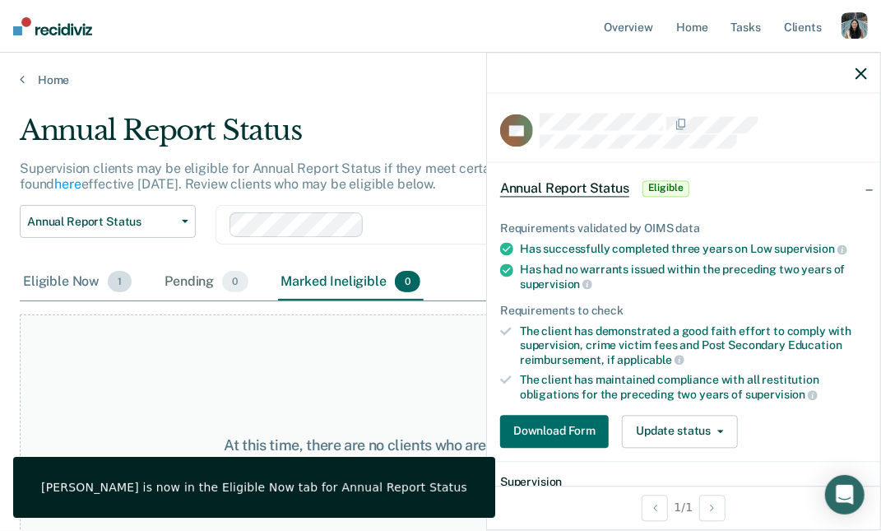
click at [66, 278] on div "Eligible Now 1" at bounding box center [77, 282] width 115 height 36
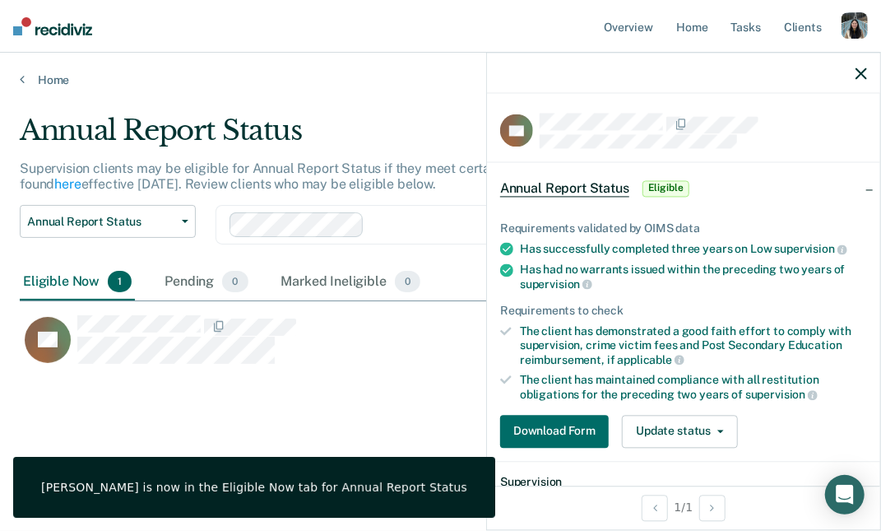
scroll to position [294, 842]
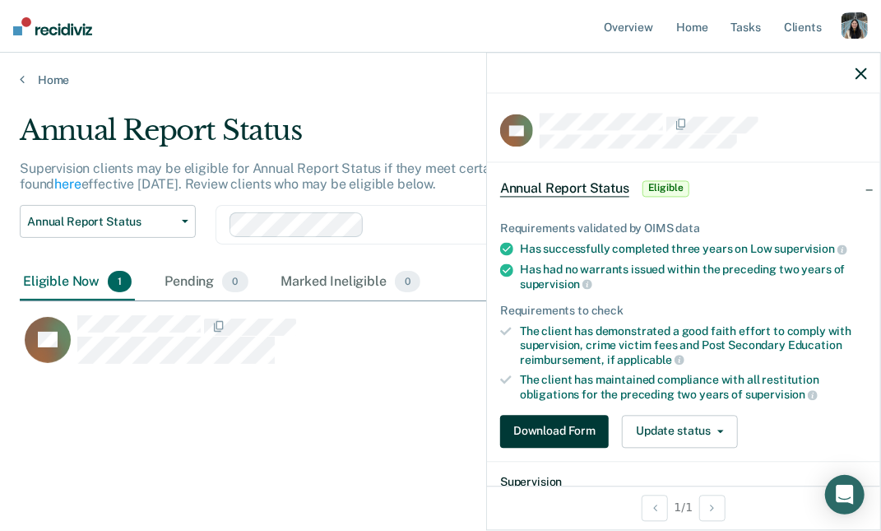
click at [539, 436] on button "Download Form" at bounding box center [554, 431] width 109 height 33
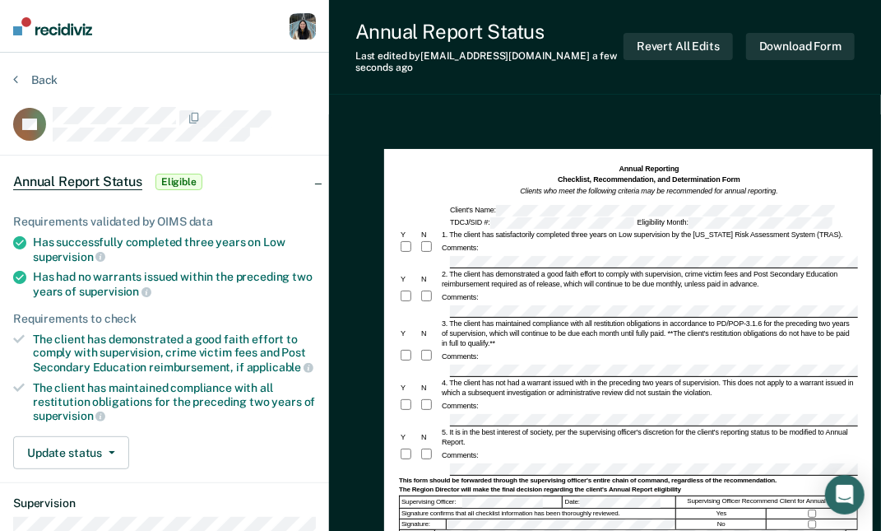
click at [861, 28] on div "Annual Report Status Last edited by [PERSON_NAME][EMAIL_ADDRESS][PERSON_NAME][D…" at bounding box center [605, 47] width 552 height 95
click at [718, 43] on button "Revert All Edits" at bounding box center [678, 46] width 109 height 27
click at [35, 78] on button "Back" at bounding box center [35, 79] width 44 height 15
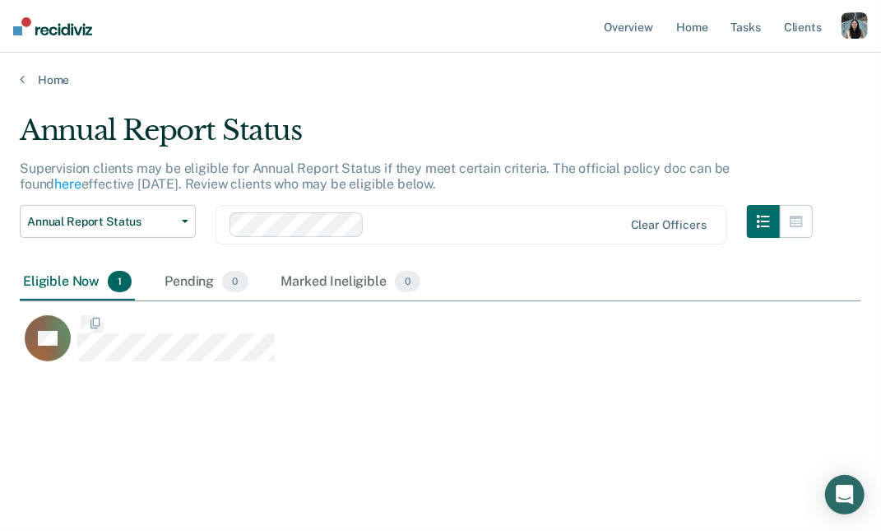
scroll to position [294, 842]
click at [161, 312] on div "CT" at bounding box center [388, 334] width 736 height 66
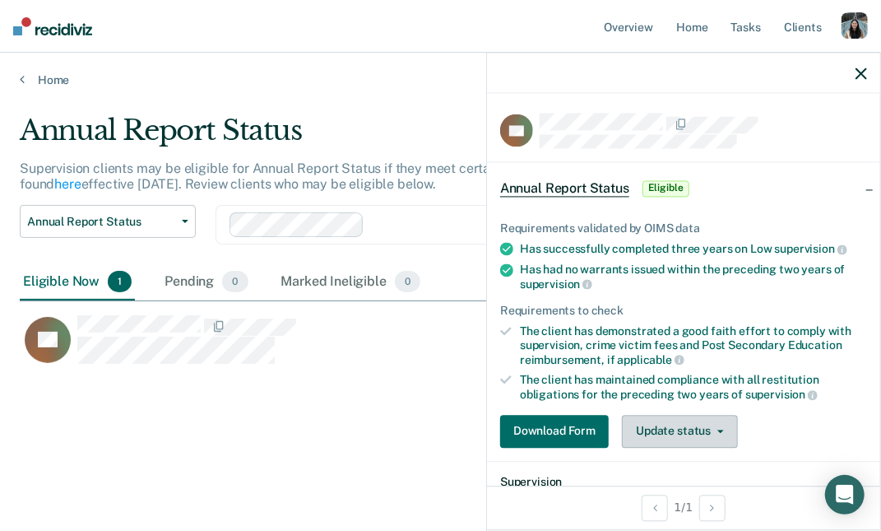
click at [719, 429] on icon "button" at bounding box center [720, 430] width 7 height 3
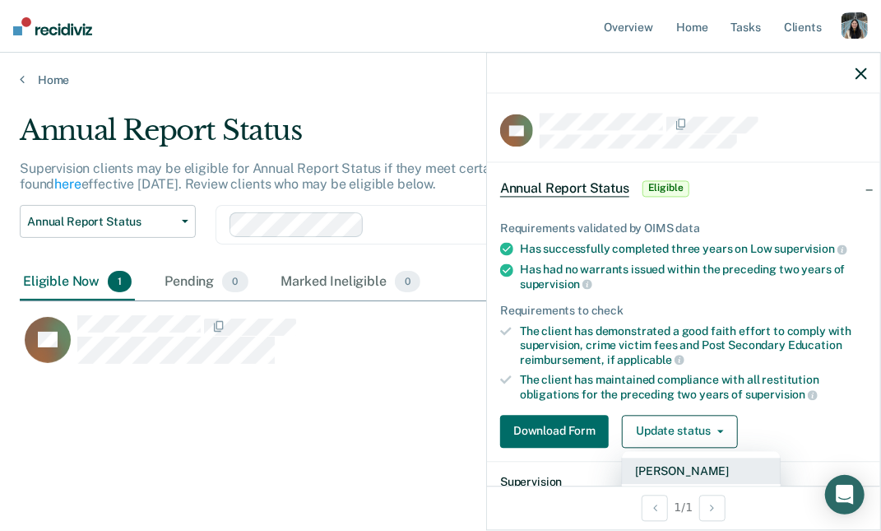
click at [688, 464] on button "[PERSON_NAME]" at bounding box center [701, 470] width 159 height 26
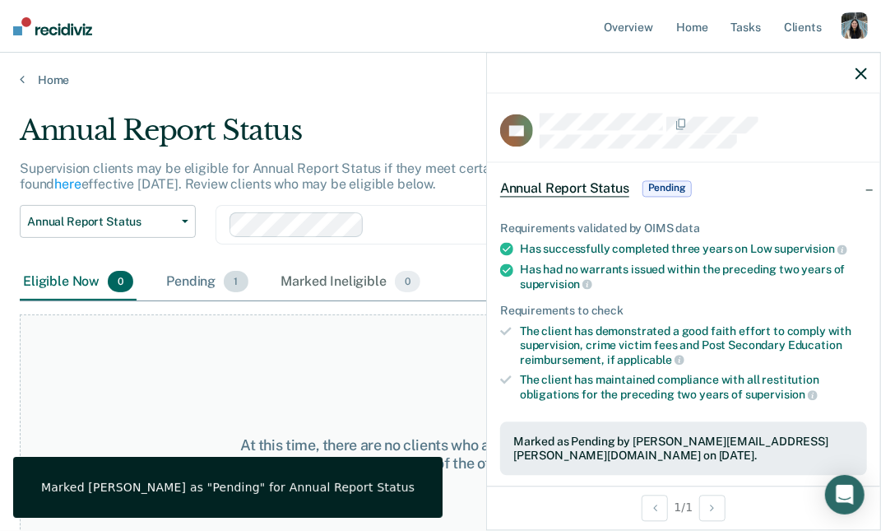
click at [197, 276] on div "Pending 1" at bounding box center [207, 282] width 88 height 36
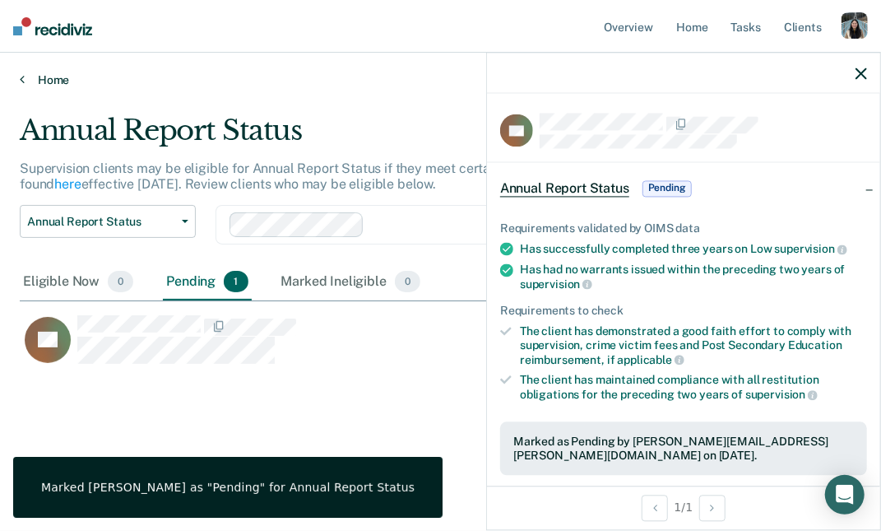
click at [471, 77] on link "Home" at bounding box center [441, 79] width 842 height 15
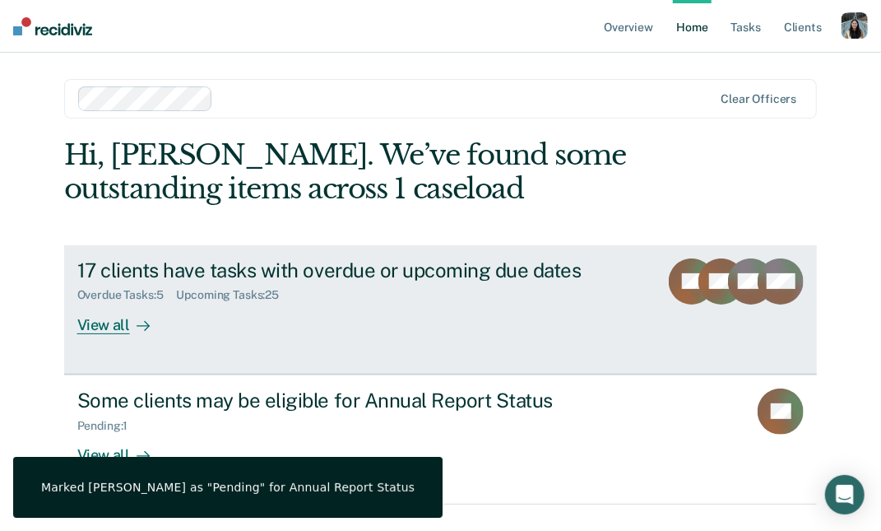
scroll to position [39, 0]
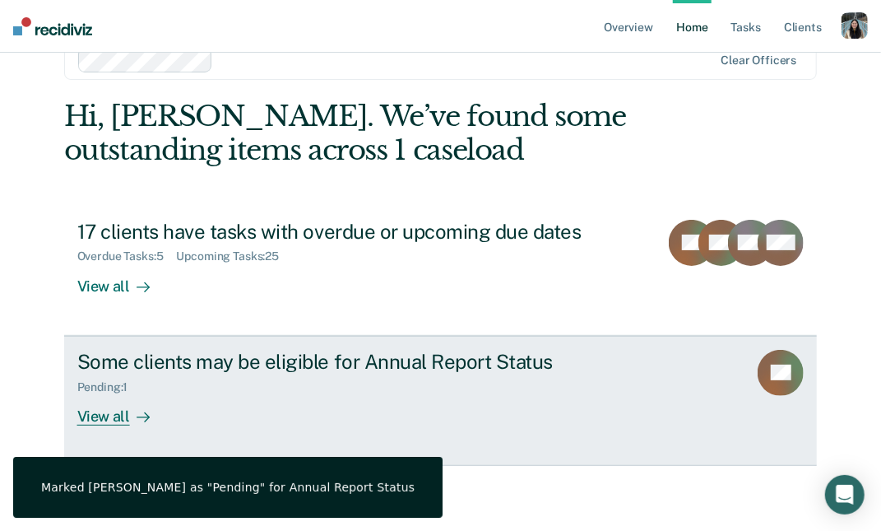
click at [274, 348] on link "Some clients may be eligible for Annual Report Status Pending : 1 View all CT" at bounding box center [440, 401] width 753 height 130
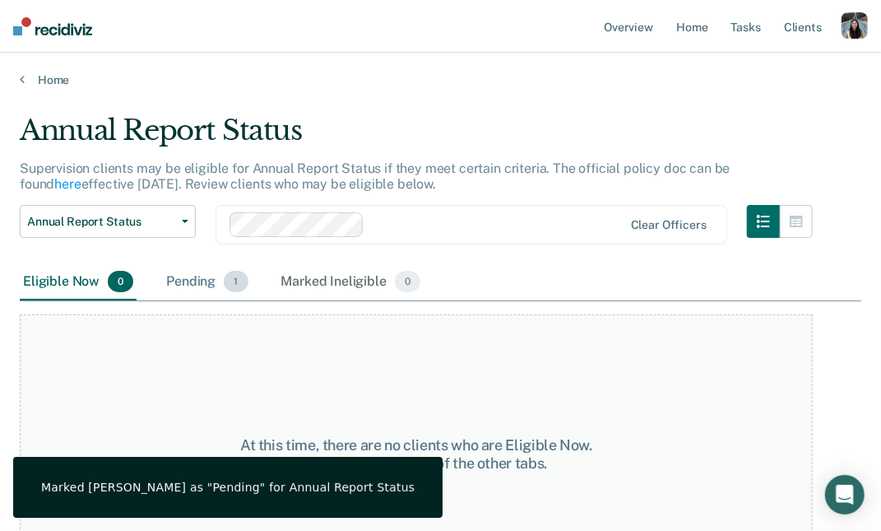
click at [185, 282] on div "Pending 1" at bounding box center [207, 282] width 88 height 36
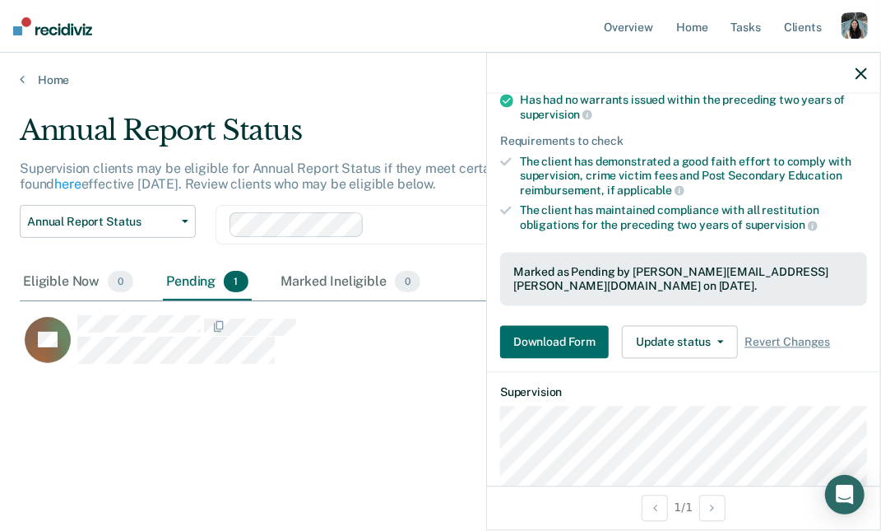
scroll to position [168, 0]
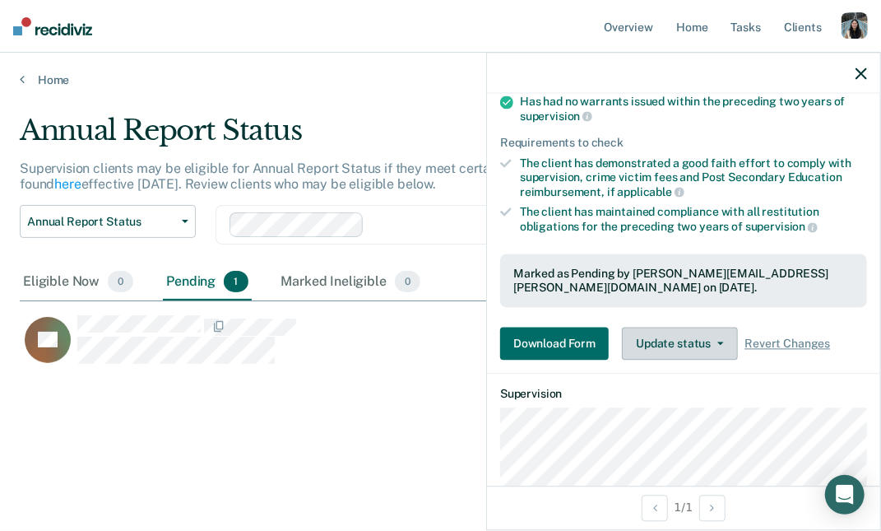
click at [673, 330] on button "Update status" at bounding box center [680, 343] width 116 height 33
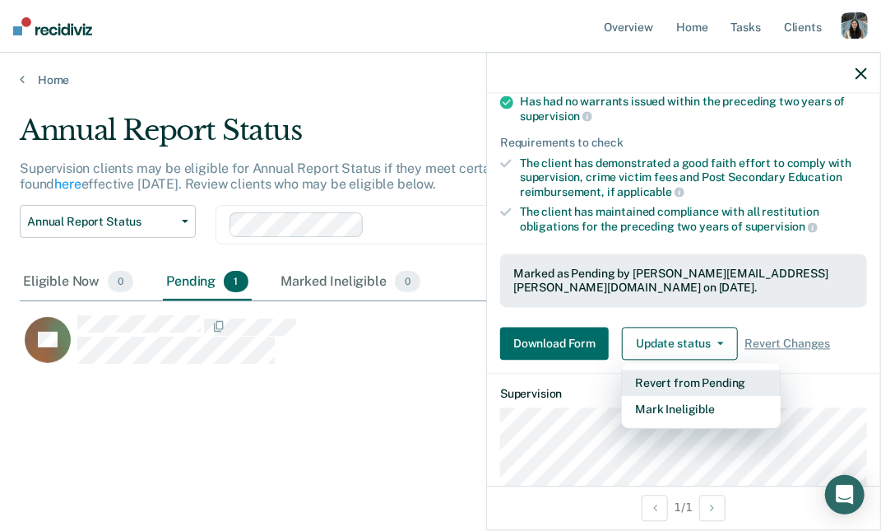
scroll to position [0, 0]
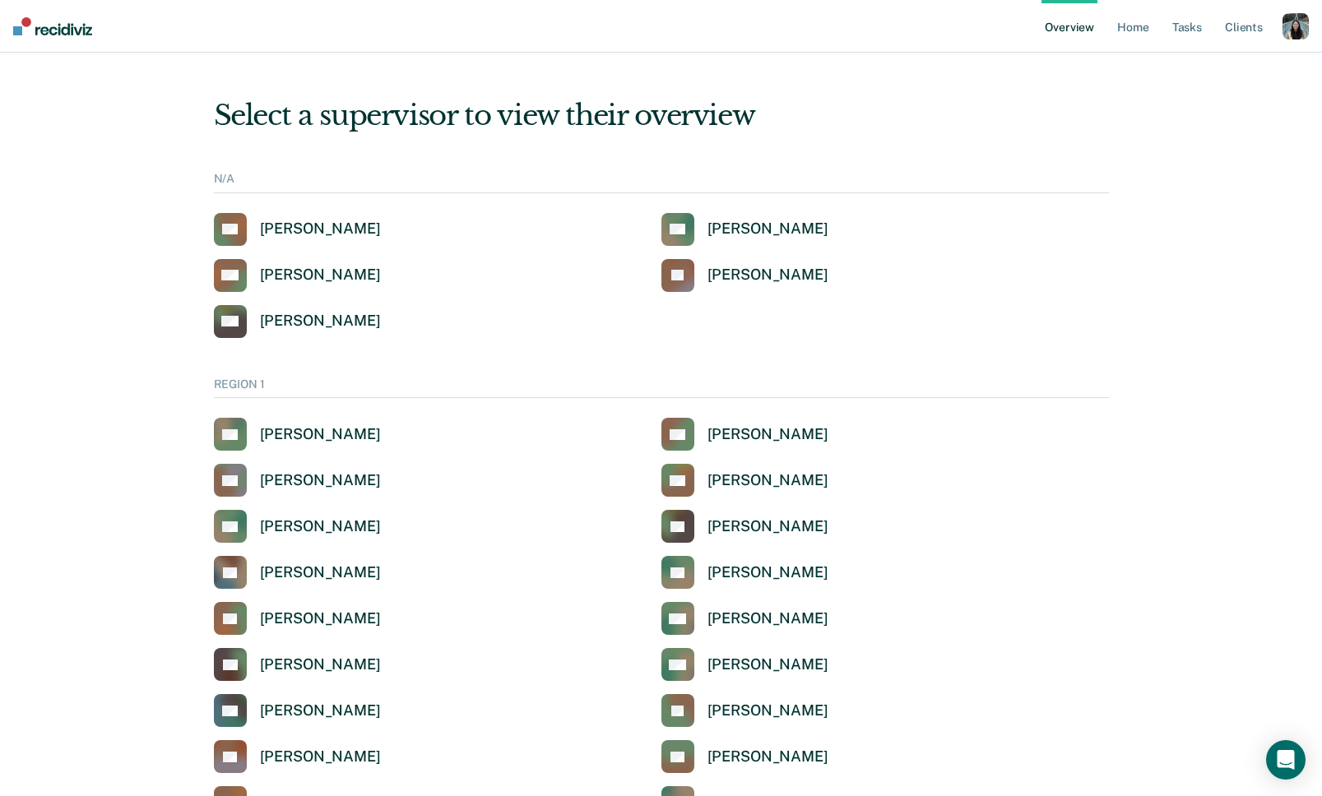
click at [1108, 34] on ul "Overview Home Tasks Client s" at bounding box center [1161, 26] width 241 height 53
click at [1142, 33] on link "Home" at bounding box center [1133, 26] width 38 height 53
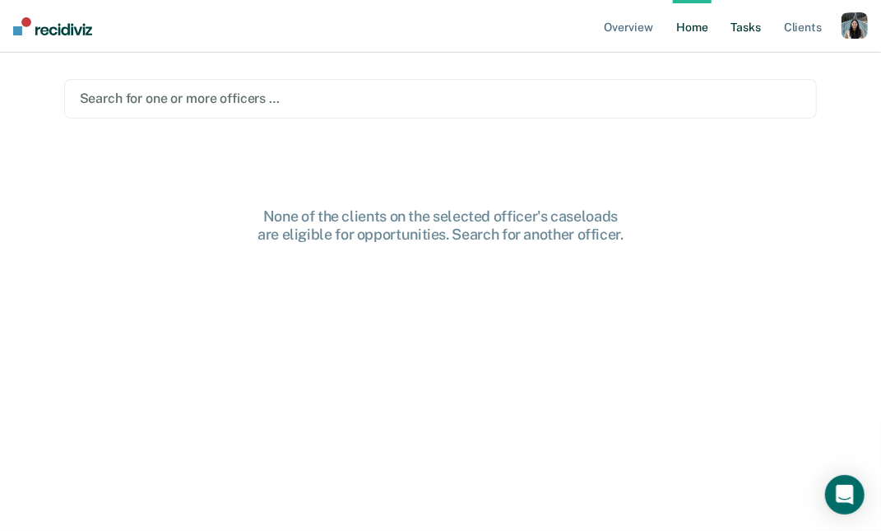
click at [741, 22] on link "Tasks" at bounding box center [746, 26] width 36 height 53
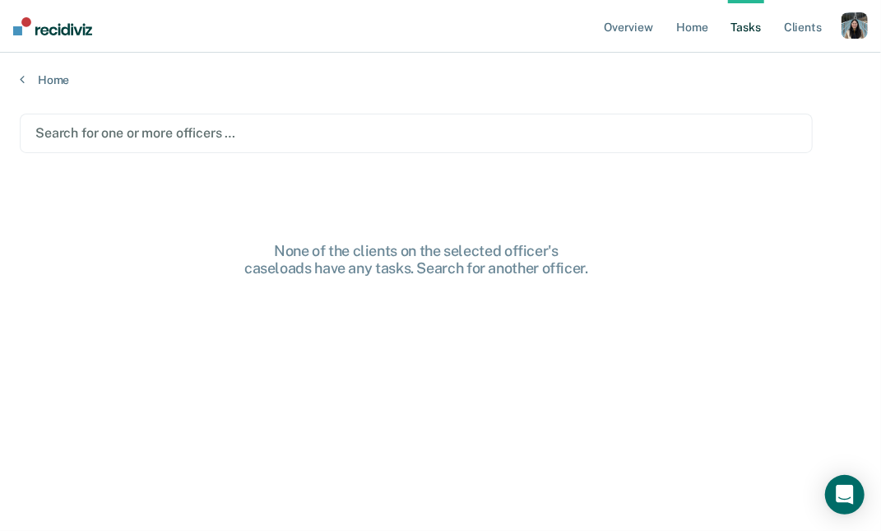
click at [591, 118] on div "Search for one or more officers …" at bounding box center [416, 133] width 793 height 39
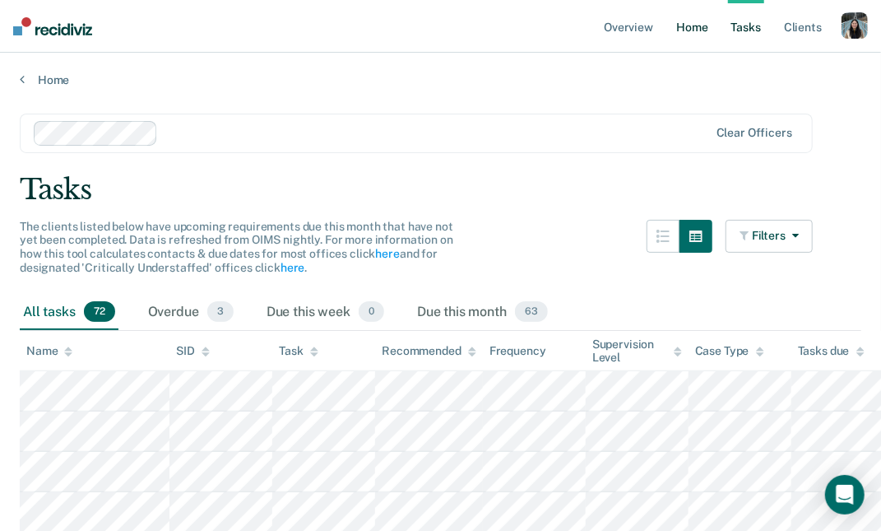
click at [695, 23] on link "Home" at bounding box center [692, 26] width 38 height 53
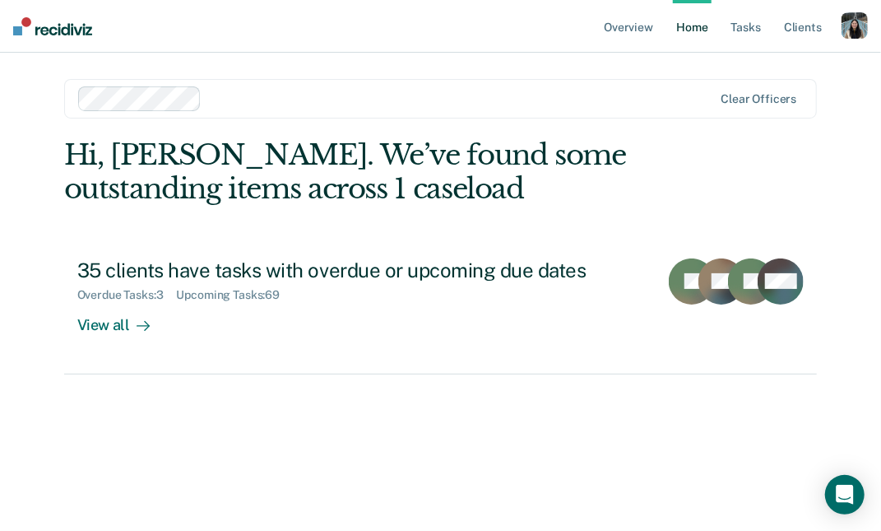
click at [433, 89] on div at bounding box center [460, 98] width 504 height 19
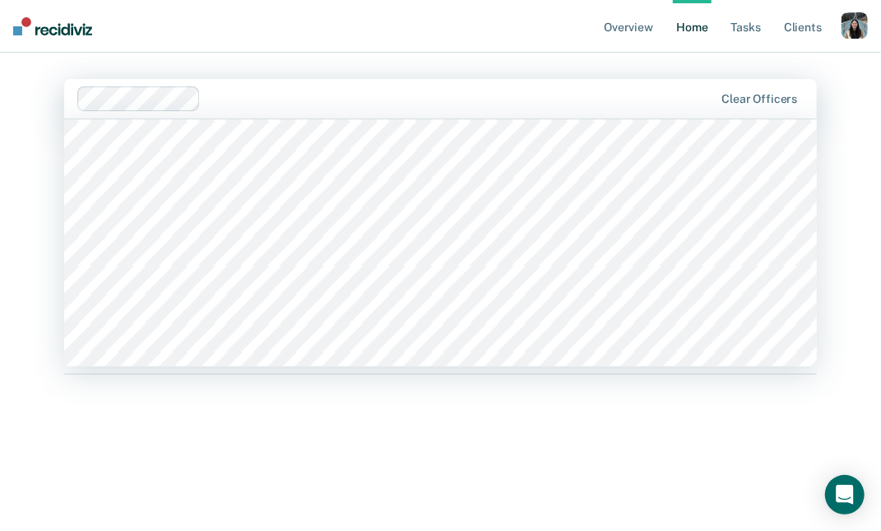
scroll to position [1696, 0]
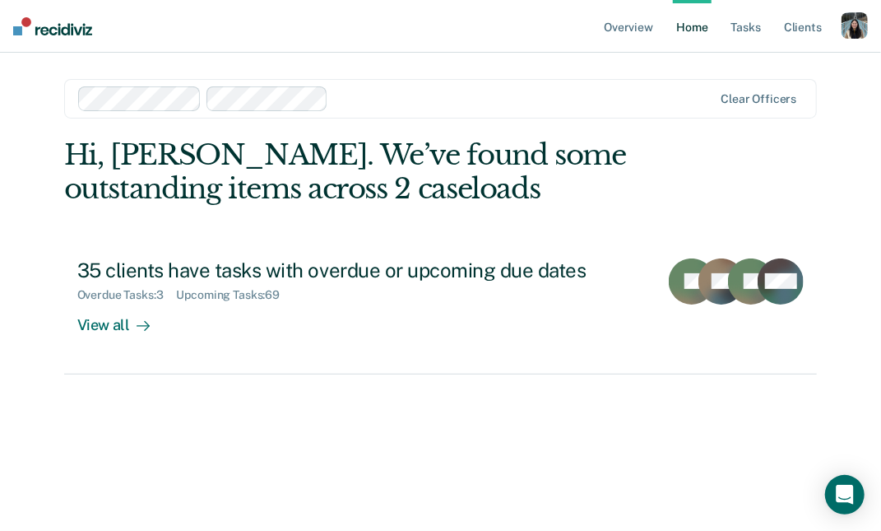
click at [388, 104] on div at bounding box center [524, 98] width 378 height 19
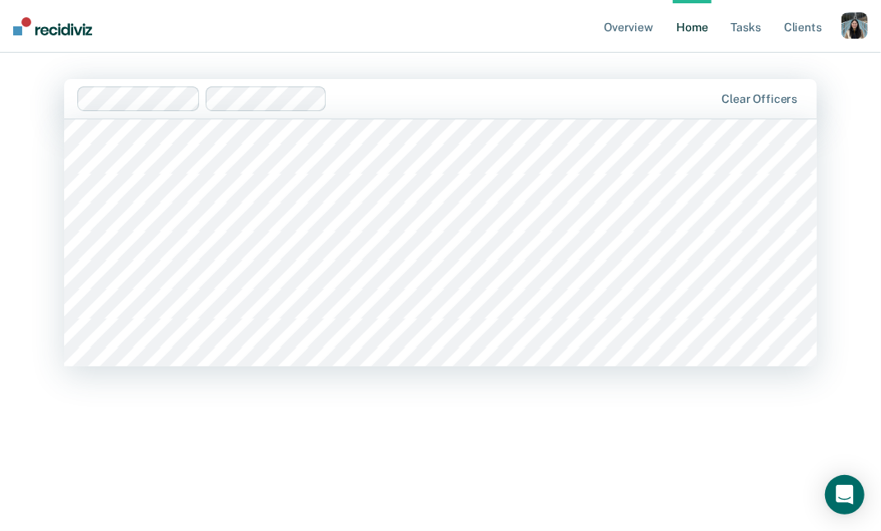
scroll to position [1996, 0]
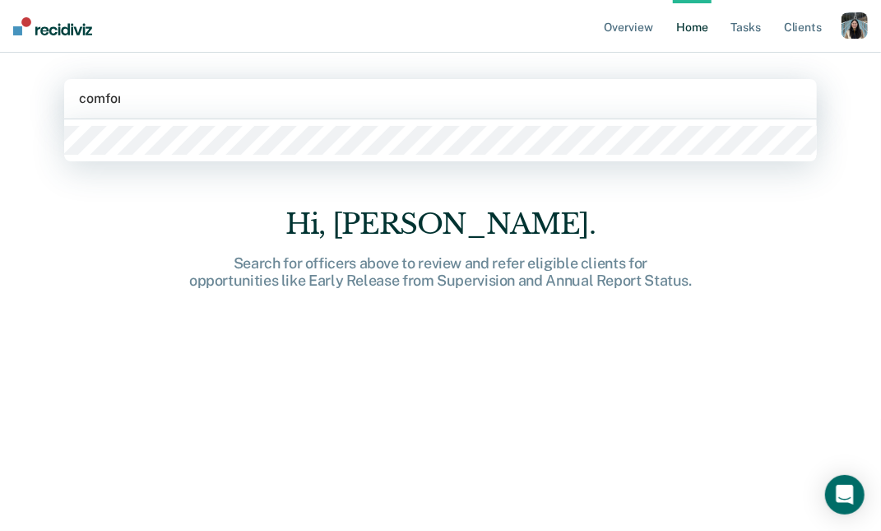
type input "comfort"
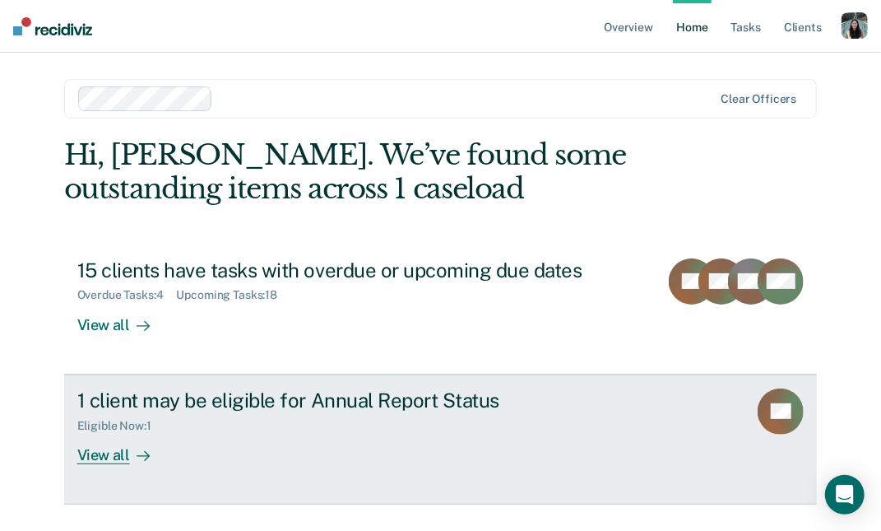
click at [344, 470] on link "1 client may be eligible for Annual Report Status Eligible Now : 1 View all CT" at bounding box center [440, 439] width 753 height 130
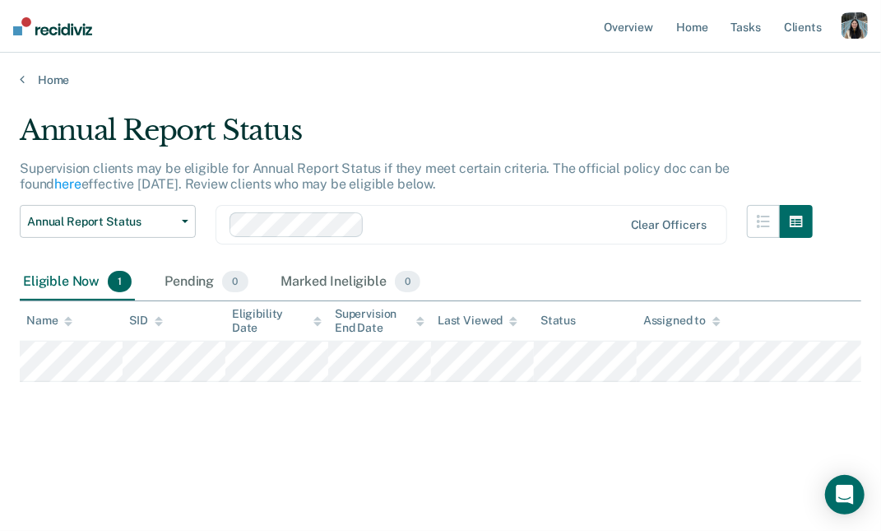
click at [415, 218] on div at bounding box center [497, 224] width 252 height 19
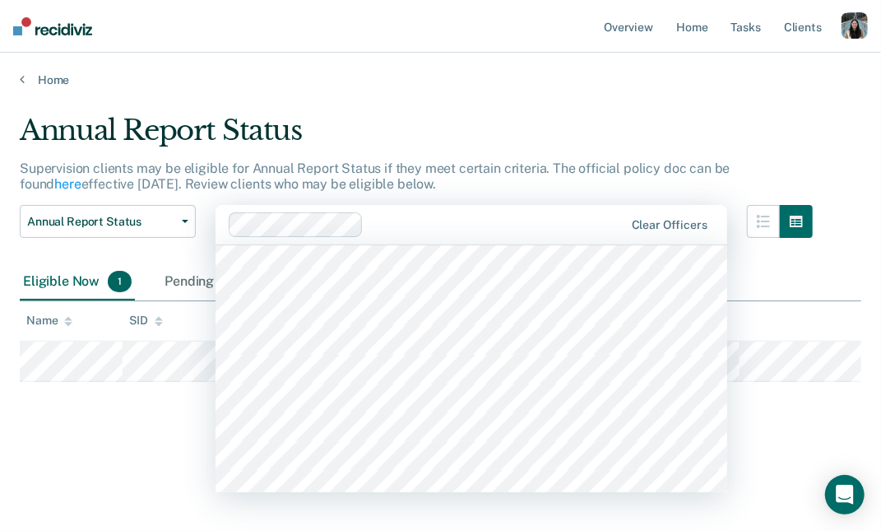
scroll to position [1491, 0]
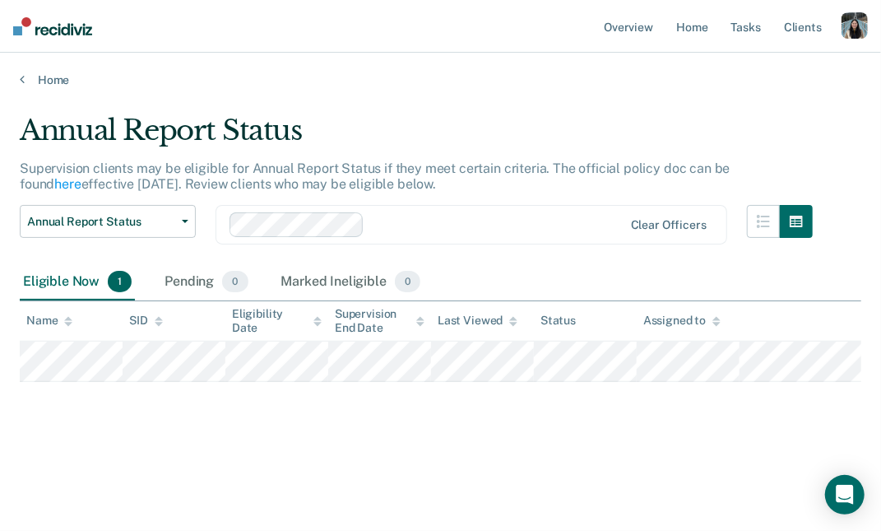
click at [467, 230] on div at bounding box center [497, 224] width 252 height 19
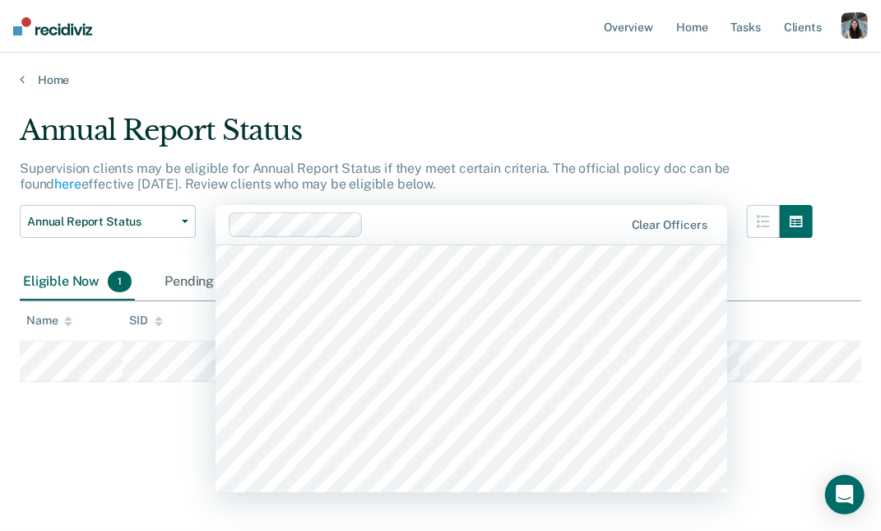
scroll to position [4707, 0]
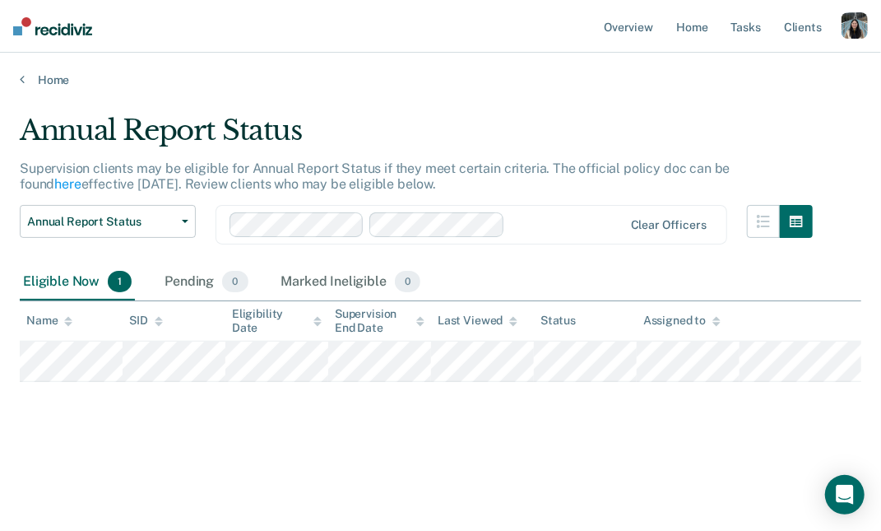
click at [525, 232] on div at bounding box center [567, 224] width 110 height 19
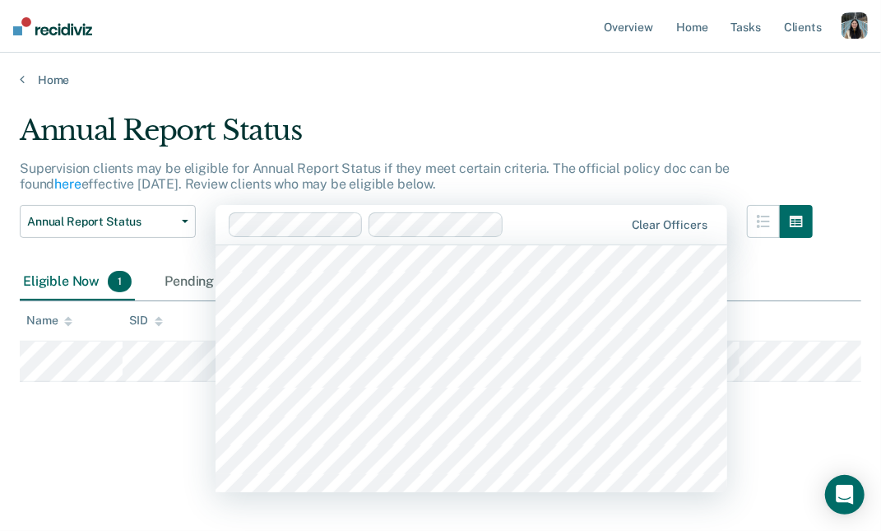
scroll to position [5477, 0]
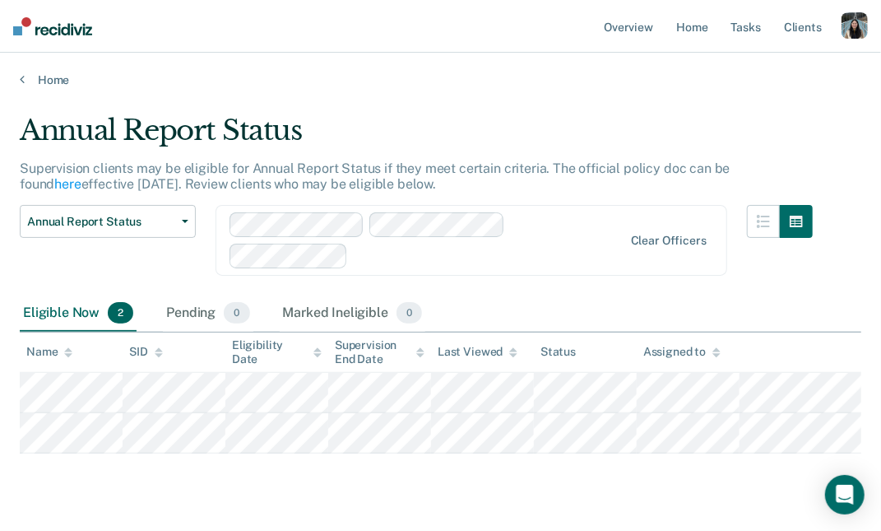
click at [452, 251] on div at bounding box center [489, 255] width 268 height 19
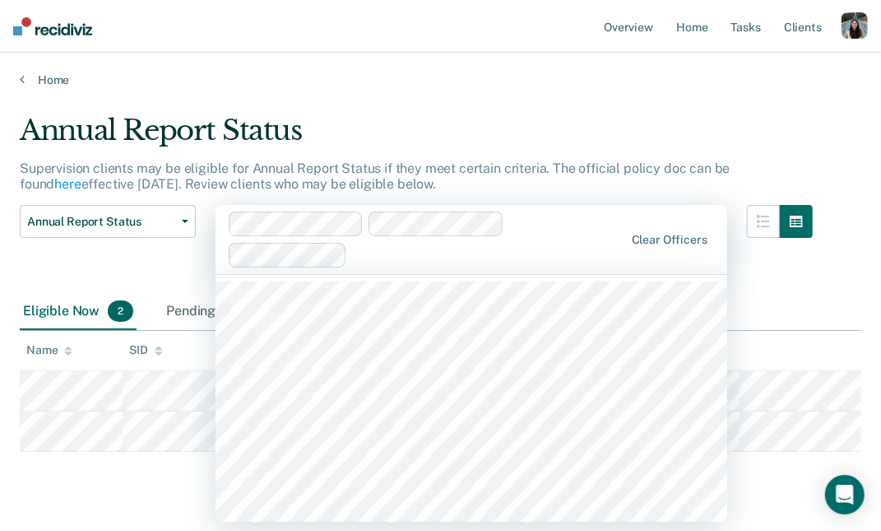
click at [452, 251] on div at bounding box center [489, 254] width 270 height 19
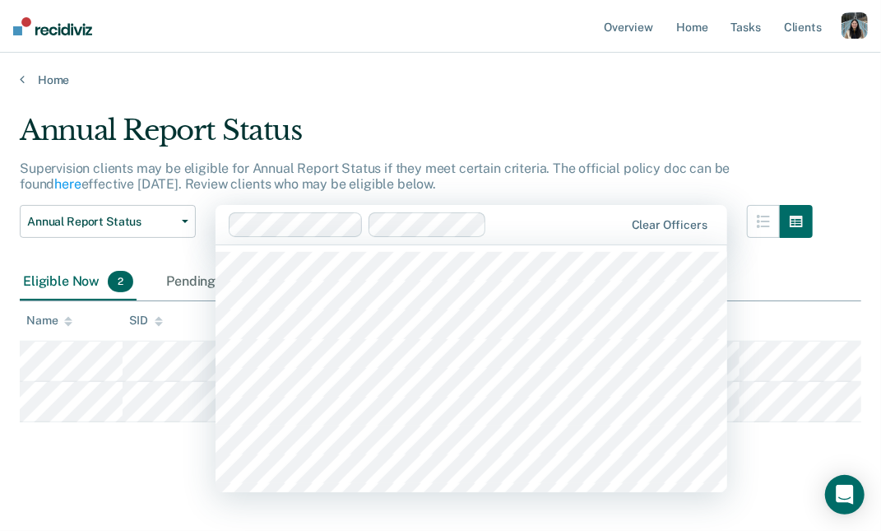
click at [512, 216] on div at bounding box center [559, 224] width 130 height 19
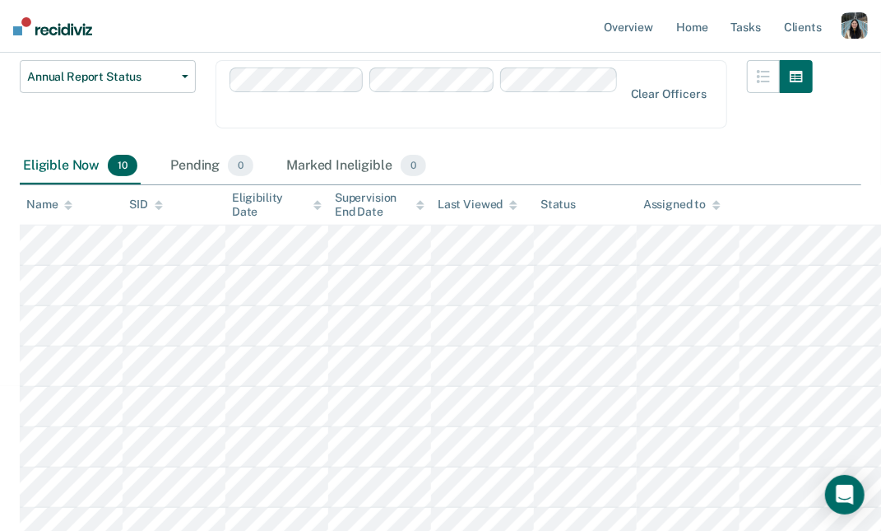
scroll to position [144, 0]
click at [361, 207] on div "Supervision End Date" at bounding box center [380, 206] width 90 height 28
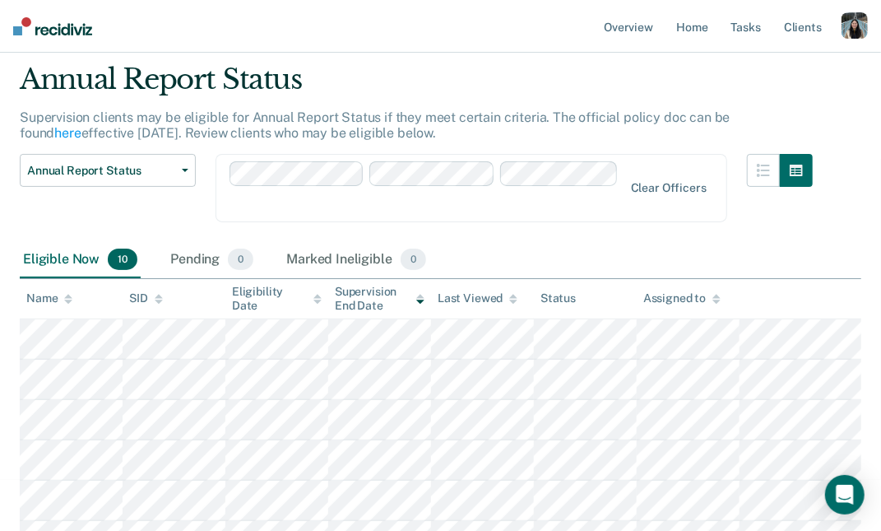
scroll to position [48, 0]
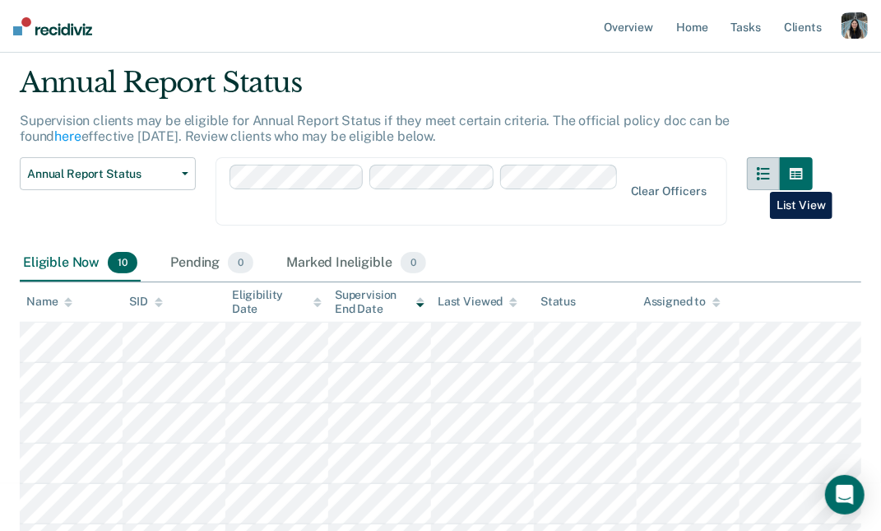
click at [758, 179] on button "button" at bounding box center [763, 173] width 33 height 33
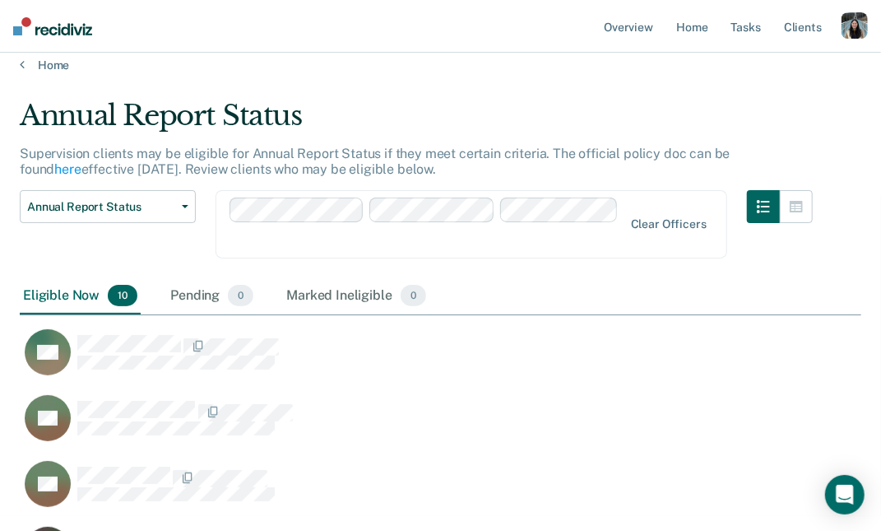
scroll to position [0, 0]
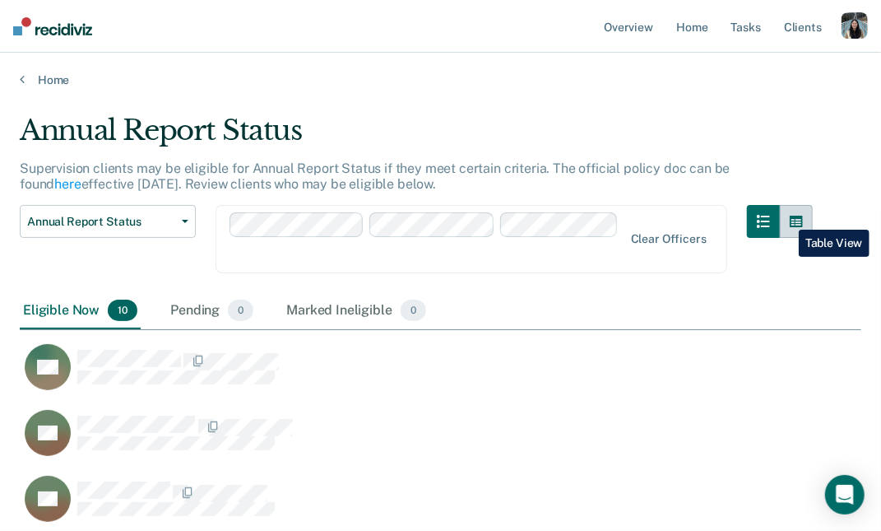
click at [789, 217] on button "button" at bounding box center [796, 221] width 33 height 33
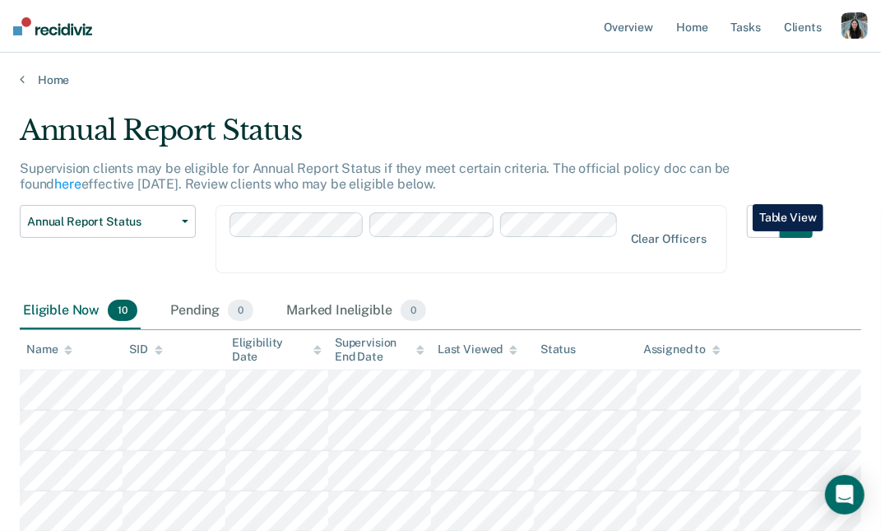
click at [510, 270] on div "Clear officers" at bounding box center [472, 239] width 512 height 68
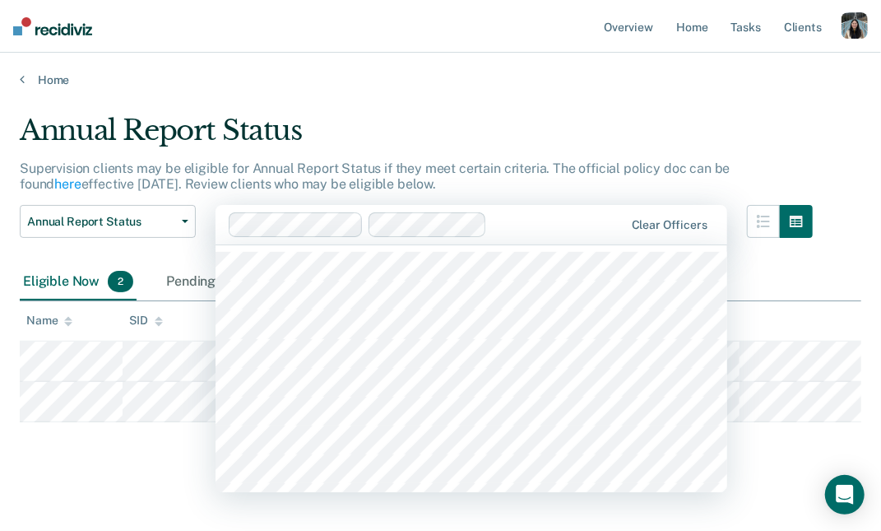
click at [525, 181] on div "Supervision clients may be eligible for Annual Report Status if they meet certa…" at bounding box center [416, 182] width 793 height 44
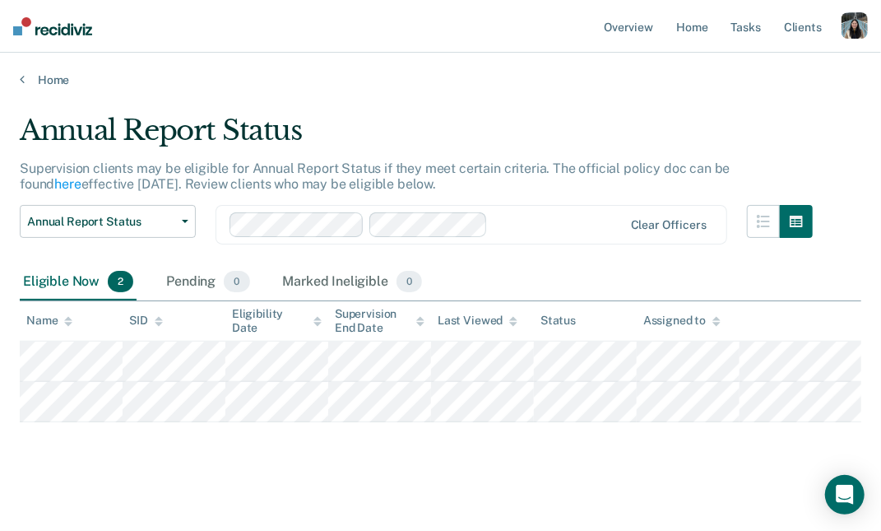
click at [522, 225] on div at bounding box center [558, 224] width 128 height 19
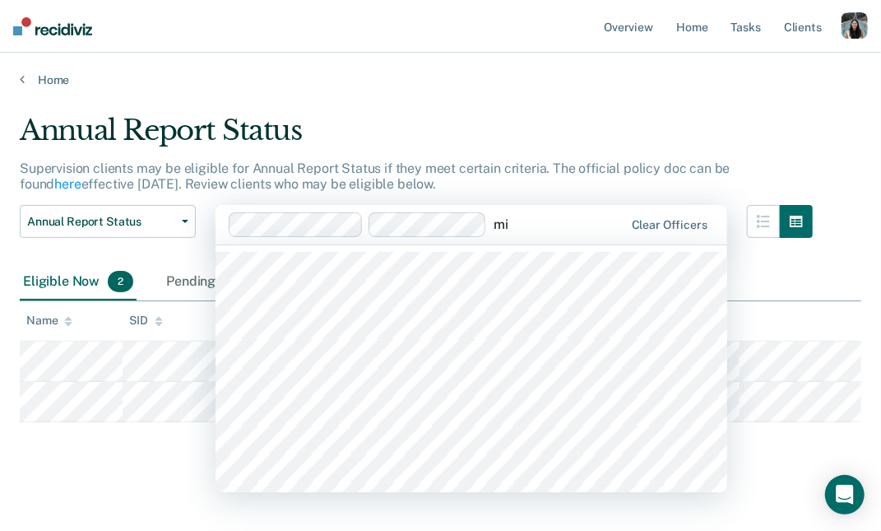
type input "m"
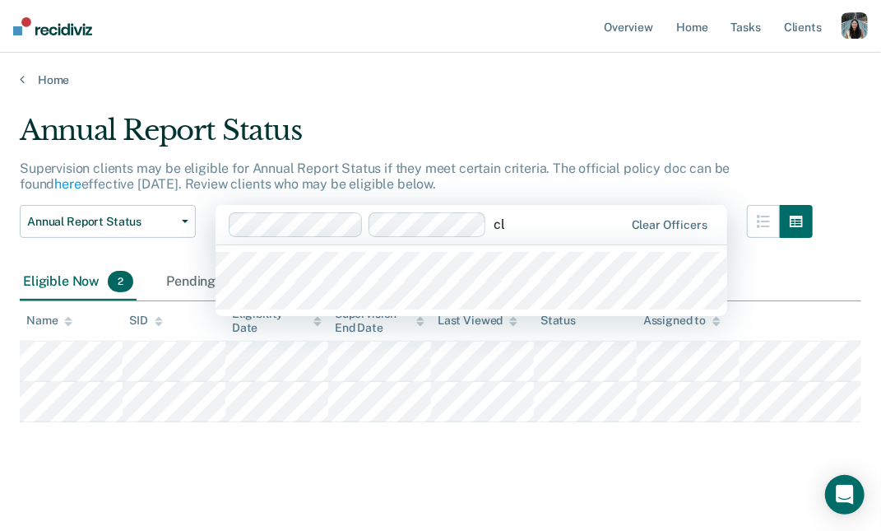
type input "c"
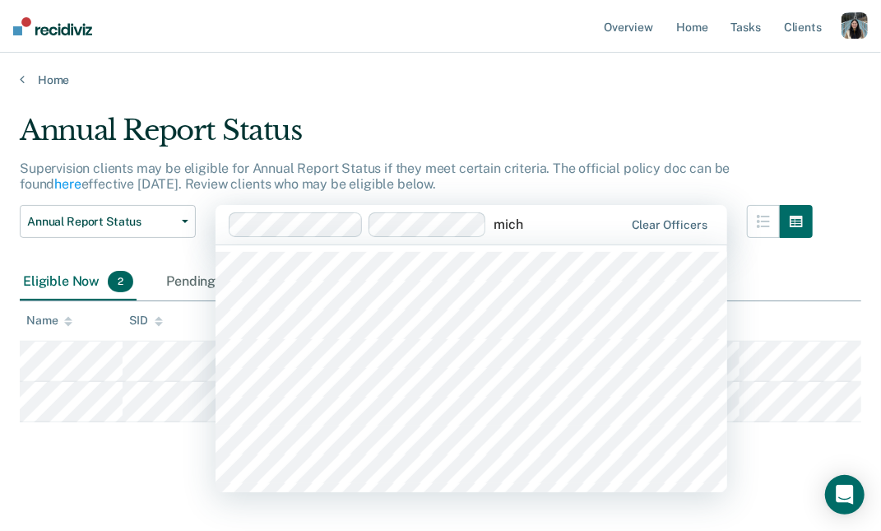
type input "mich"
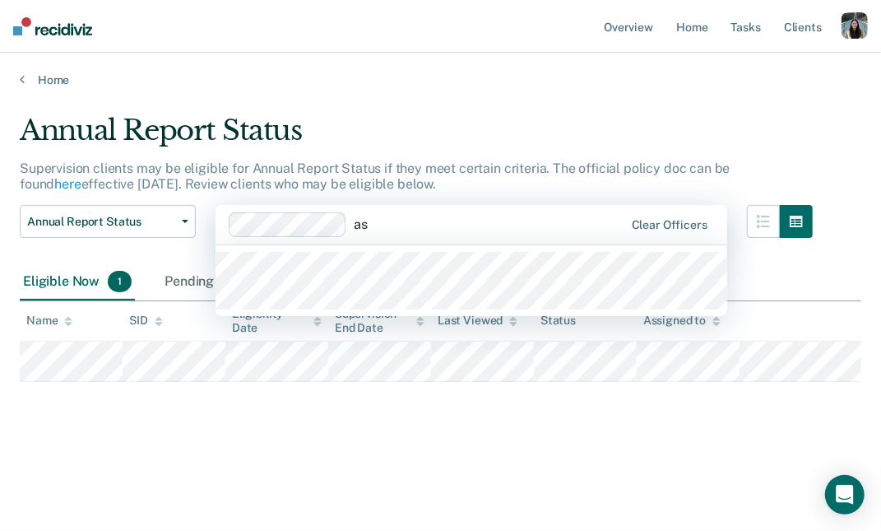
type input "a"
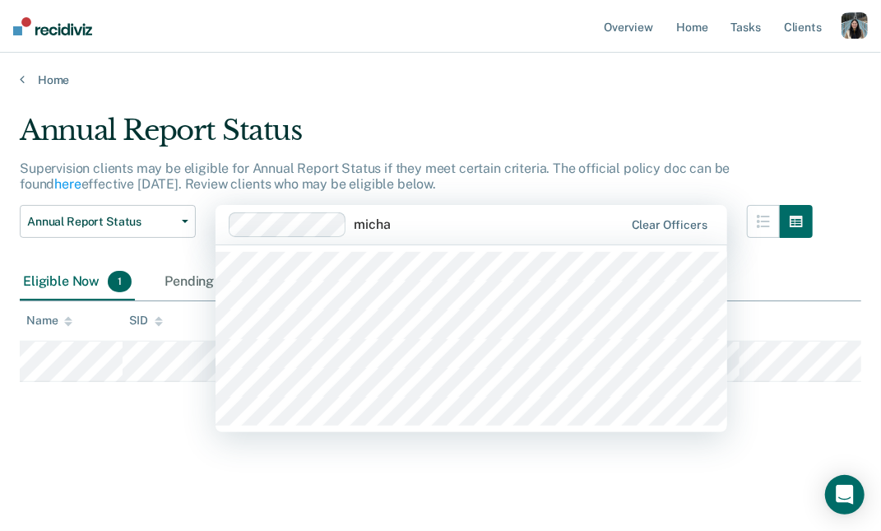
type input "michae"
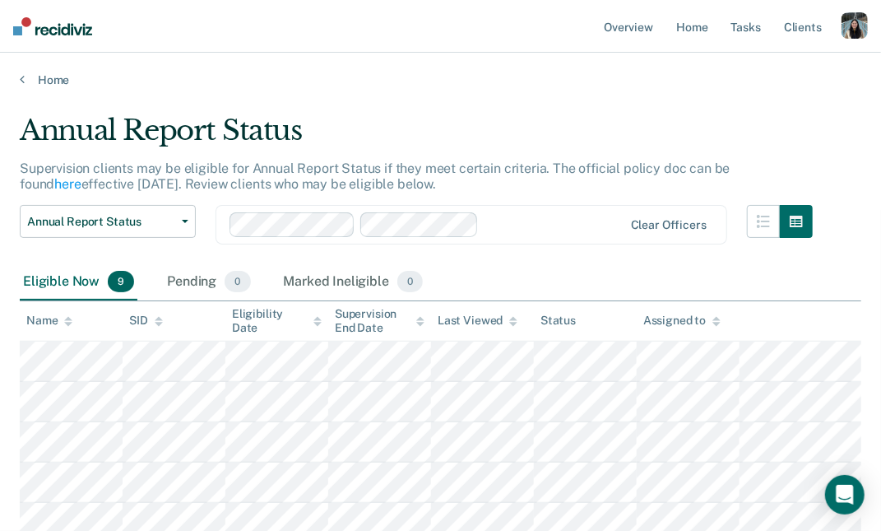
click at [517, 194] on div "Supervision clients may be eligible for Annual Report Status if they meet certa…" at bounding box center [416, 182] width 793 height 44
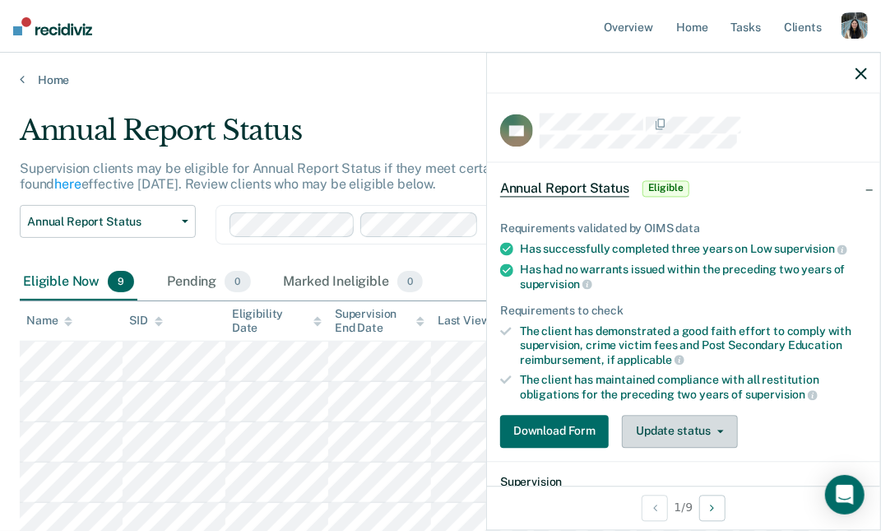
click at [718, 429] on icon "button" at bounding box center [720, 430] width 7 height 3
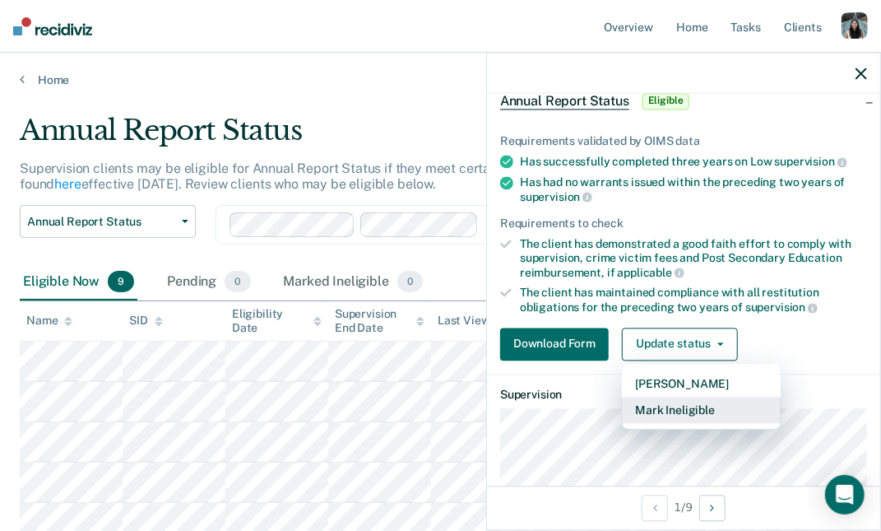
scroll to position [78, 0]
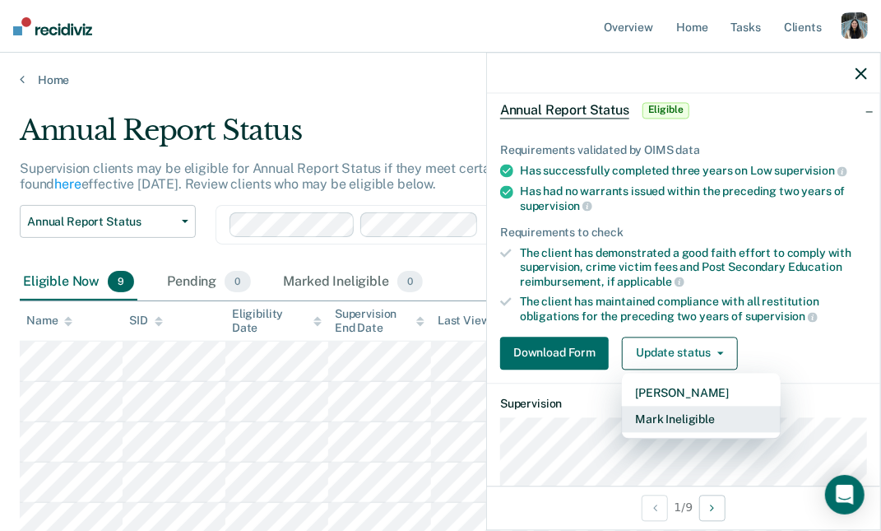
click at [676, 420] on button "Mark Ineligible" at bounding box center [701, 419] width 159 height 26
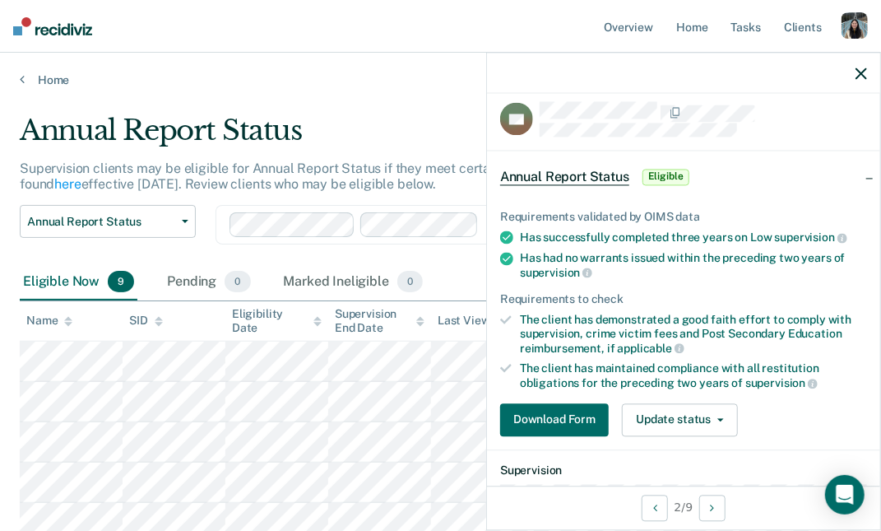
scroll to position [0, 0]
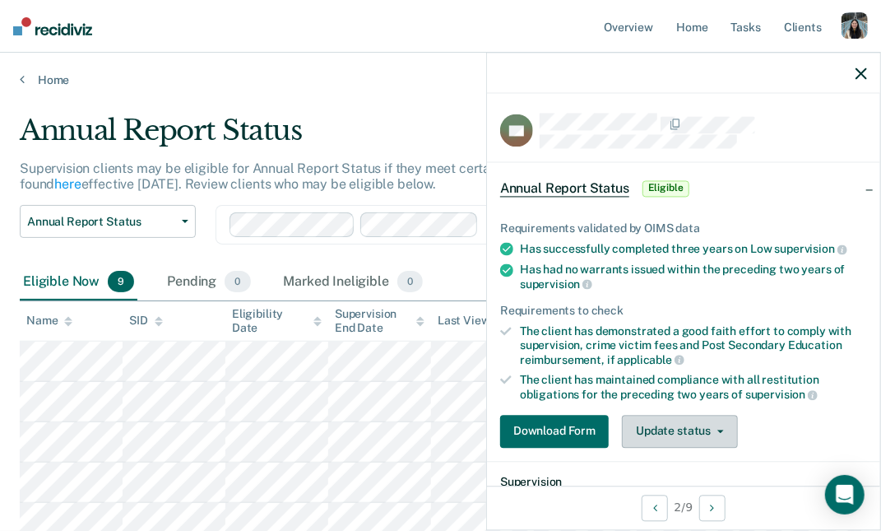
click at [676, 438] on button "Update status" at bounding box center [680, 431] width 116 height 33
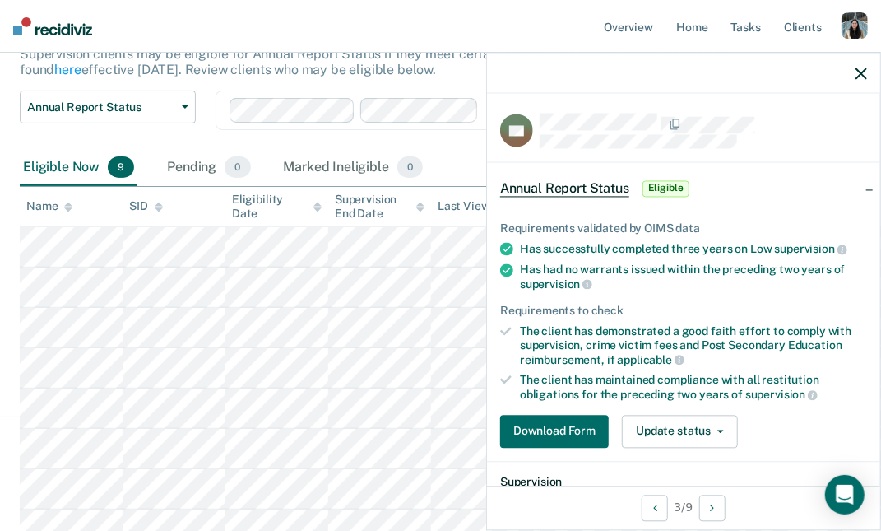
scroll to position [172, 0]
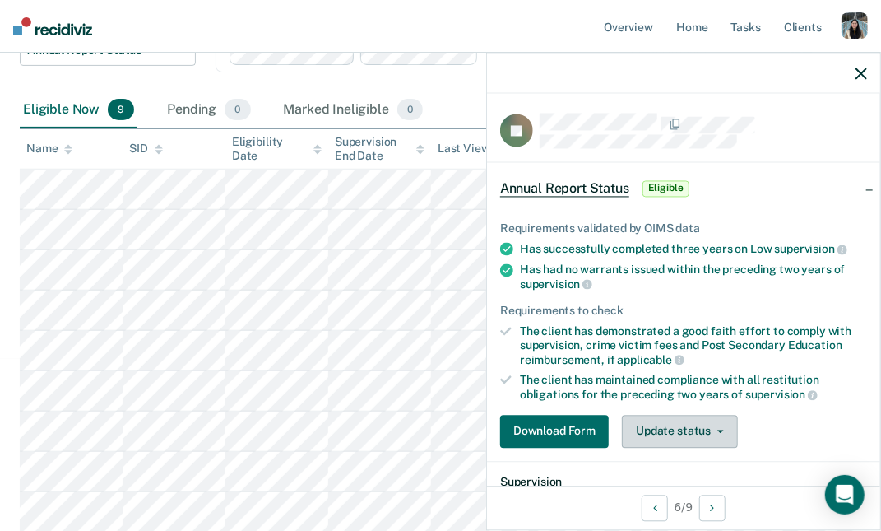
click at [719, 434] on button "Update status" at bounding box center [680, 431] width 116 height 33
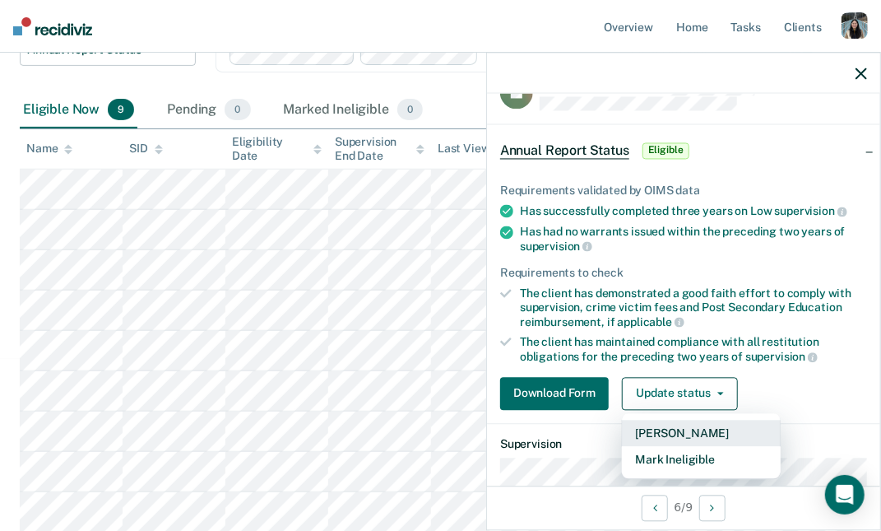
scroll to position [64, 0]
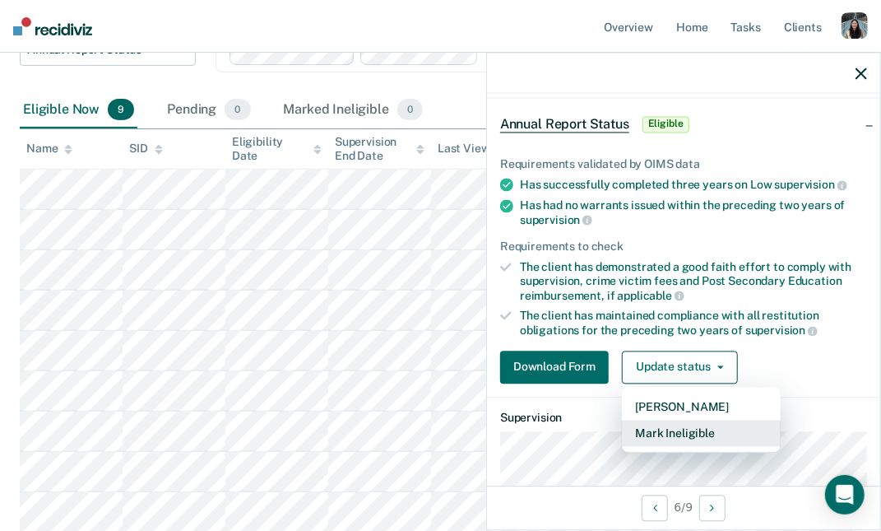
click at [684, 430] on button "Mark Ineligible" at bounding box center [701, 433] width 159 height 26
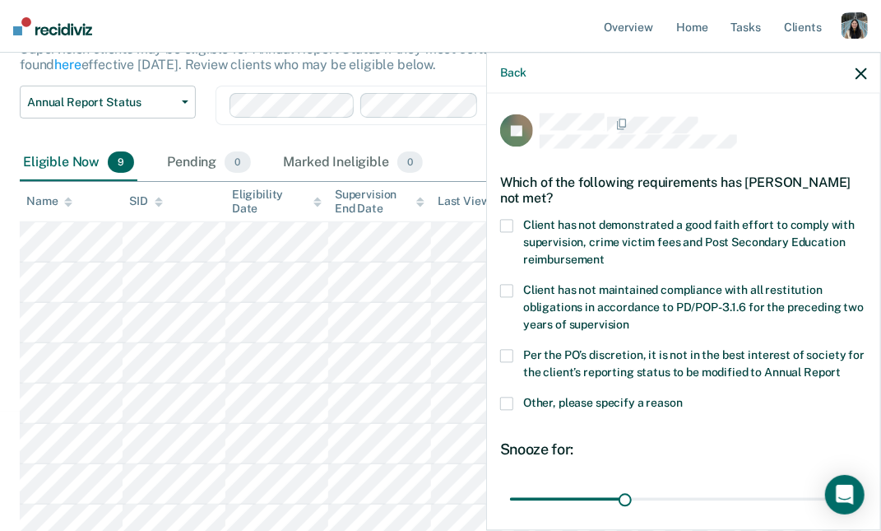
scroll to position [119, 0]
drag, startPoint x: 746, startPoint y: 182, endPoint x: 803, endPoint y: 181, distance: 56.8
click at [803, 181] on div "Which of the following requirements has John Dust not met?" at bounding box center [683, 190] width 367 height 58
copy div "John Dust"
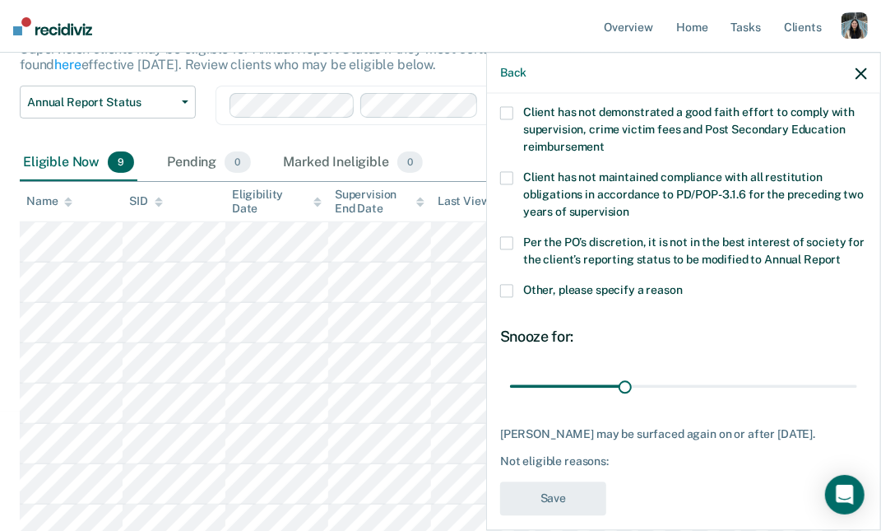
scroll to position [0, 0]
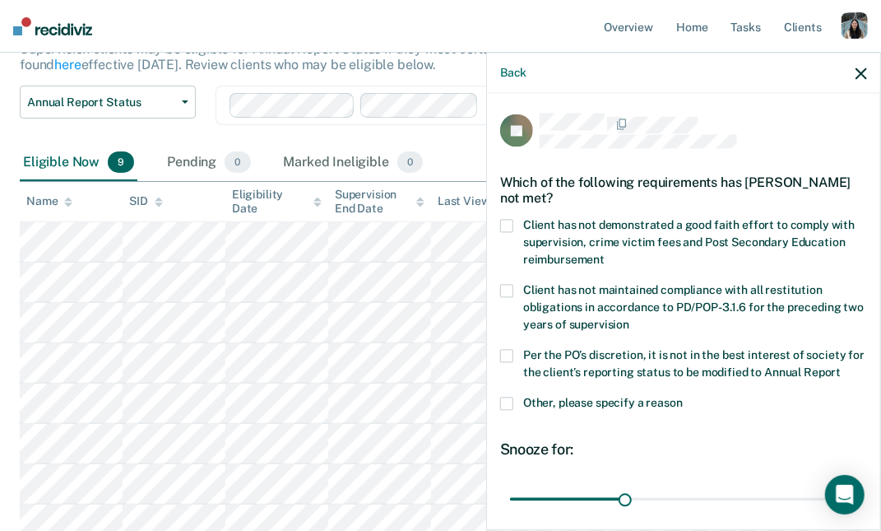
click at [452, 60] on div "Supervision clients may be eligible for Annual Report Status if they meet certa…" at bounding box center [416, 63] width 793 height 44
